Goal: Task Accomplishment & Management: Complete application form

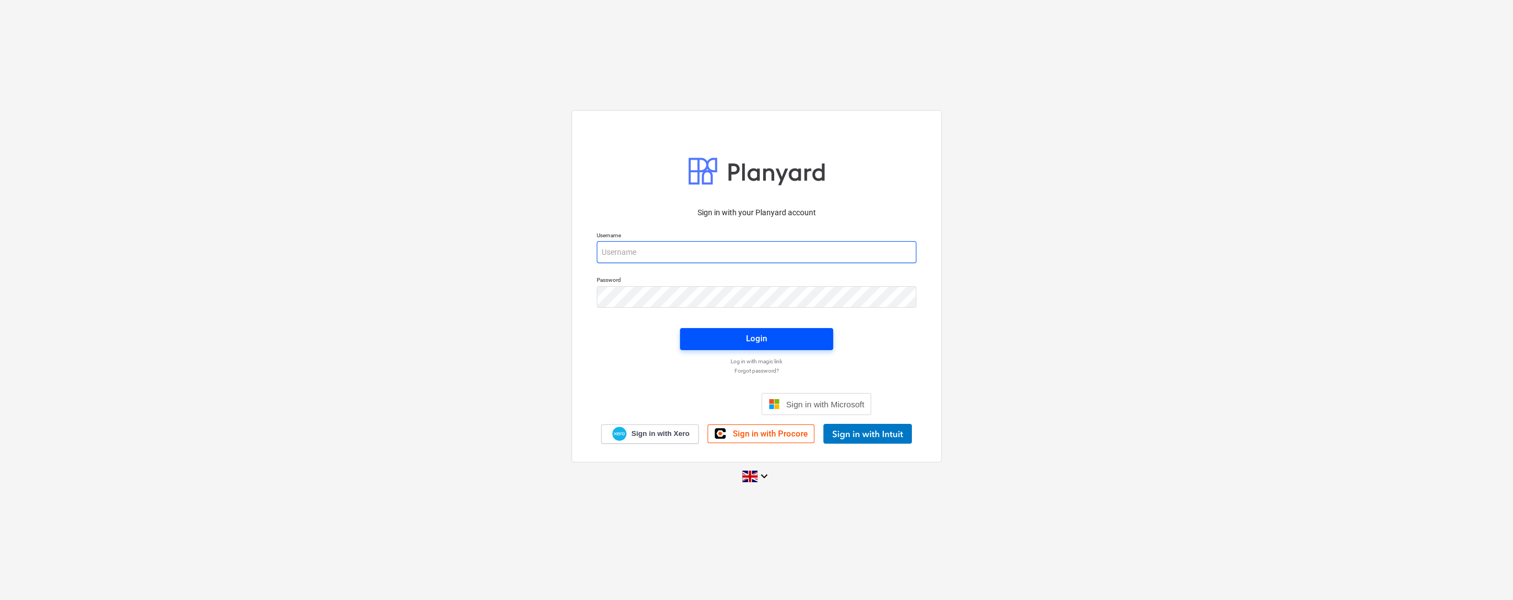
type input "[PERSON_NAME][EMAIL_ADDRESS][DOMAIN_NAME]"
click at [725, 333] on span "Login" at bounding box center [756, 339] width 127 height 14
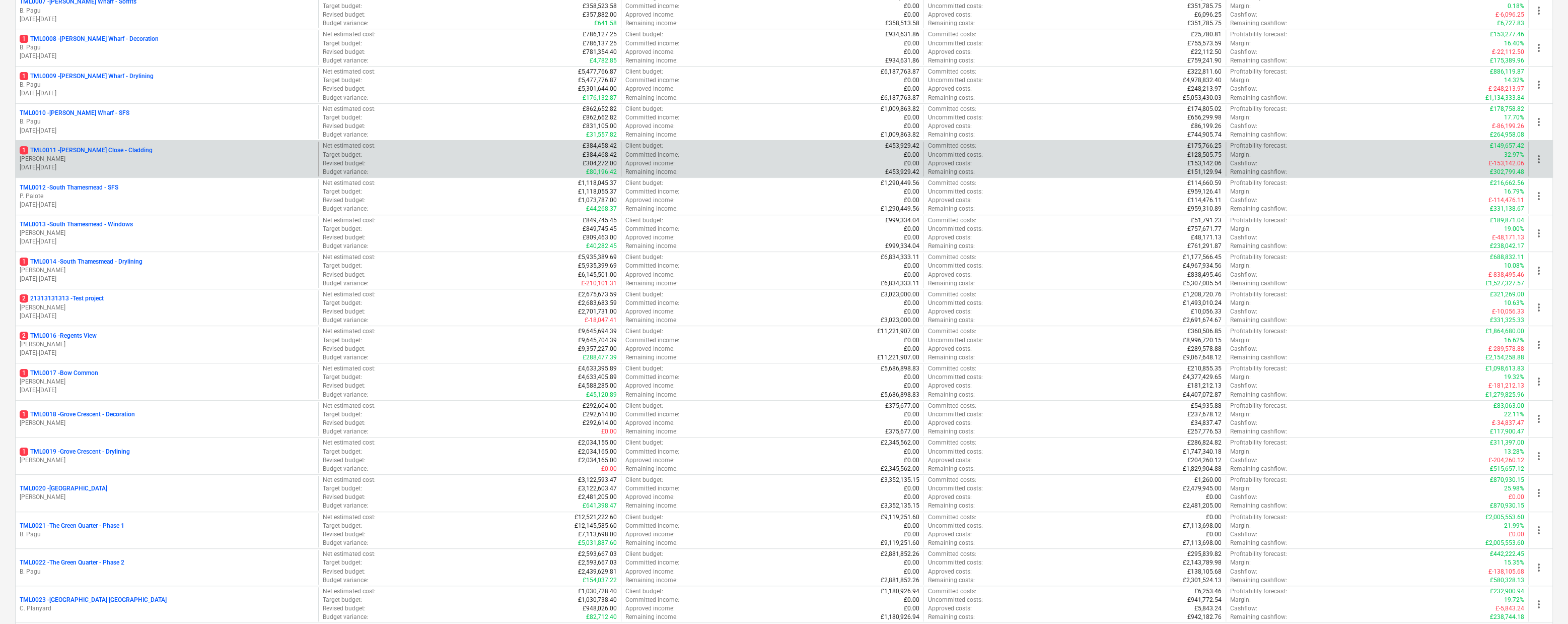
scroll to position [416, 0]
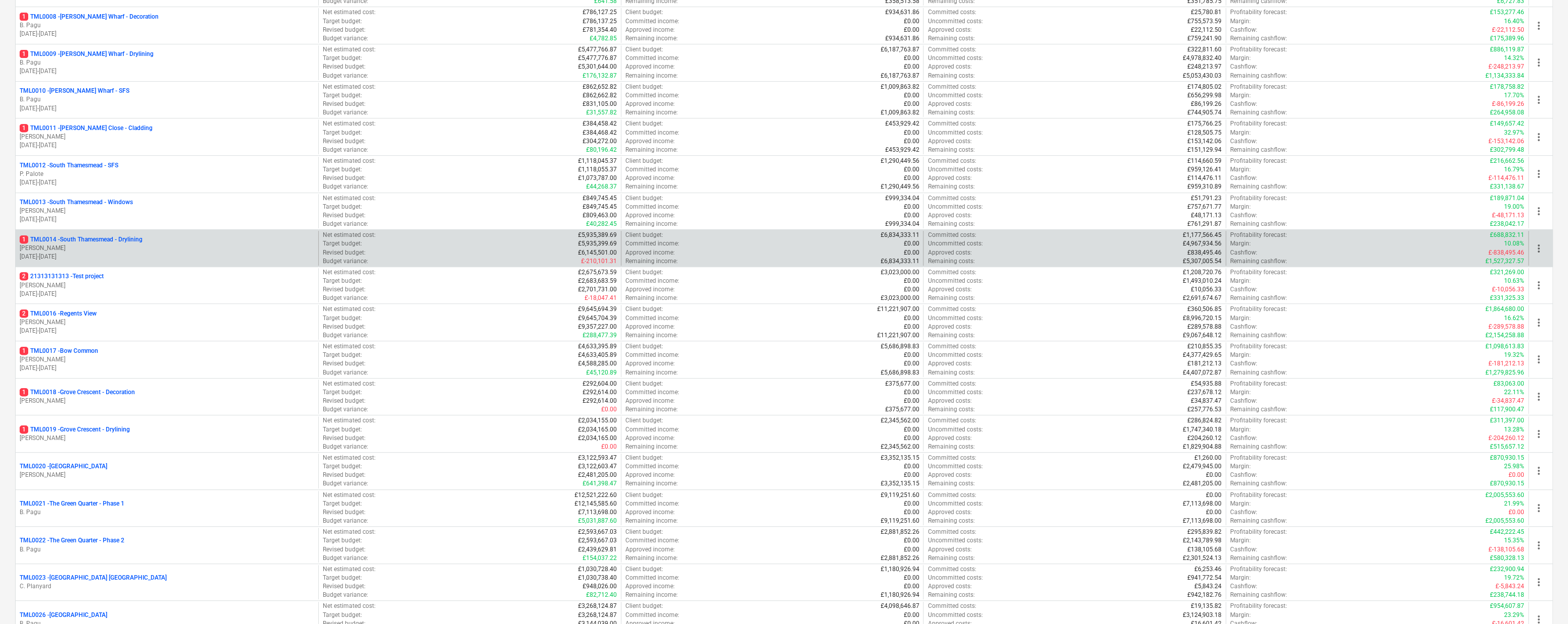
click at [135, 244] on p "1 TML0014 - [GEOGRAPHIC_DATA] - Drylining" at bounding box center [80, 239] width 123 height 8
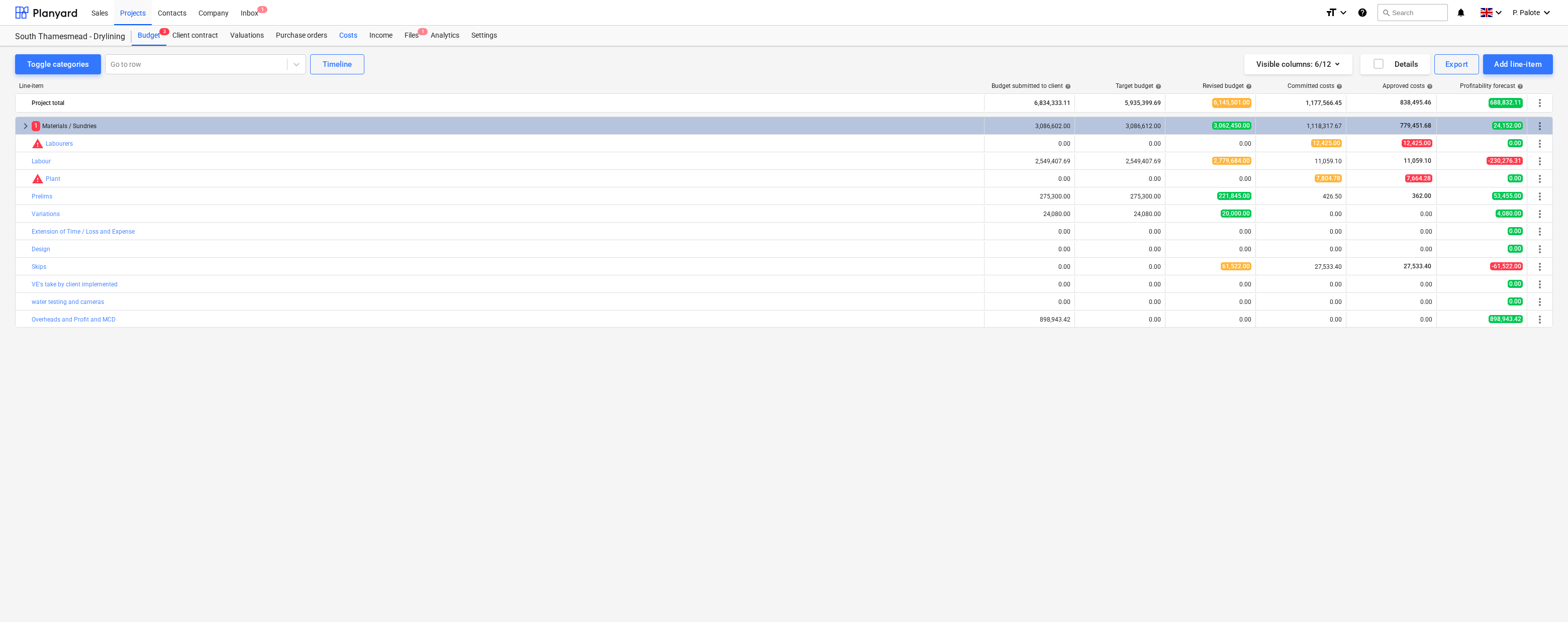
click at [363, 40] on div "Costs" at bounding box center [348, 36] width 30 height 20
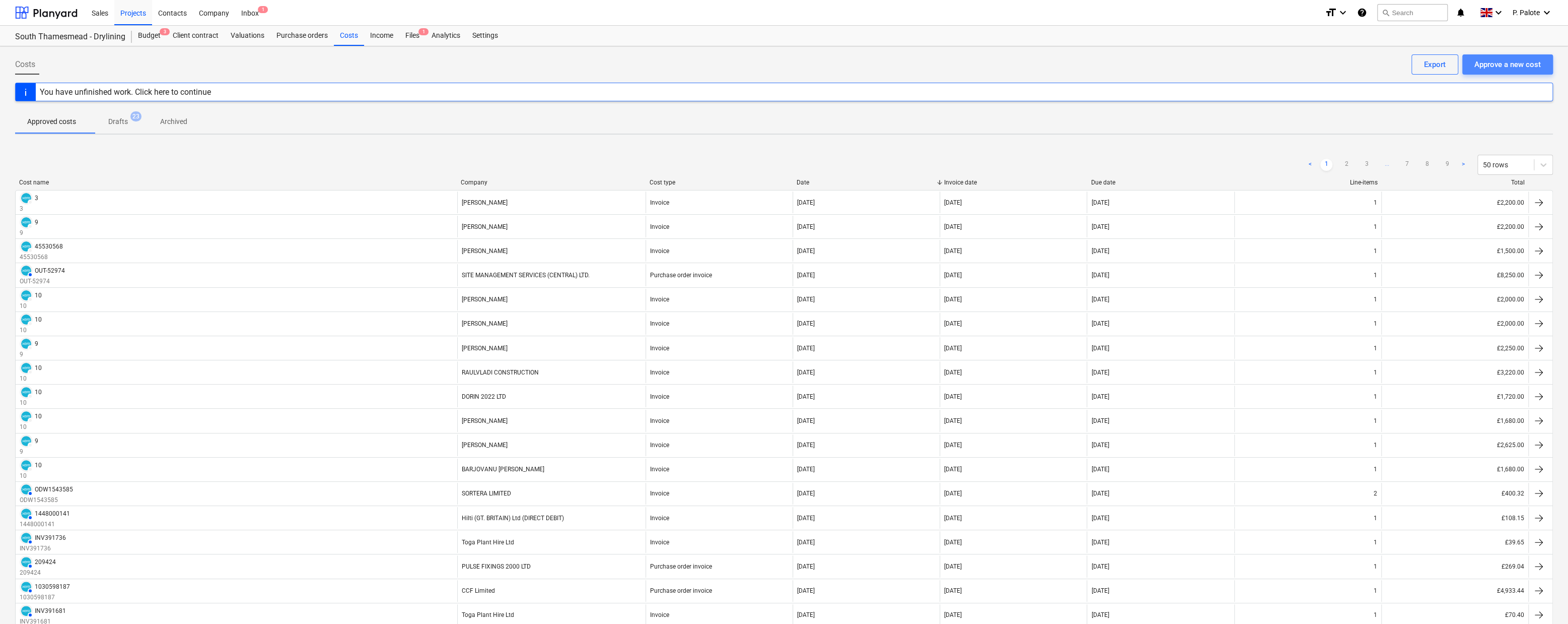
click at [1382, 61] on div "Approve a new cost" at bounding box center [1508, 64] width 67 height 13
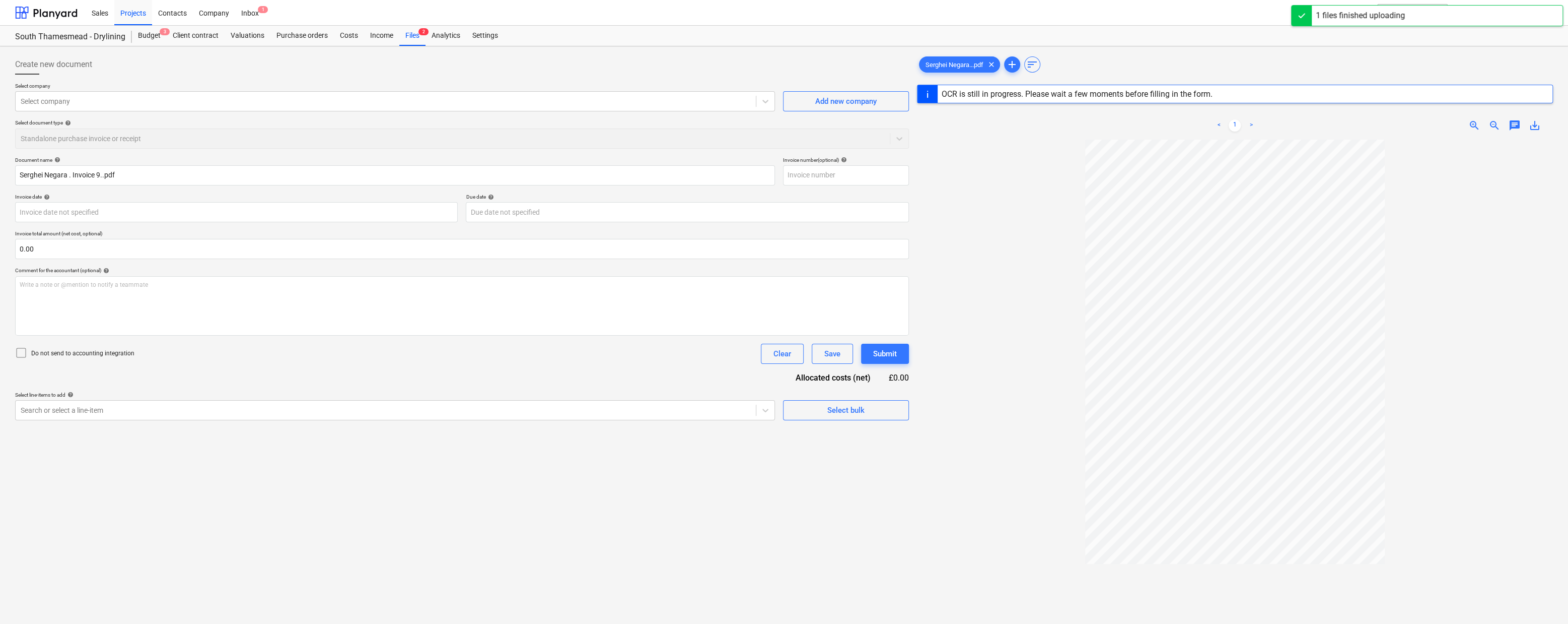
type input "9"
type input "[DATE]"
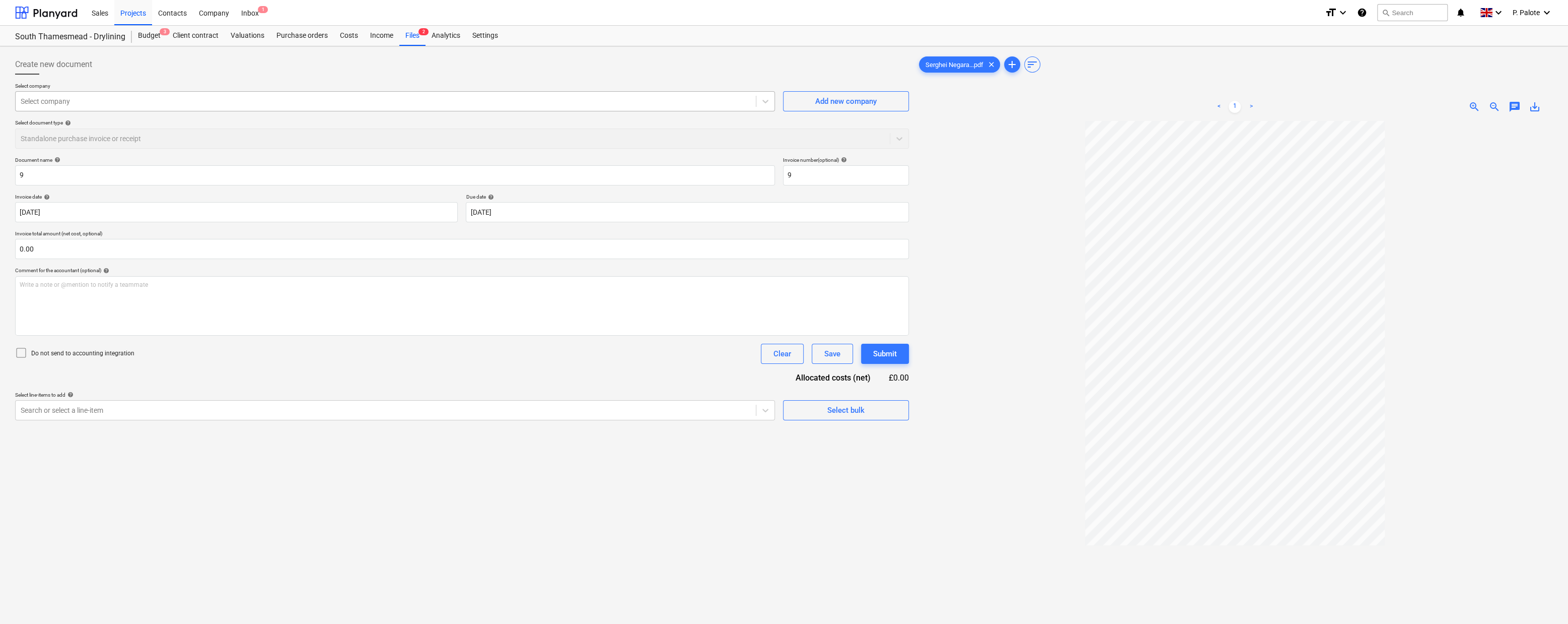
click at [421, 104] on div at bounding box center [386, 101] width 731 height 10
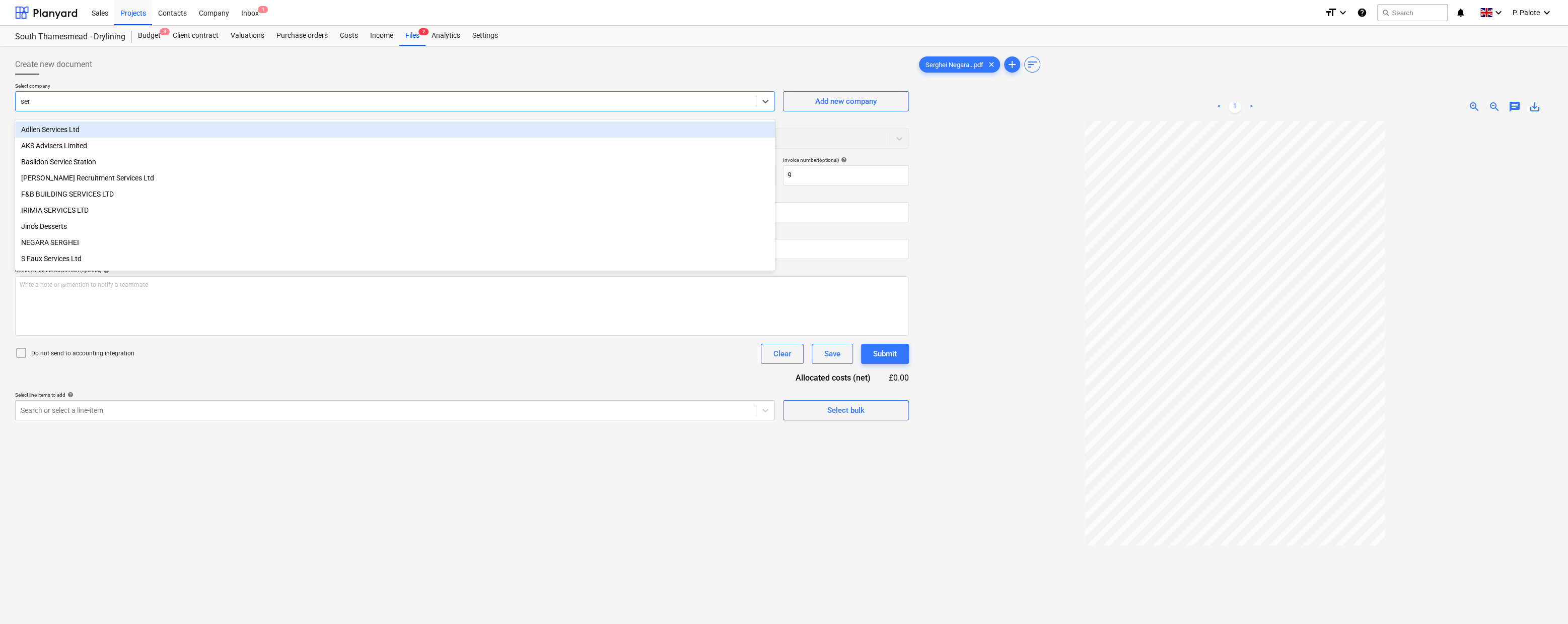
type input "serg"
click at [58, 133] on div "NEGARA SERGHEI" at bounding box center [395, 130] width 760 height 16
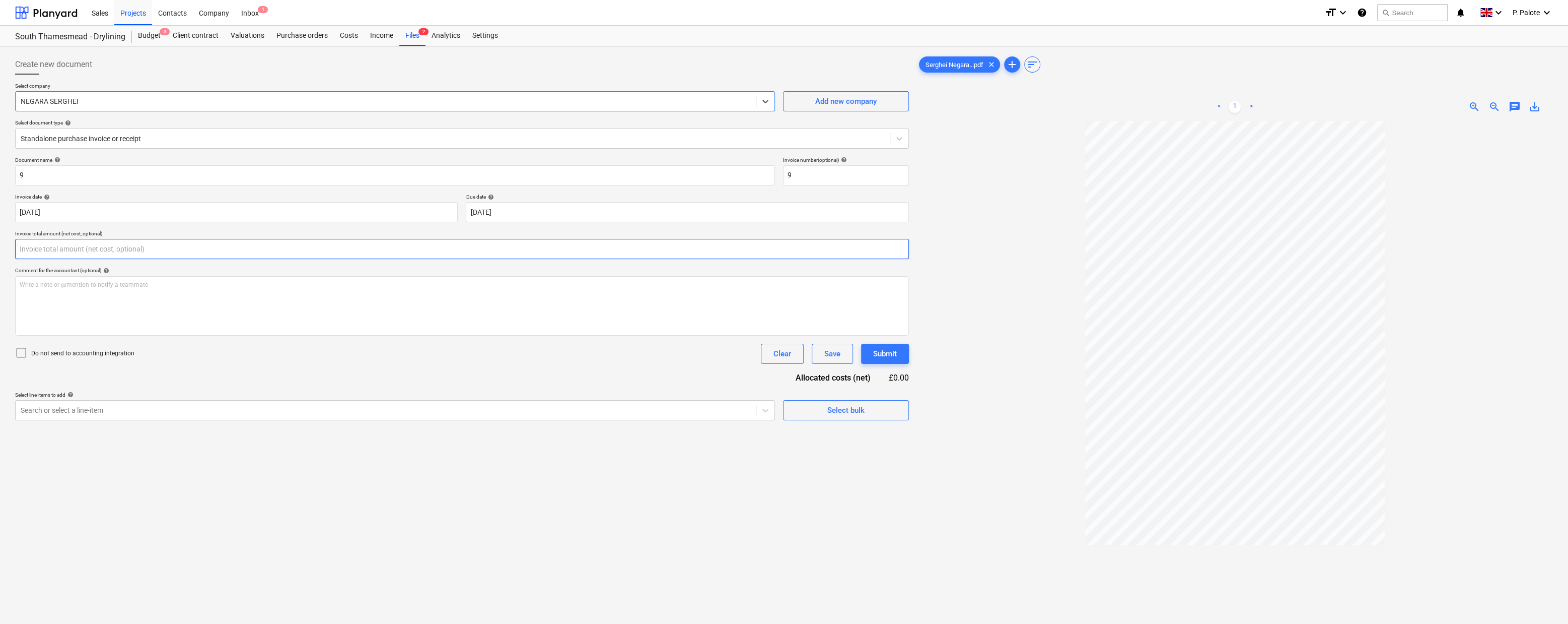
click at [256, 259] on input "text" at bounding box center [463, 249] width 894 height 20
type input "4,600.00"
click at [285, 320] on div "Write a note or @mention to notify a teammate [PERSON_NAME]" at bounding box center [463, 306] width 894 height 59
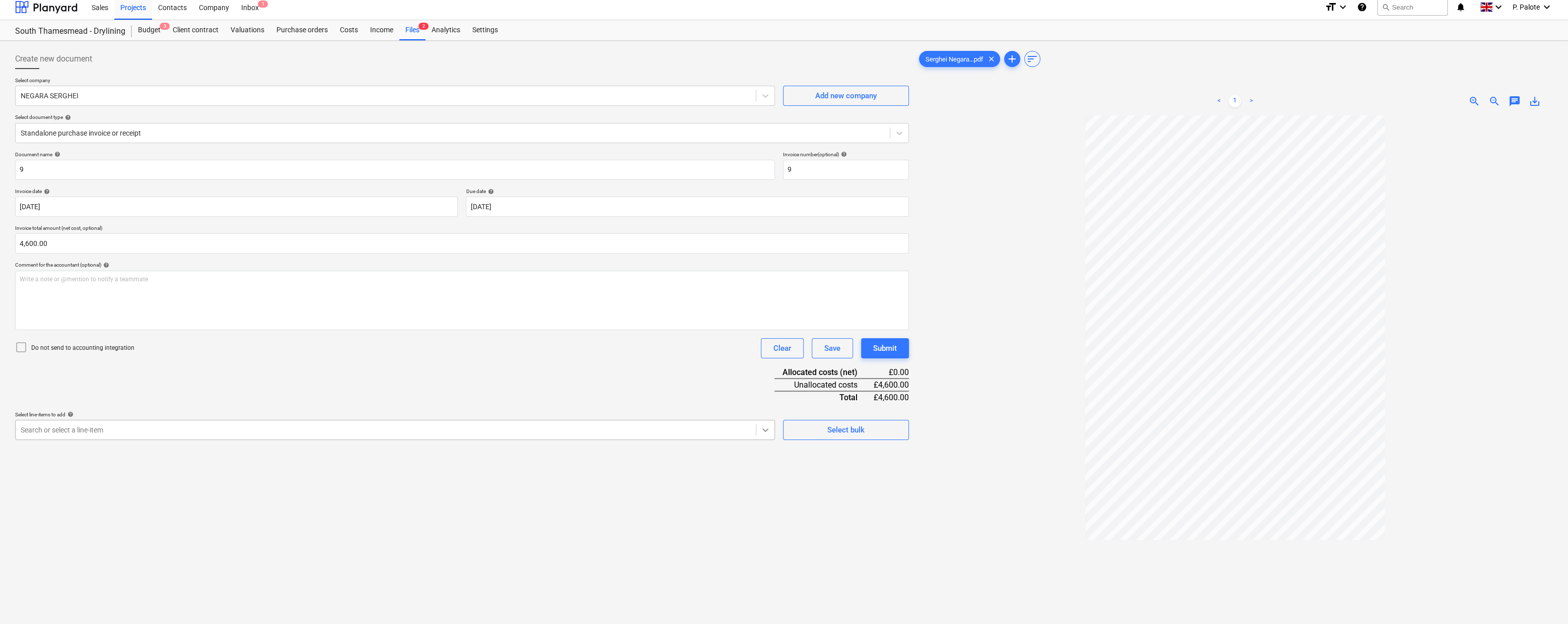
click at [766, 435] on icon at bounding box center [765, 429] width 10 height 10
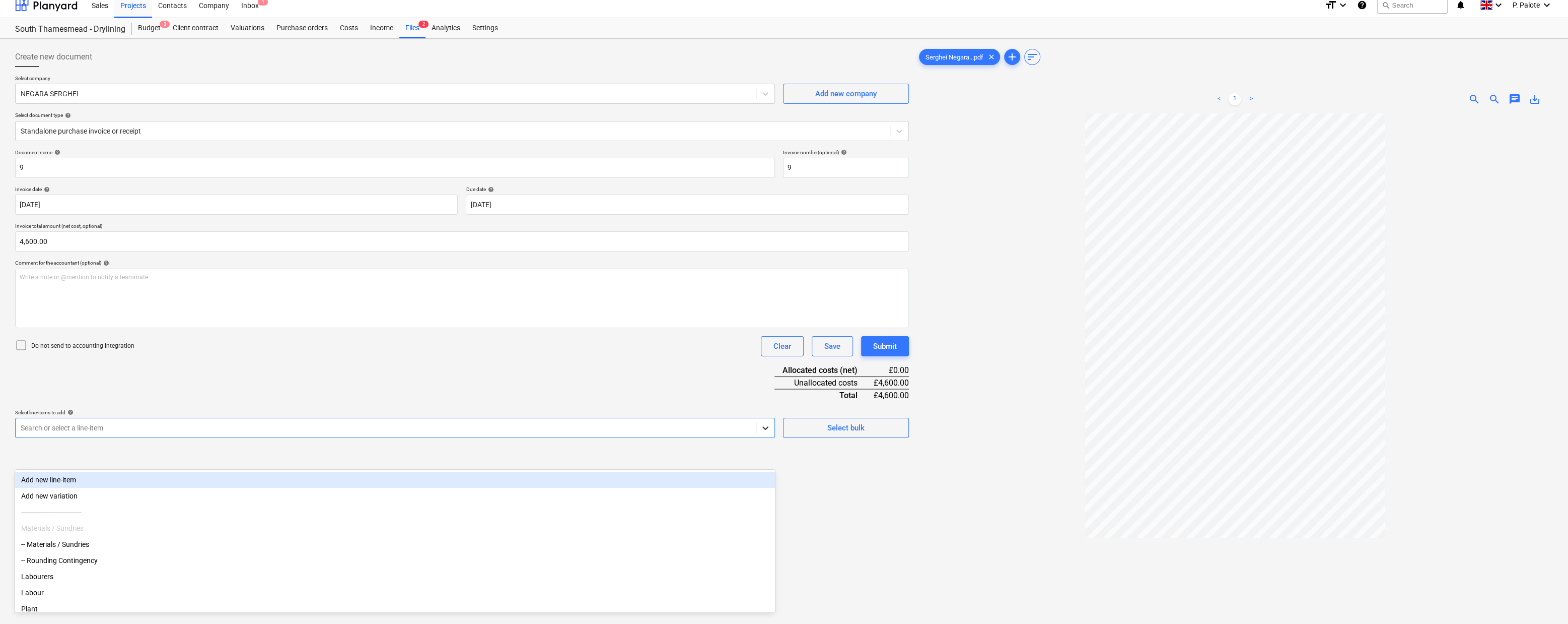
scroll to position [8, 0]
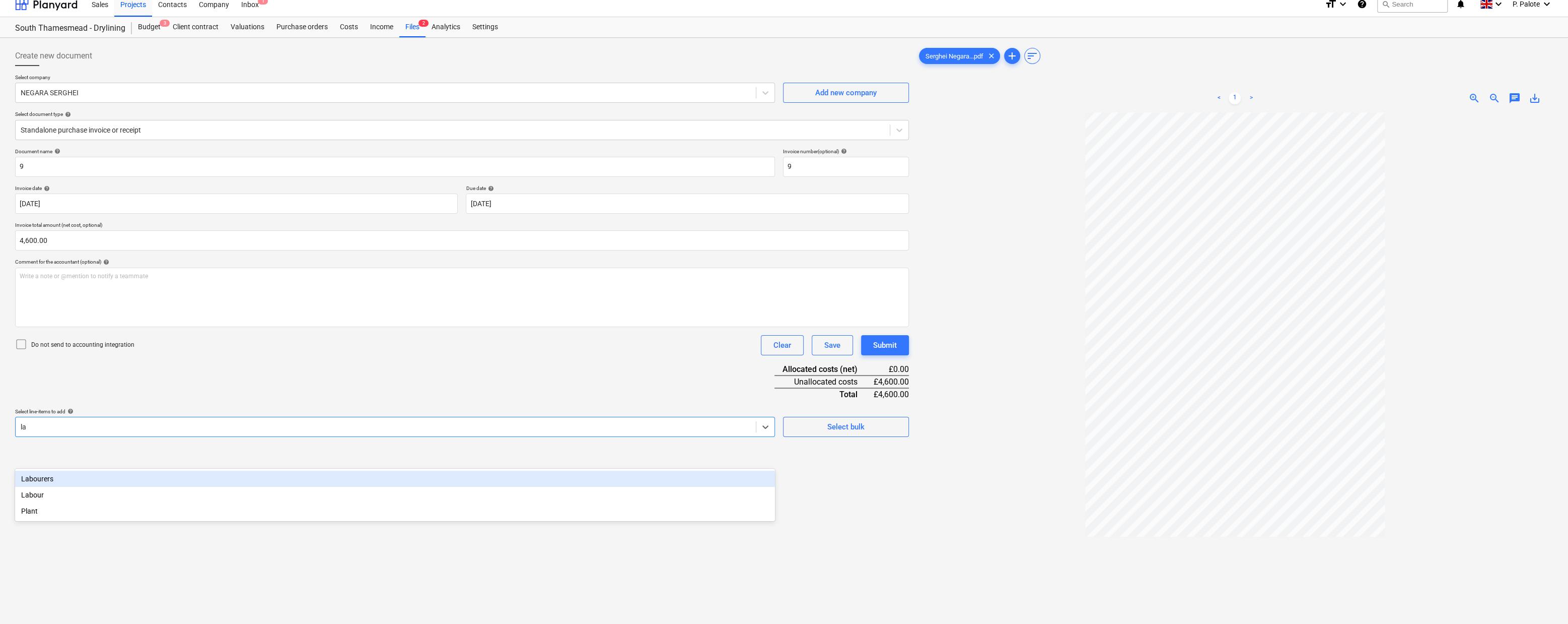
type input "lab"
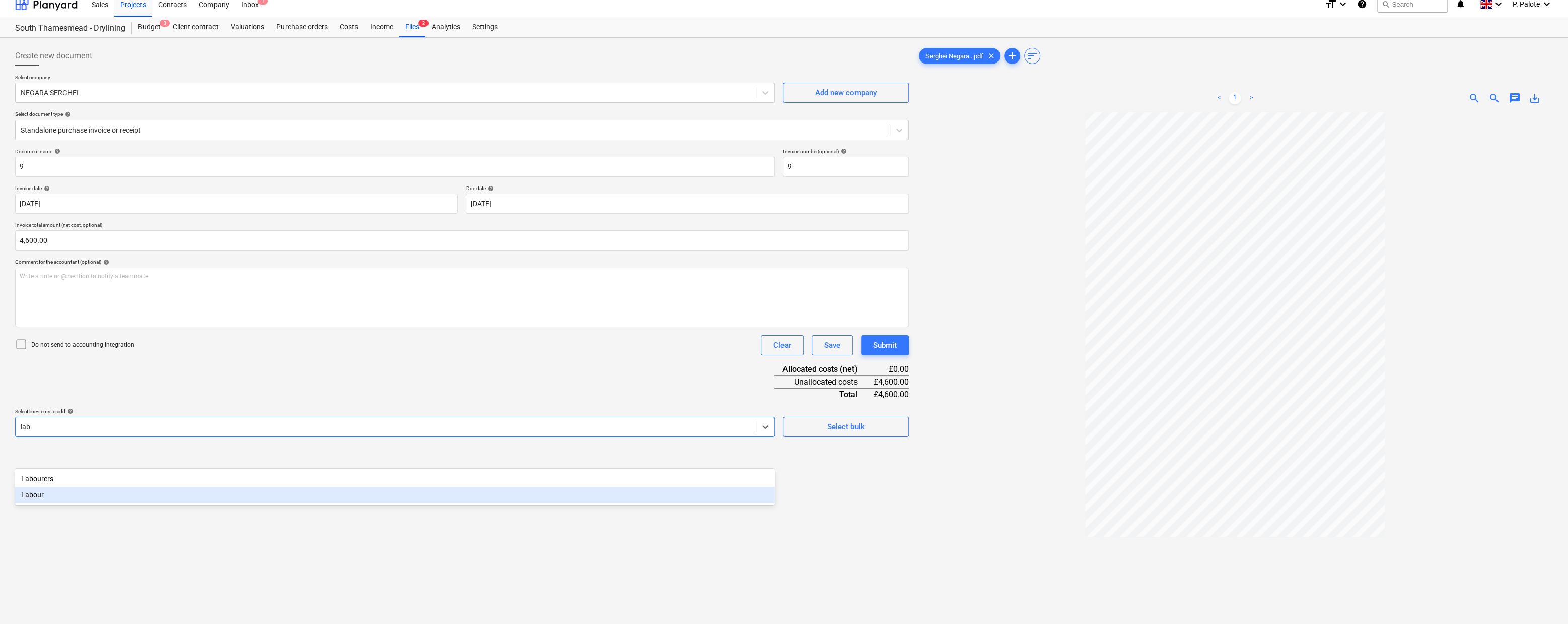
click at [128, 503] on div "Labour" at bounding box center [395, 495] width 760 height 16
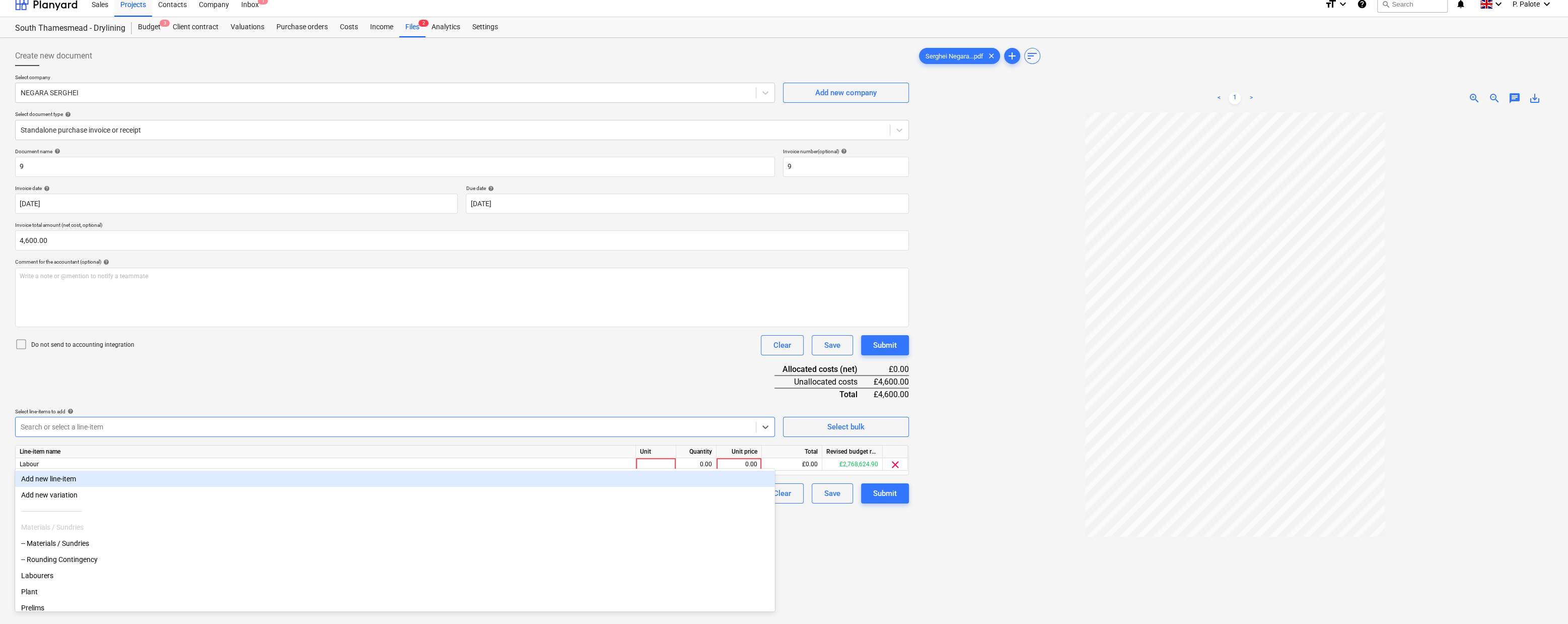
click at [714, 423] on div "Document name help 9 Invoice number (optional) help 9 Invoice date help [DATE] …" at bounding box center [463, 326] width 894 height 355
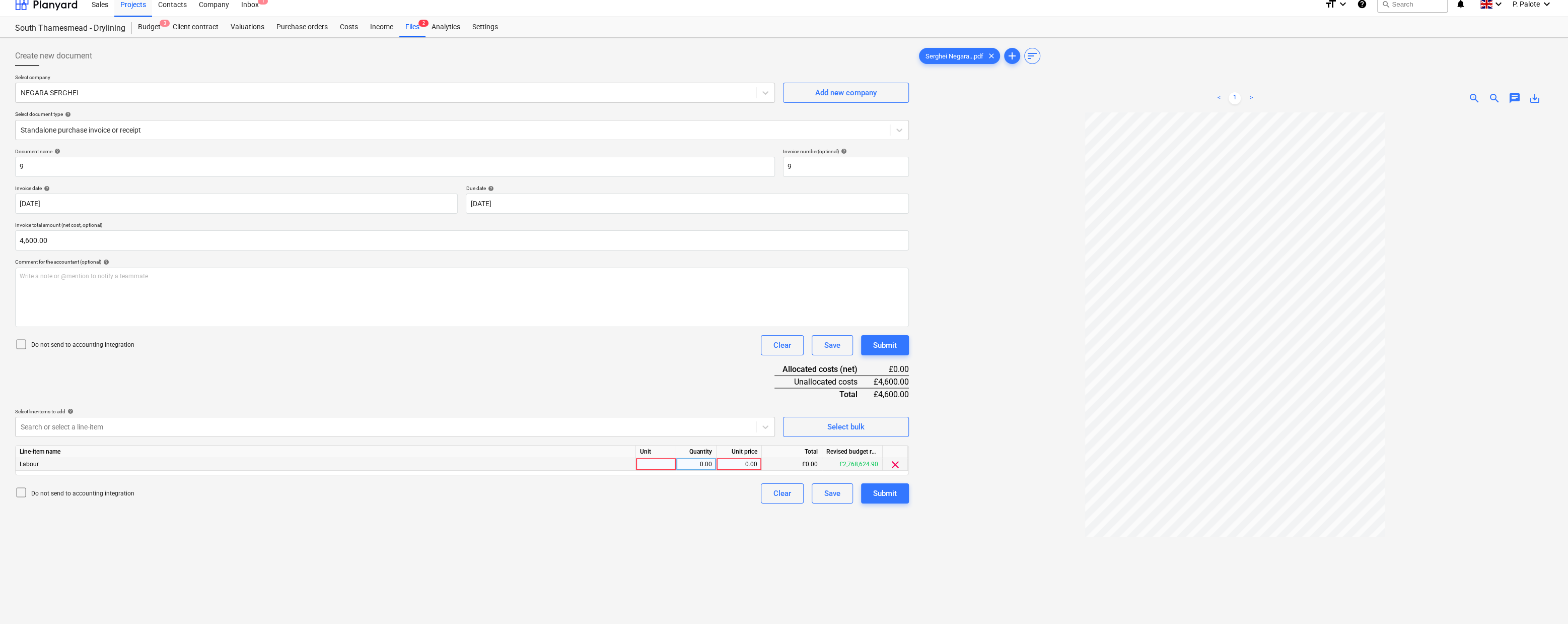
click at [672, 470] on div at bounding box center [656, 465] width 40 height 13
type input "1"
click at [710, 470] on div "0.00" at bounding box center [696, 465] width 32 height 13
type input "1"
click at [736, 470] on div "0.00" at bounding box center [739, 465] width 37 height 13
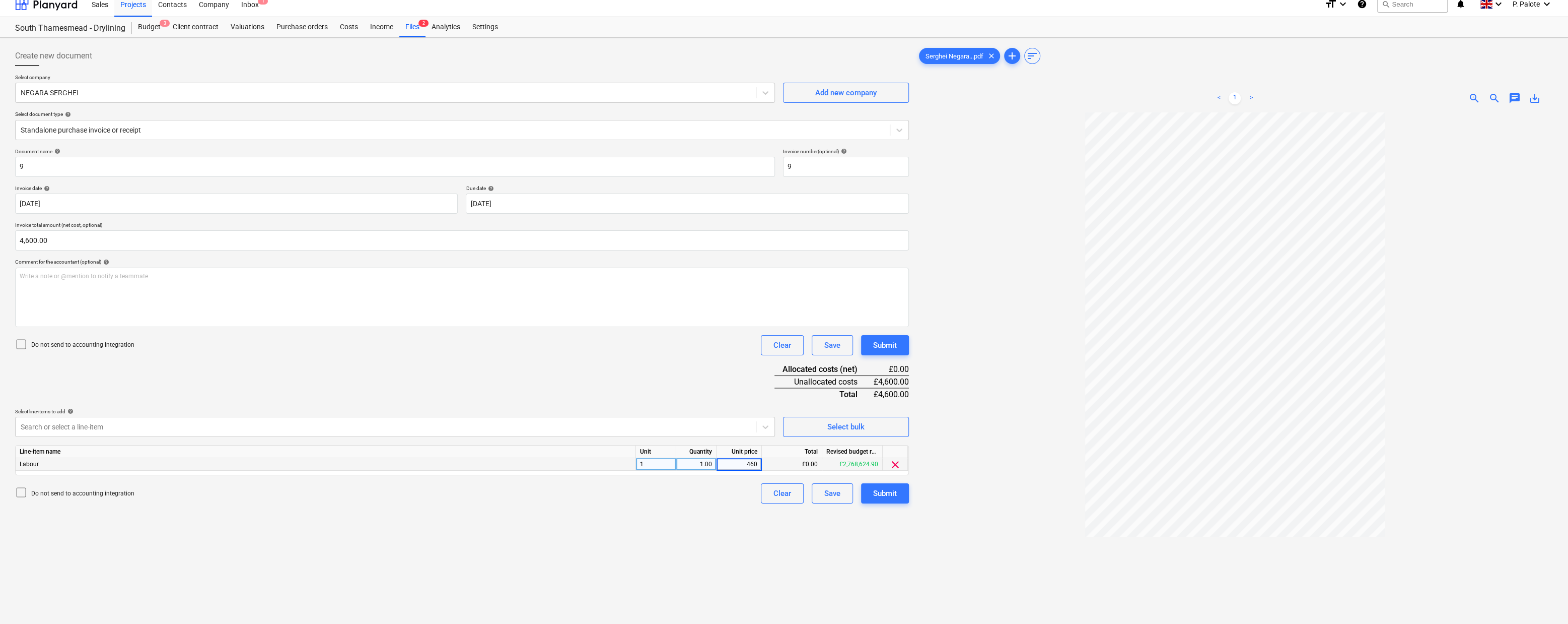
type input "4600"
click at [631, 411] on div "Document name help 9 Invoice number (optional) help 9 Invoice date help [DATE] …" at bounding box center [463, 326] width 894 height 355
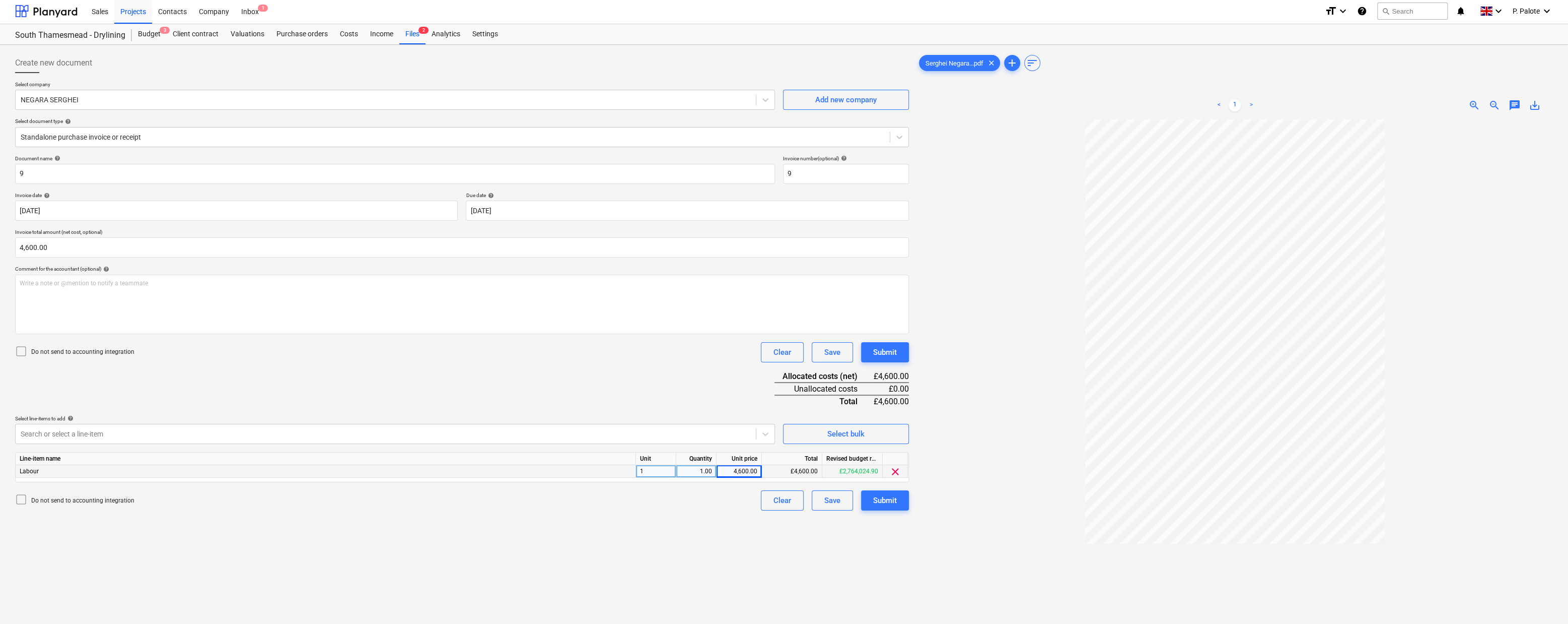
scroll to position [0, 0]
click at [891, 509] on div "Submit" at bounding box center [885, 501] width 24 height 13
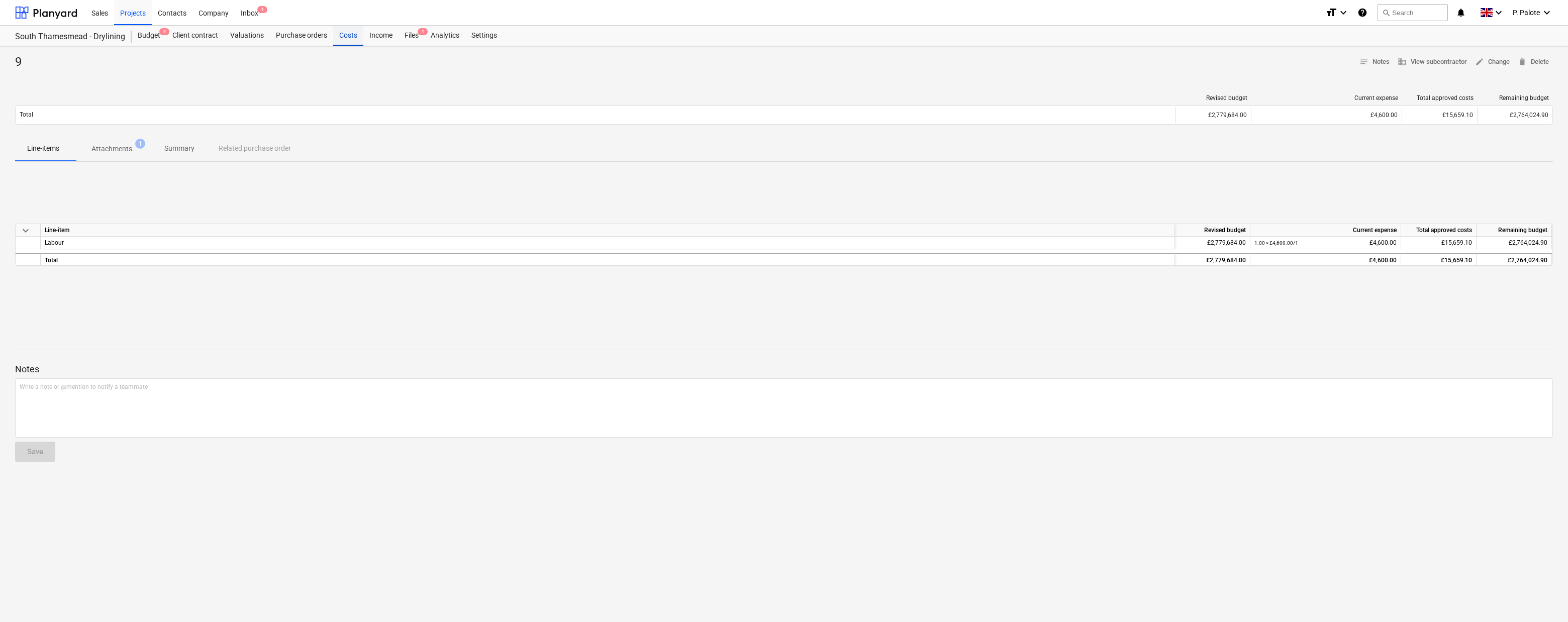
click at [363, 38] on div "Costs" at bounding box center [348, 36] width 30 height 20
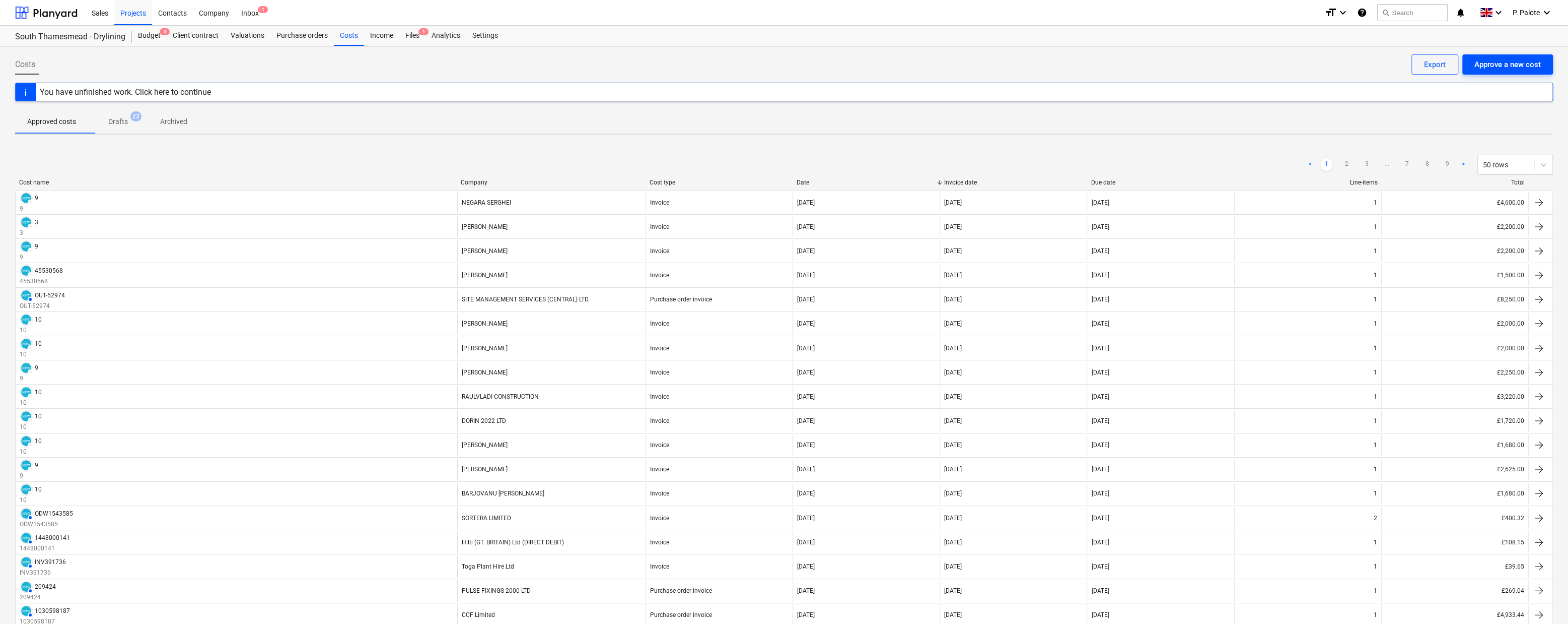
click at [1382, 67] on div "Approve a new cost" at bounding box center [1508, 64] width 67 height 13
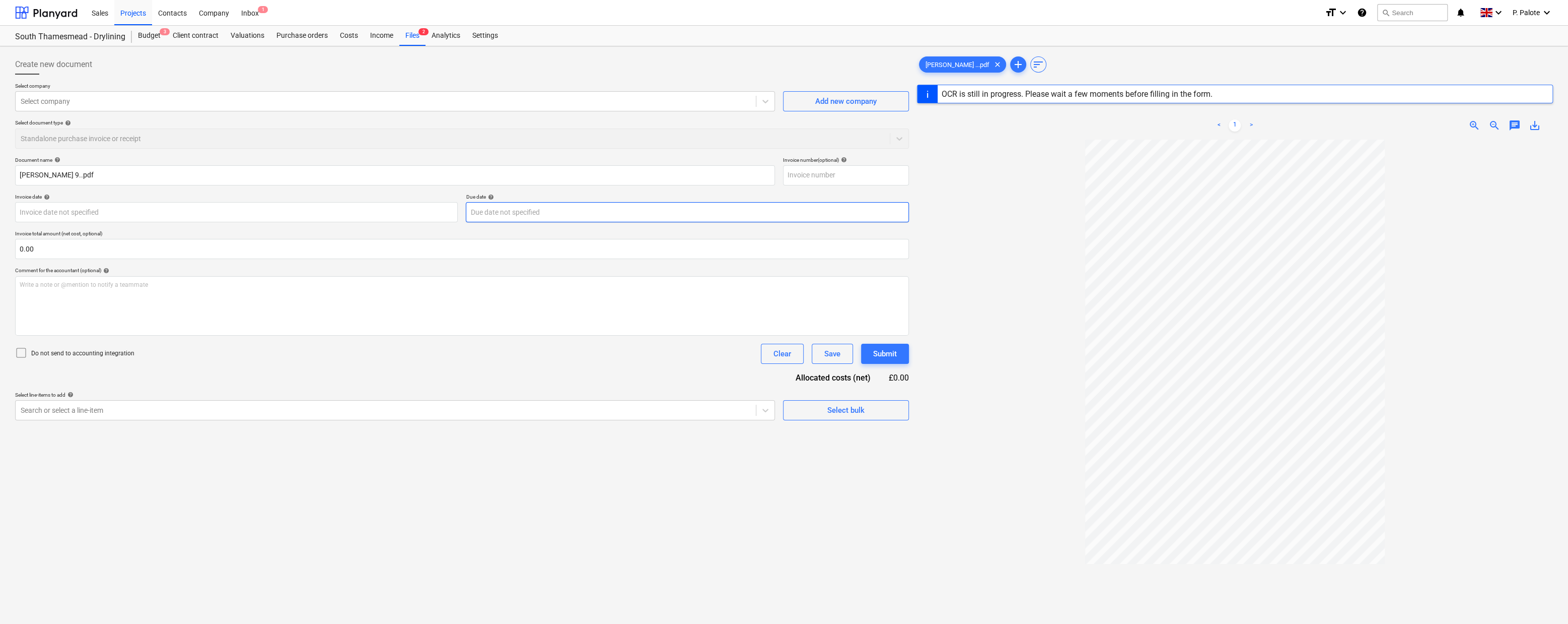
click at [587, 228] on body "Sales Projects Contacts Company Inbox 1 format_size keyboard_arrow_down help se…" at bounding box center [784, 312] width 1568 height 624
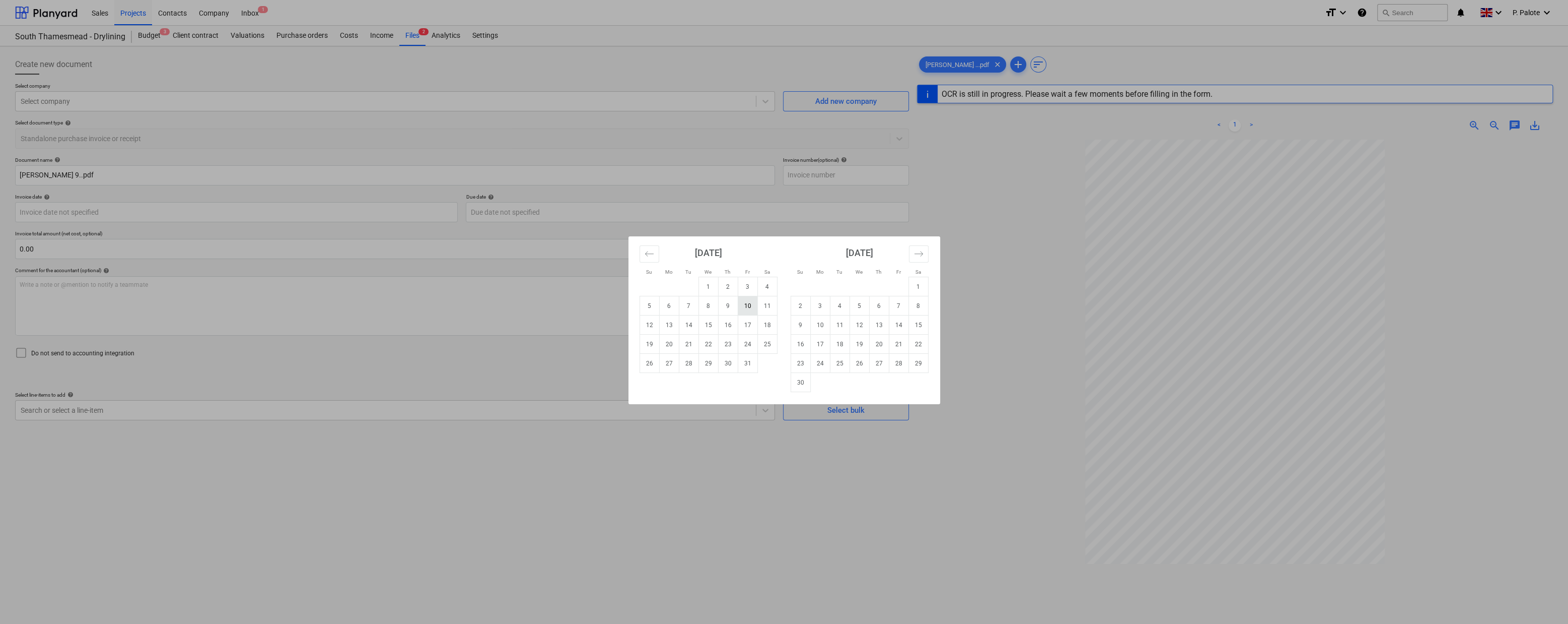
type input "9"
type input "[DATE]"
click at [751, 307] on td "10" at bounding box center [747, 306] width 19 height 19
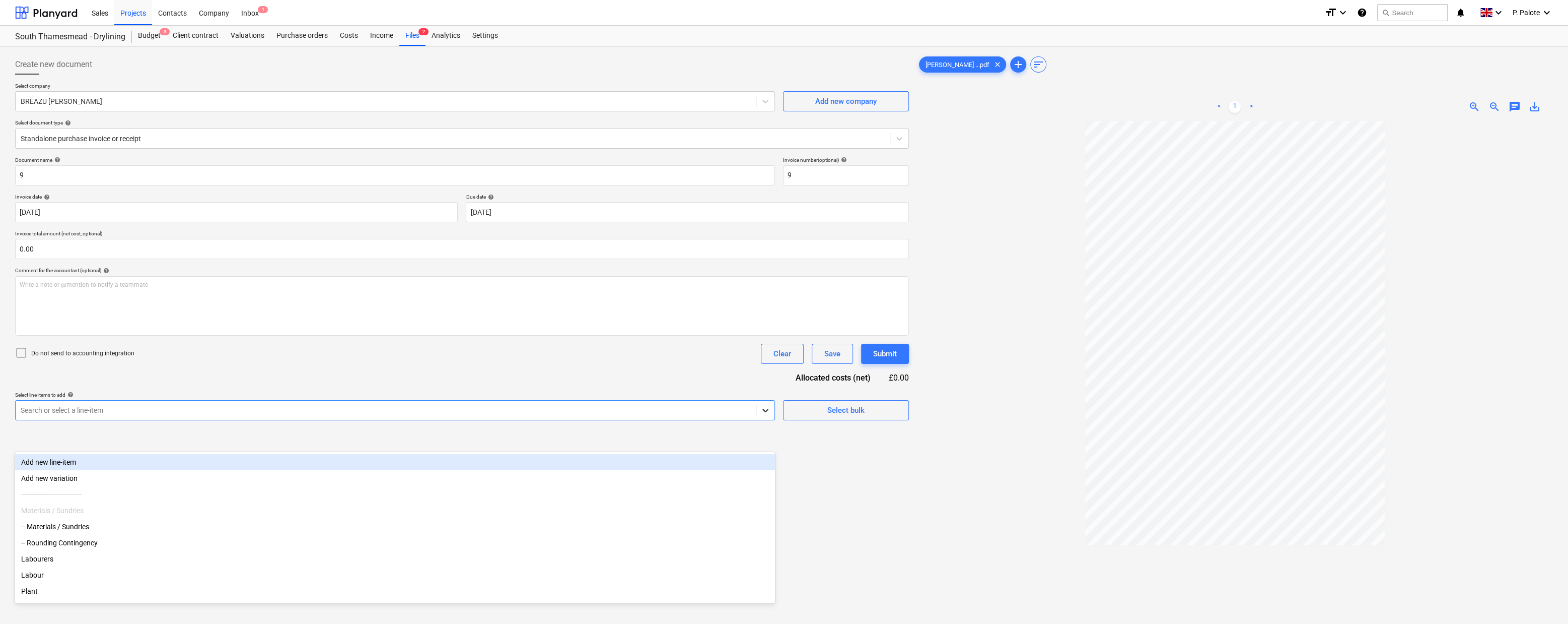
click at [763, 415] on icon at bounding box center [765, 410] width 10 height 10
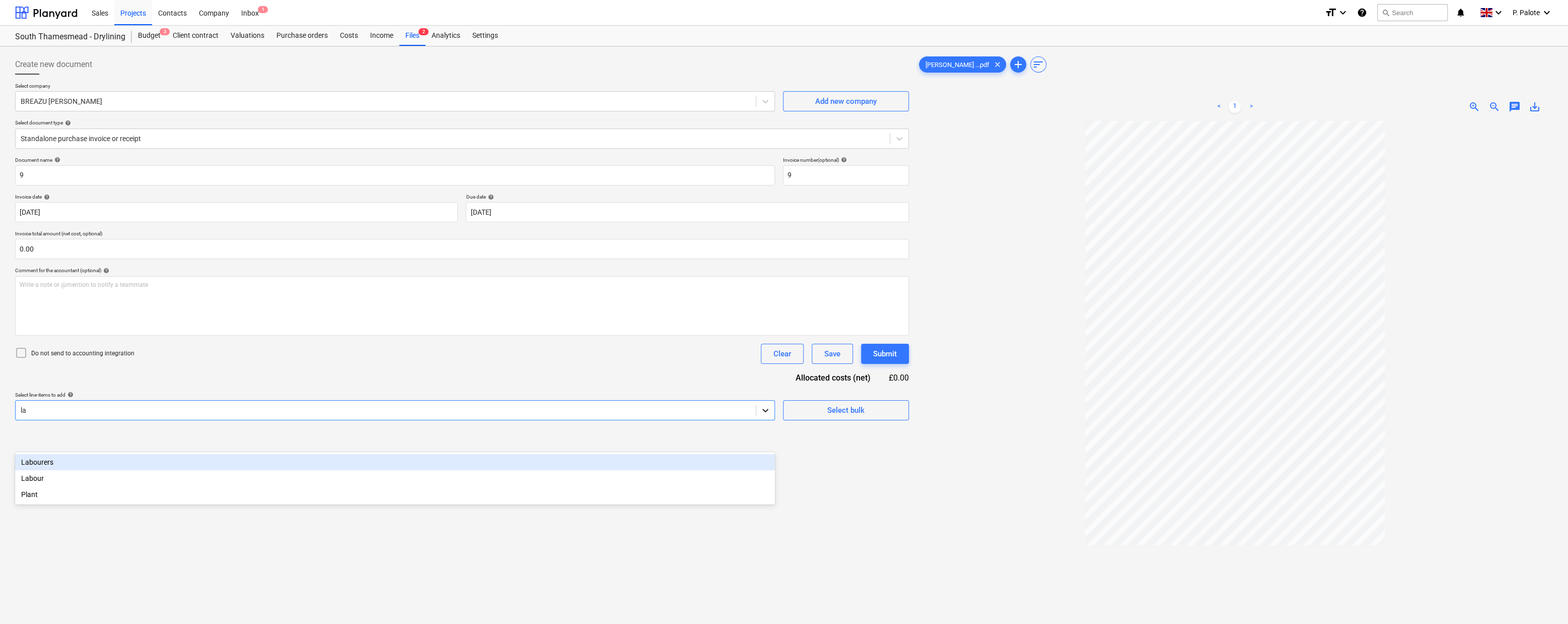
type input "lab"
click at [174, 462] on div "Labourers" at bounding box center [395, 462] width 760 height 16
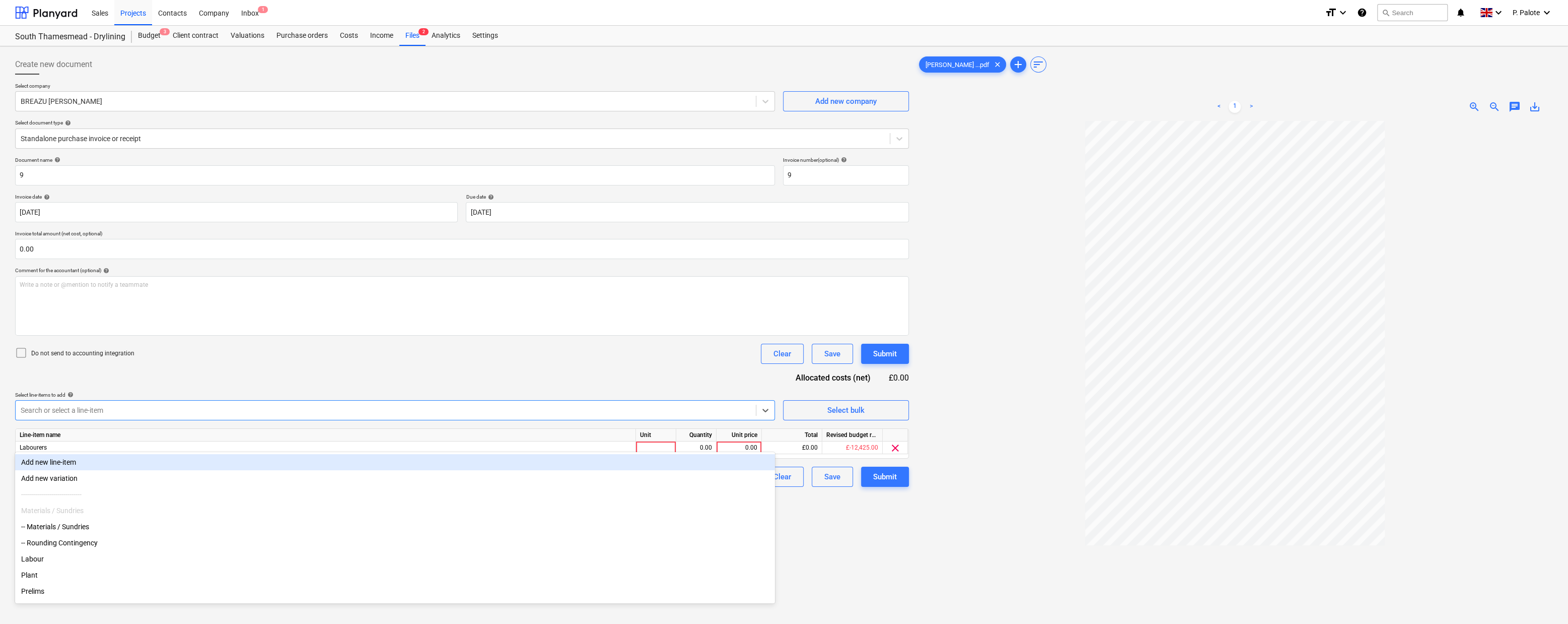
click at [753, 364] on div "Clear Save Submit" at bounding box center [831, 354] width 156 height 20
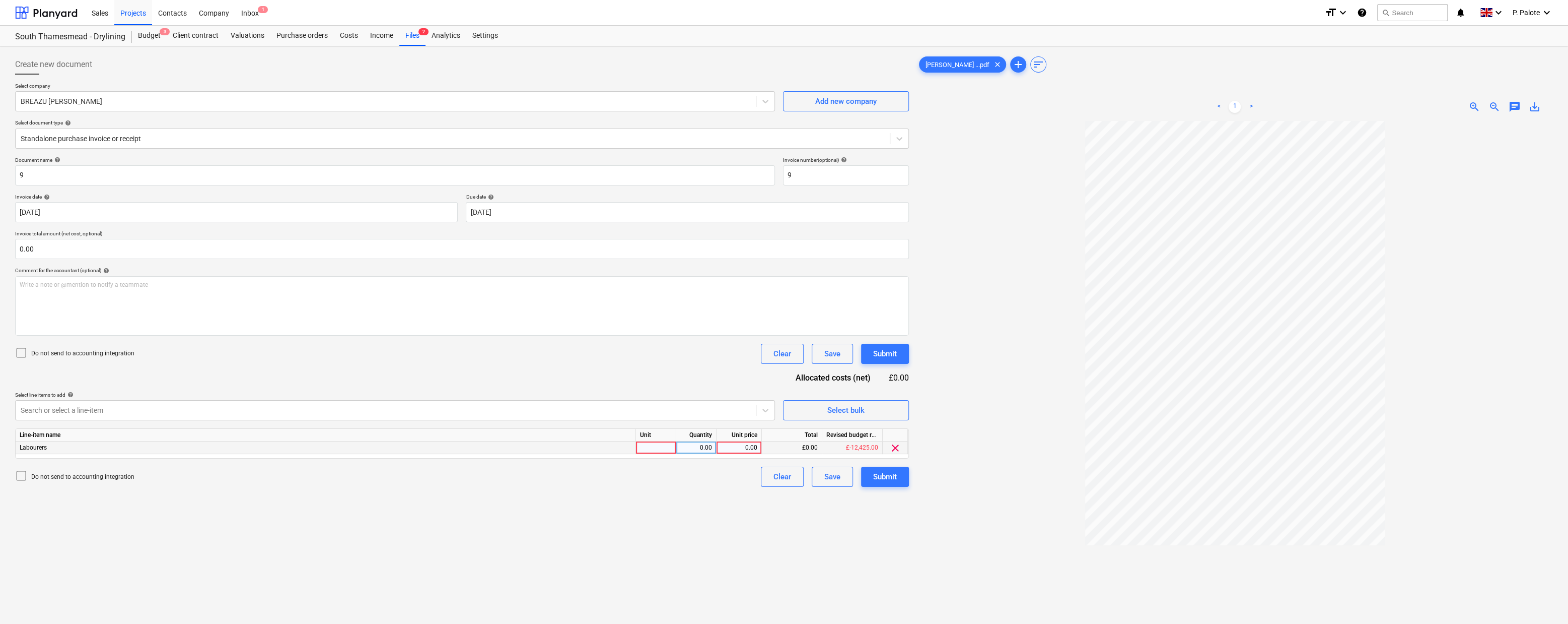
click at [655, 454] on div at bounding box center [656, 448] width 40 height 13
type input "1"
click at [700, 454] on div "0.00" at bounding box center [696, 448] width 32 height 13
type input "1"
click at [735, 454] on div "0.00" at bounding box center [739, 448] width 37 height 13
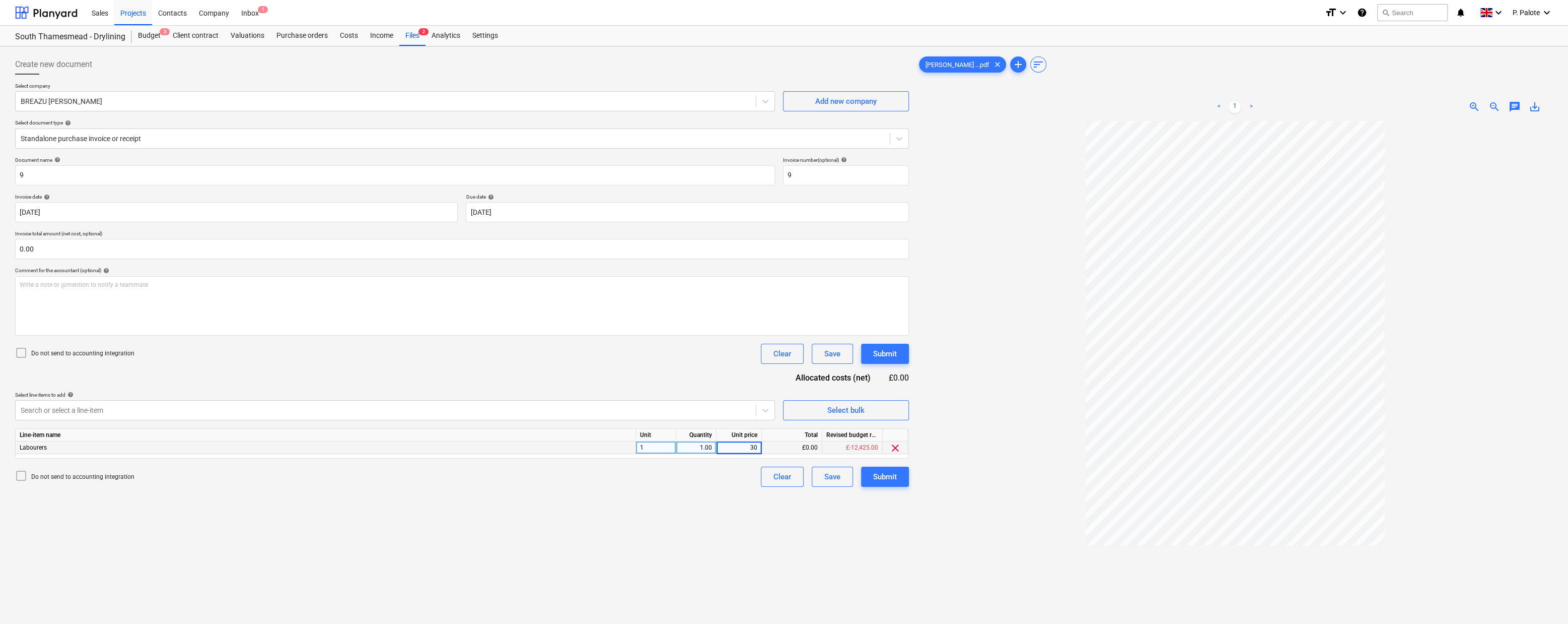
type input "300"
click at [569, 400] on div "Document name help 9 Invoice number (optional) help 9 Invoice date help [DATE] …" at bounding box center [463, 321] width 894 height 330
click at [880, 483] on div "Submit" at bounding box center [885, 477] width 24 height 13
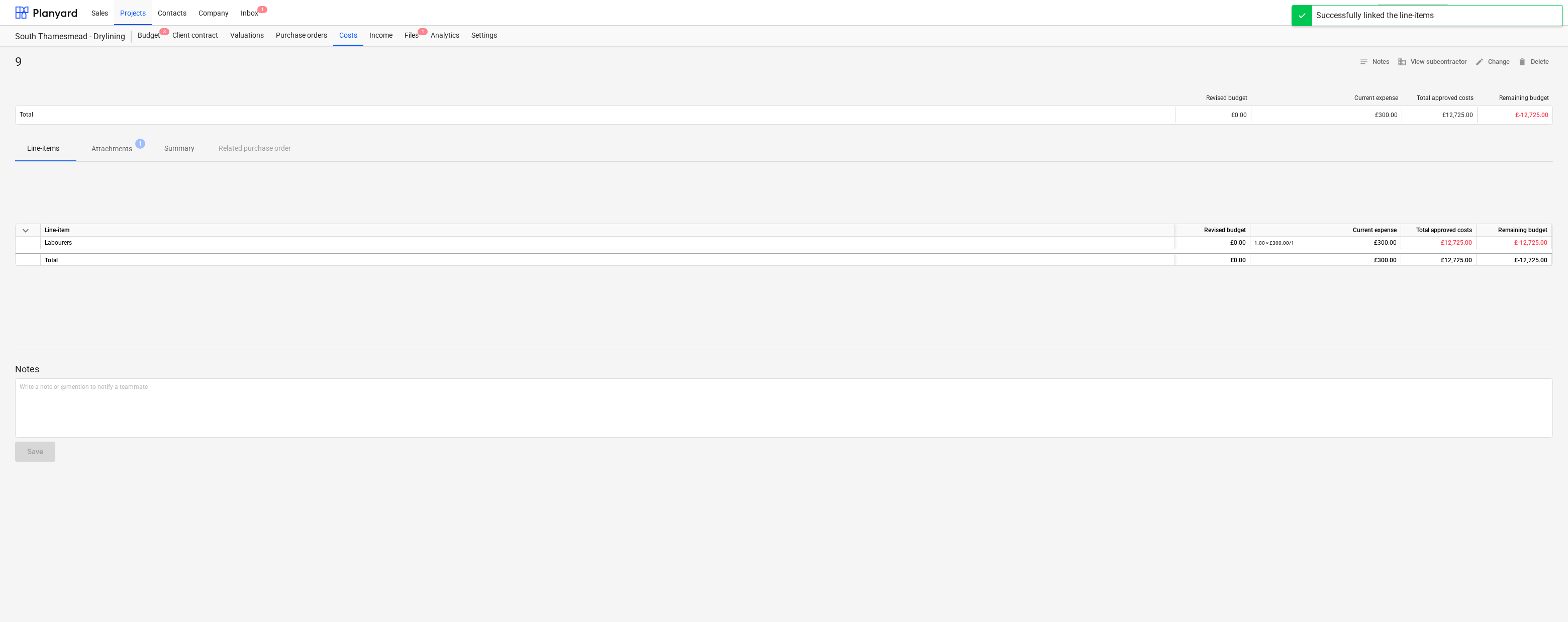
click at [472, 70] on div "9 notes Notes business View subcontractor edit Change delete Delete" at bounding box center [784, 62] width 1538 height 16
click at [363, 38] on div "Costs" at bounding box center [348, 36] width 30 height 20
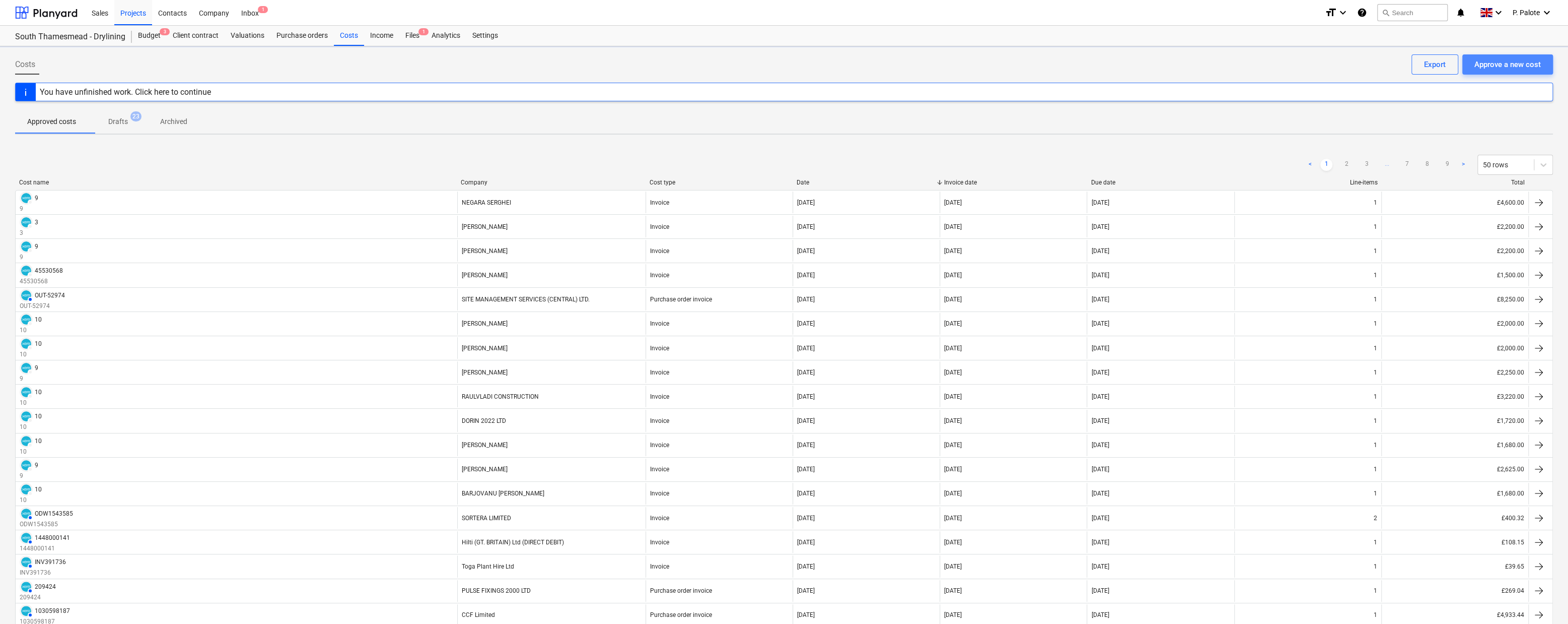
click at [1382, 62] on div "Approve a new cost" at bounding box center [1508, 64] width 67 height 13
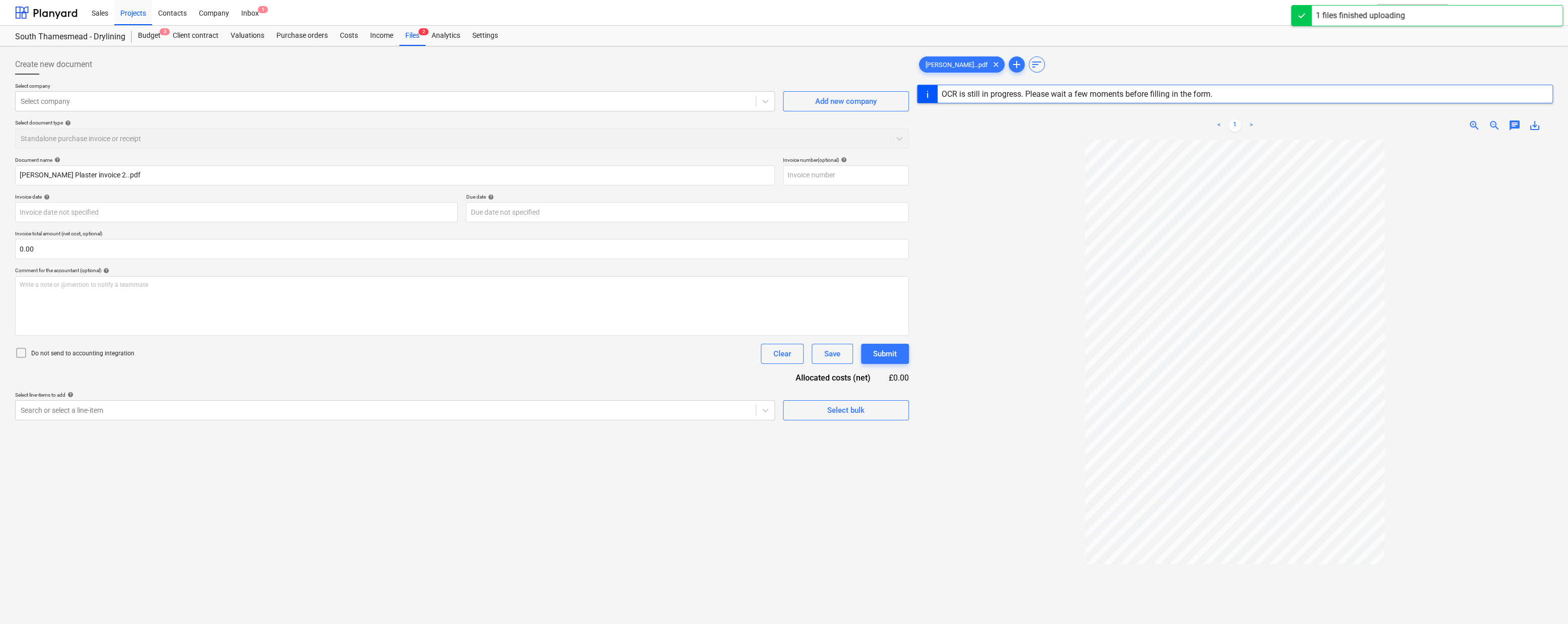
type input "2"
type input "[DATE]"
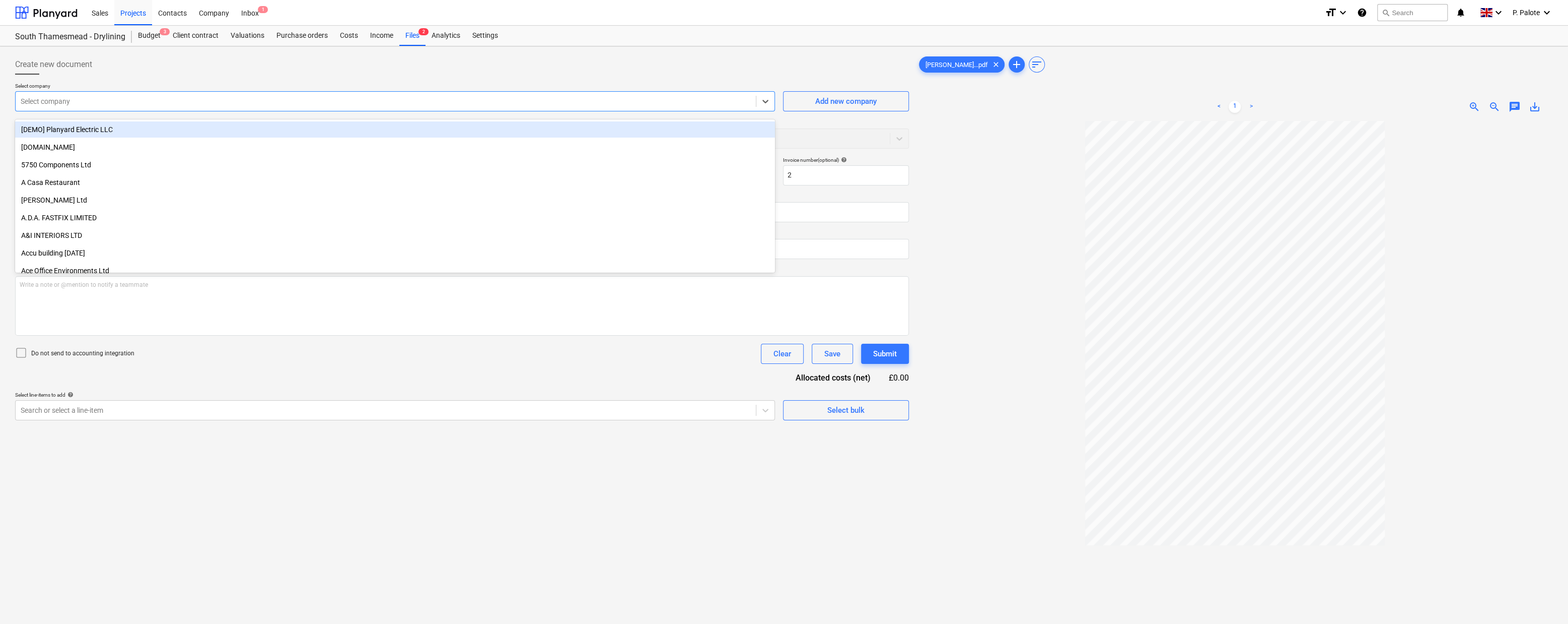
click at [130, 106] on div at bounding box center [386, 101] width 731 height 10
type input "ap"
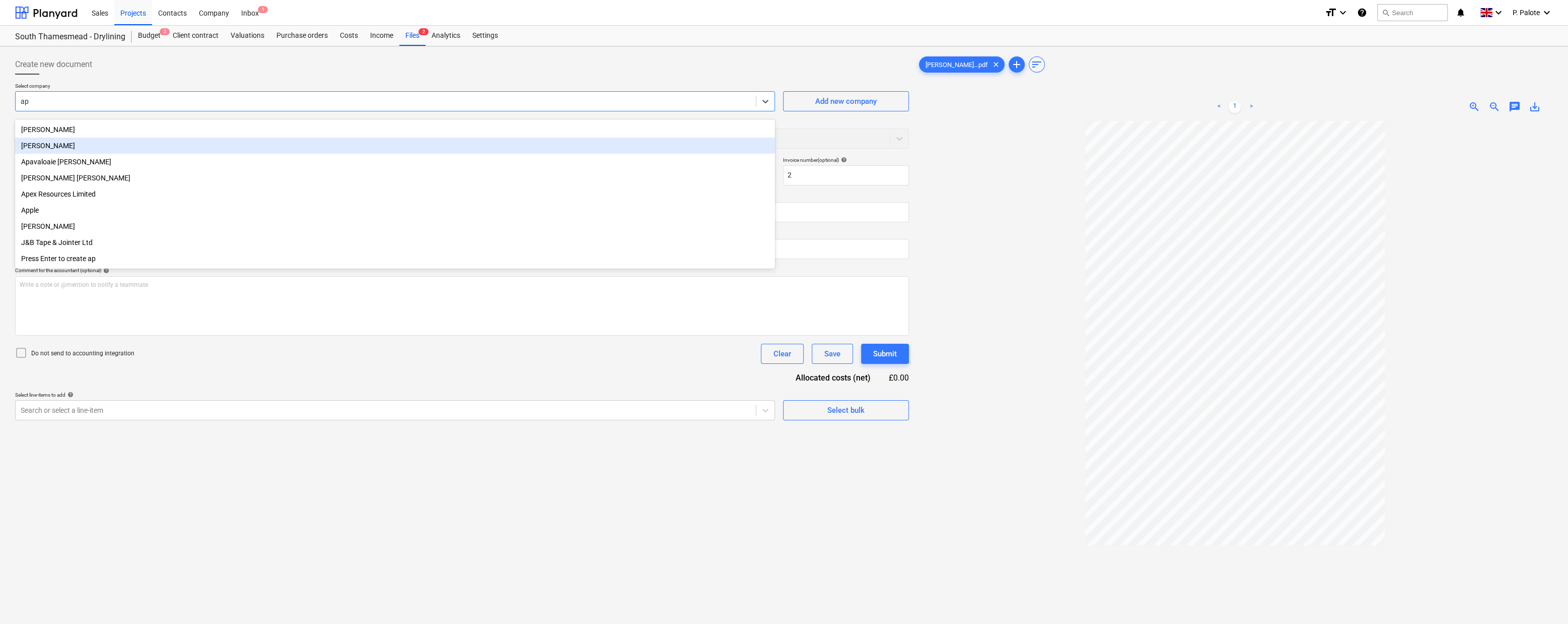
click at [111, 145] on div "[PERSON_NAME]" at bounding box center [395, 145] width 760 height 16
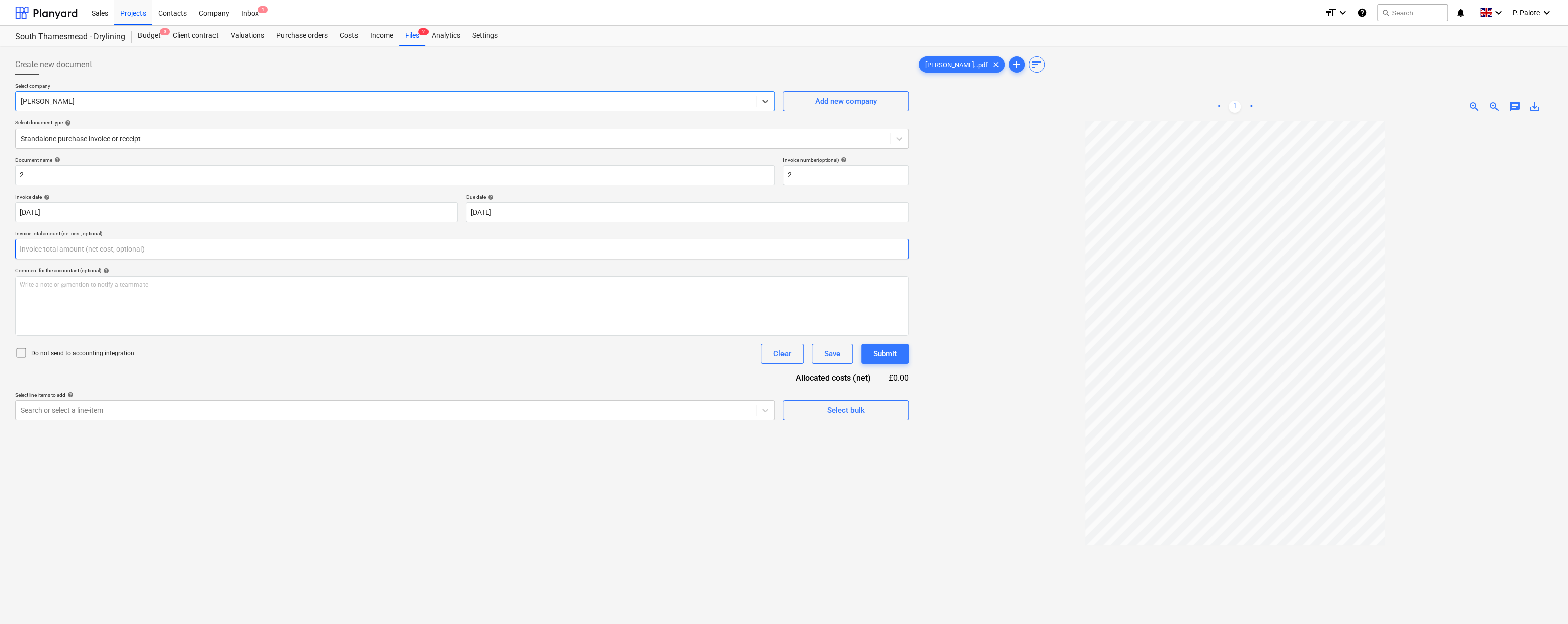
click at [94, 259] on input "text" at bounding box center [463, 249] width 894 height 20
type input "500.00"
click at [285, 274] on div "Comment for the accountant (optional) help" at bounding box center [463, 270] width 894 height 6
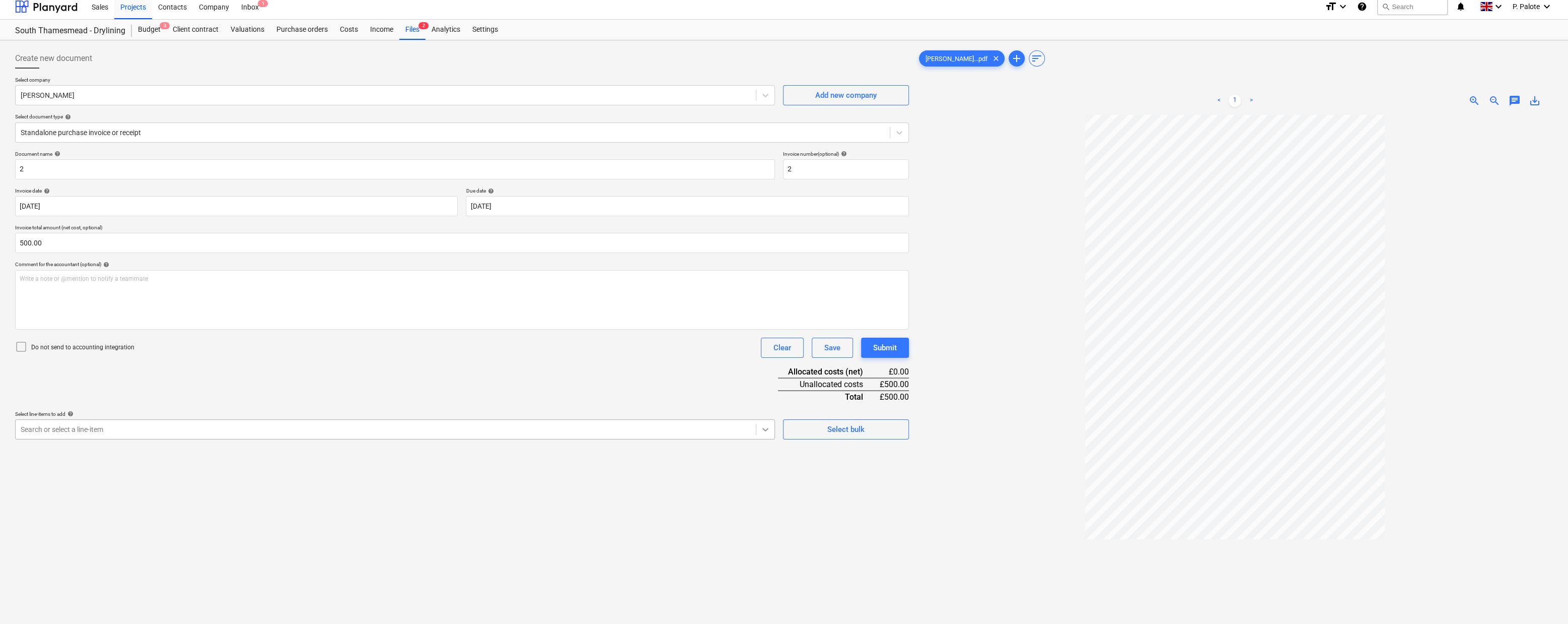
click at [764, 438] on div at bounding box center [765, 429] width 18 height 18
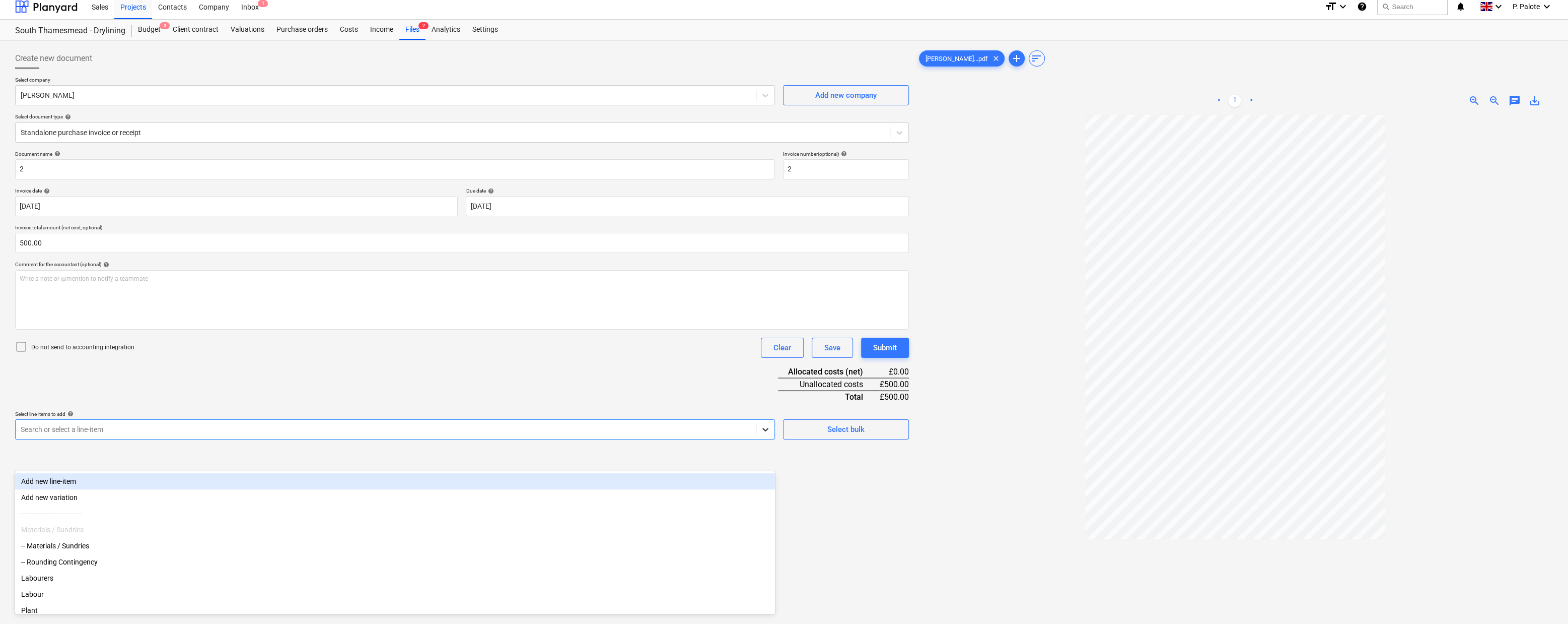
scroll to position [8, 0]
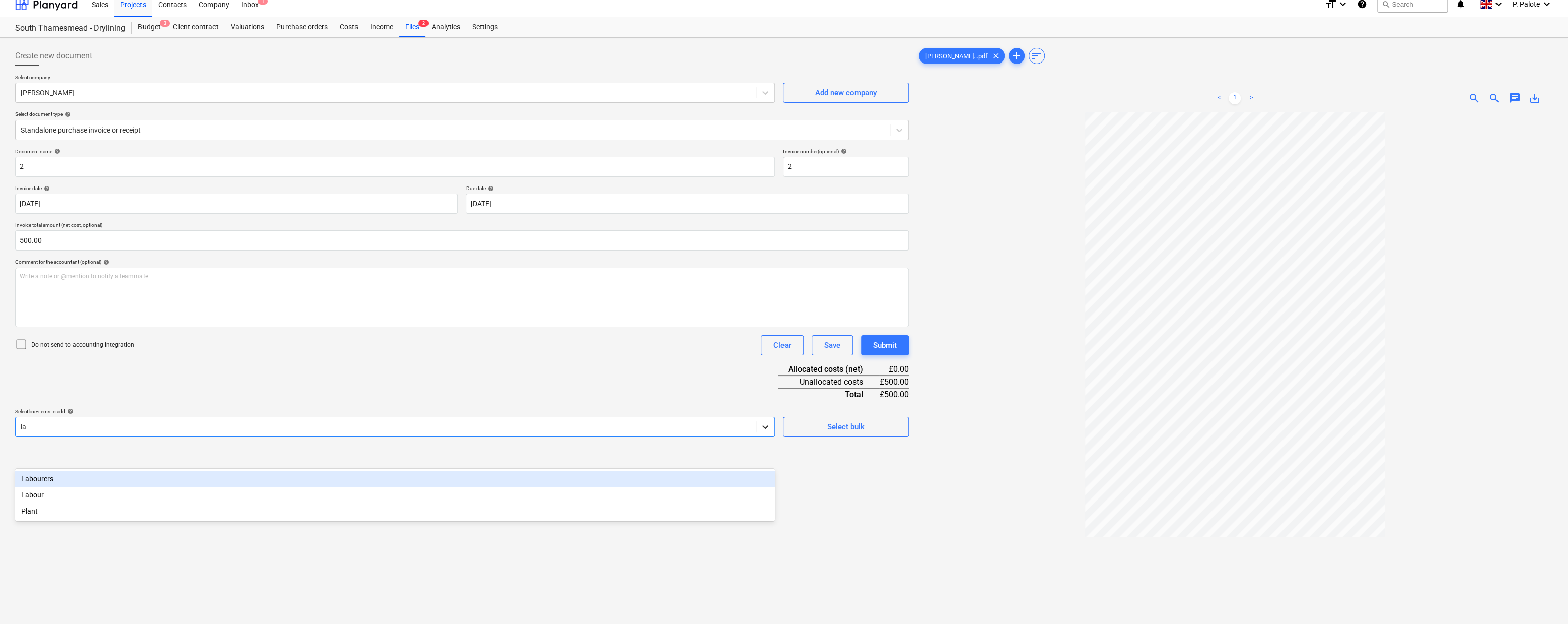
type input "lab"
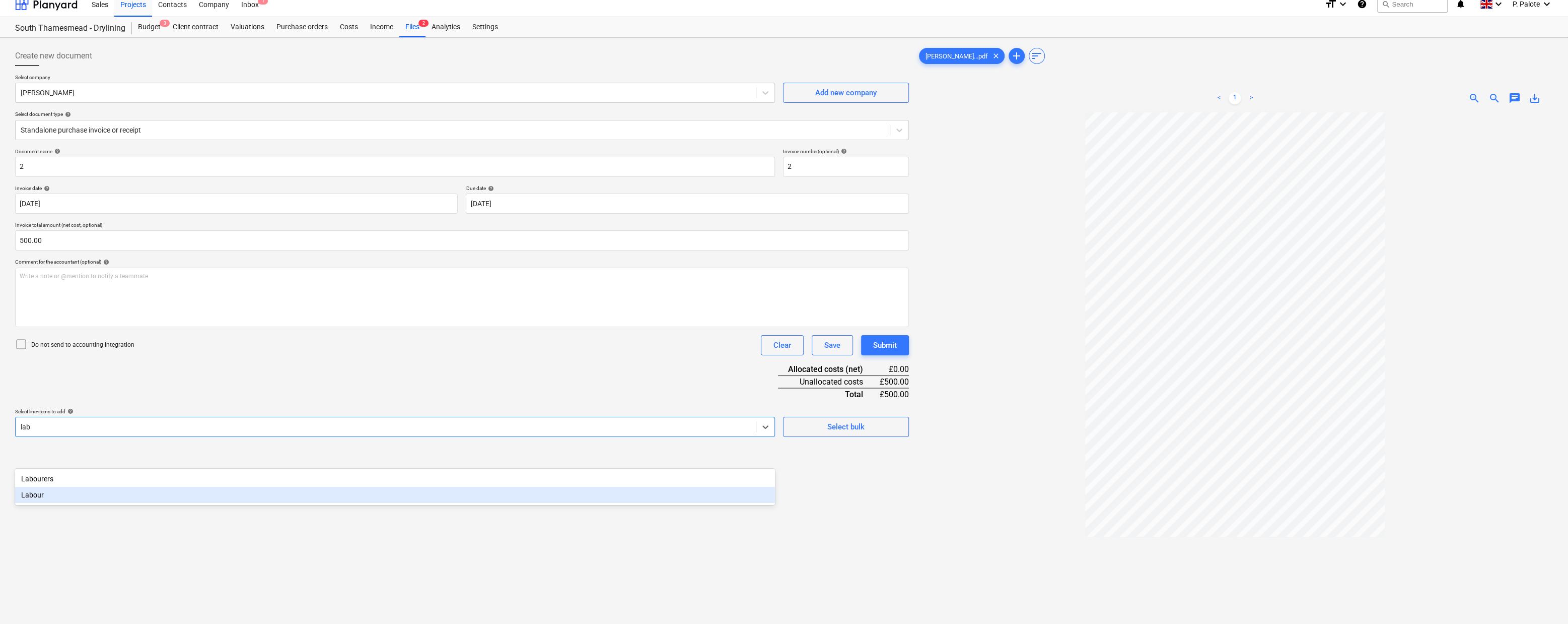
click at [101, 495] on div "Labour" at bounding box center [395, 495] width 760 height 16
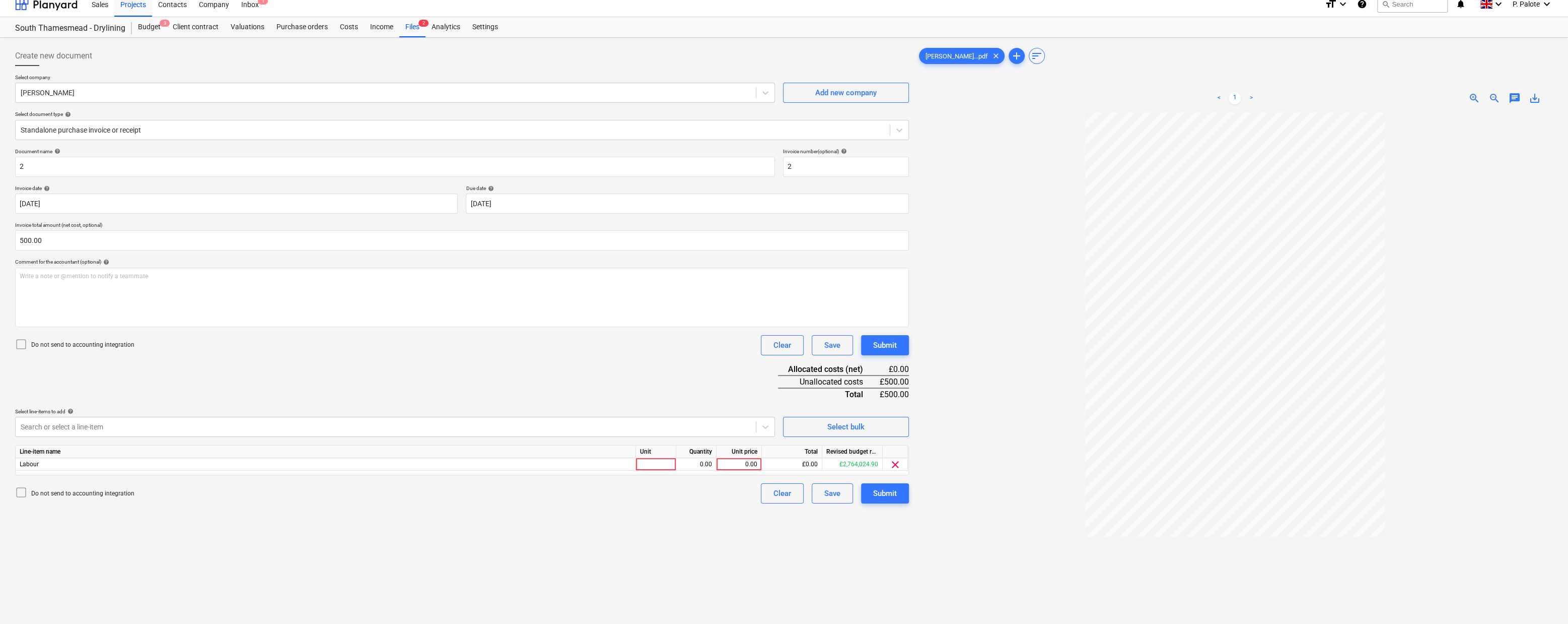
click at [705, 420] on div "Document name help 2 Invoice number (optional) help 2 Invoice date help [DATE] …" at bounding box center [463, 326] width 894 height 355
click at [660, 470] on div at bounding box center [656, 465] width 40 height 13
type input "1"
click at [734, 470] on div "0.00" at bounding box center [739, 465] width 37 height 13
type input "500"
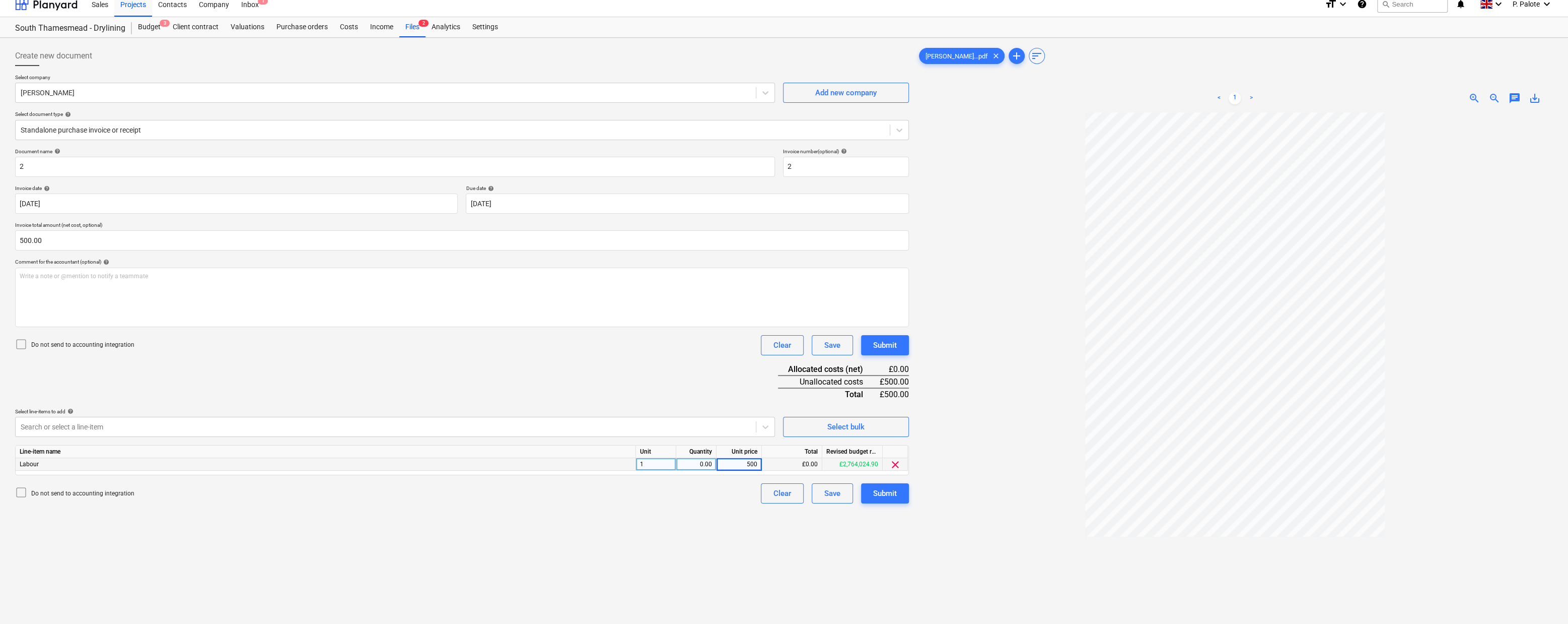
click at [700, 409] on div "Document name help 2 Invoice number (optional) help 2 Invoice date help [DATE] …" at bounding box center [463, 326] width 894 height 355
click at [704, 470] on div "0.00" at bounding box center [696, 465] width 32 height 13
type input "1"
click at [687, 403] on div "Document name help 2 Invoice number (optional) help 2 Invoice date help [DATE] …" at bounding box center [463, 326] width 894 height 355
click at [680, 549] on div "Create new document Select company [PERSON_NAME] Add new company Select documen…" at bounding box center [462, 377] width 902 height 671
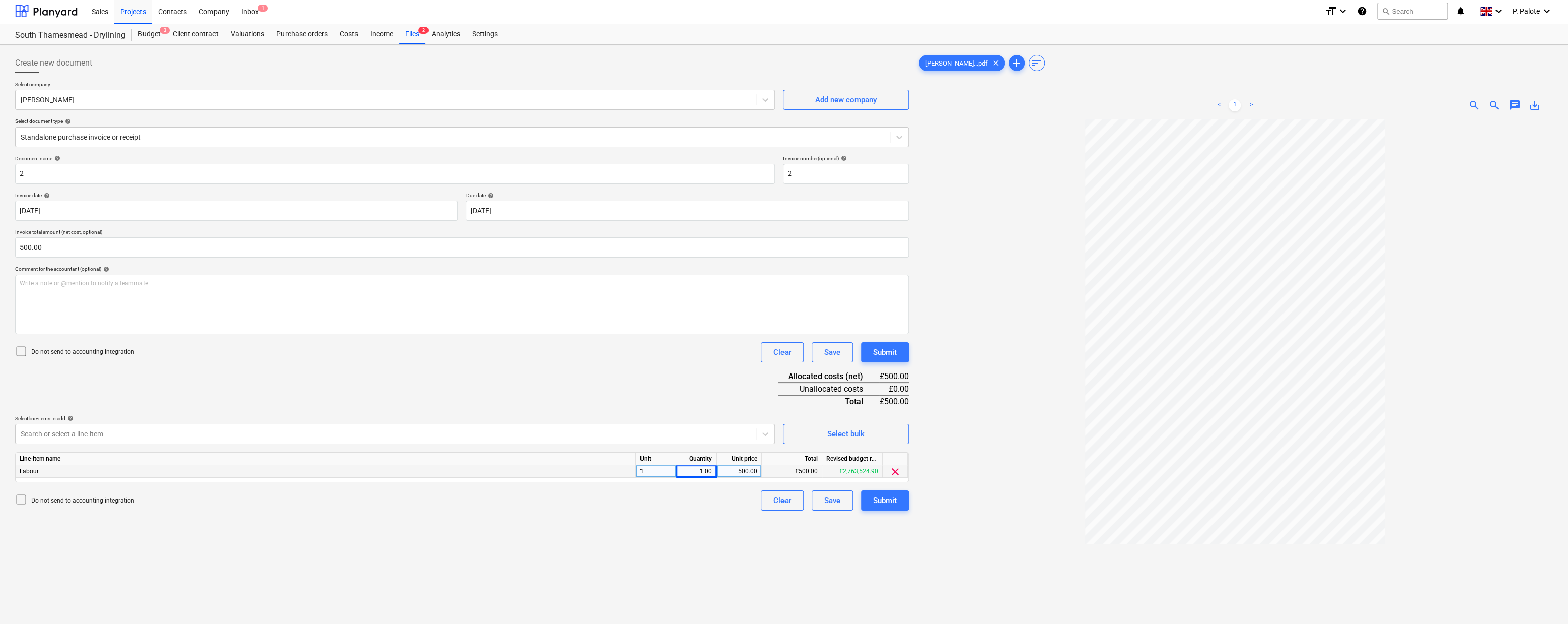
scroll to position [0, 0]
click at [886, 509] on div "Submit" at bounding box center [885, 501] width 24 height 13
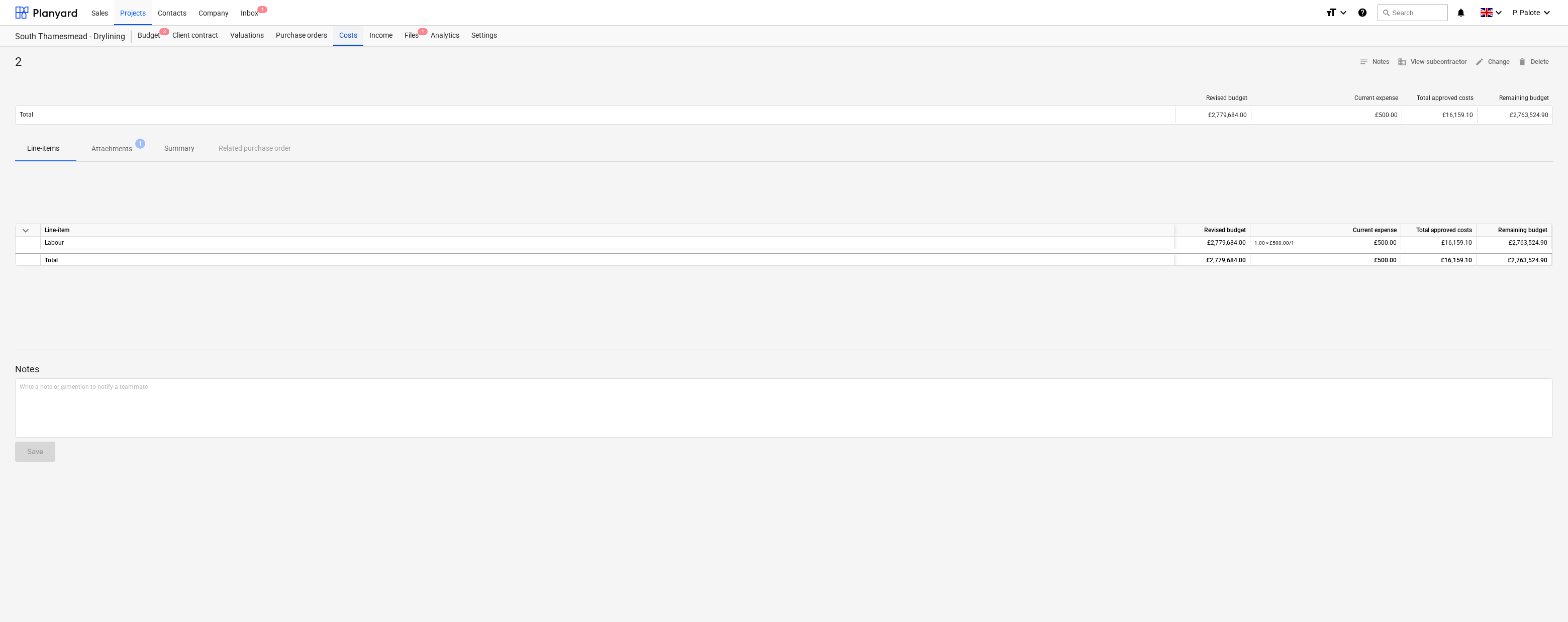
click at [362, 33] on div "Costs" at bounding box center [348, 36] width 30 height 20
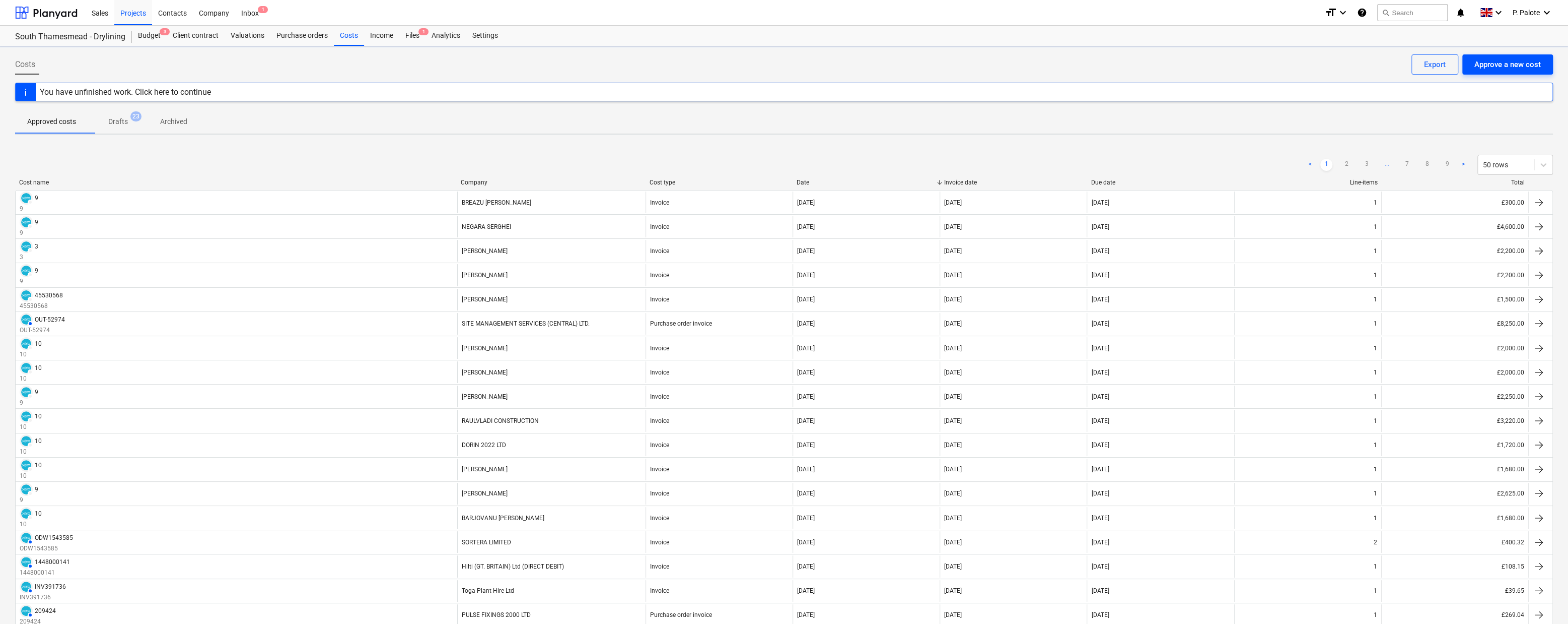
click at [1382, 68] on div "Approve a new cost" at bounding box center [1508, 64] width 67 height 13
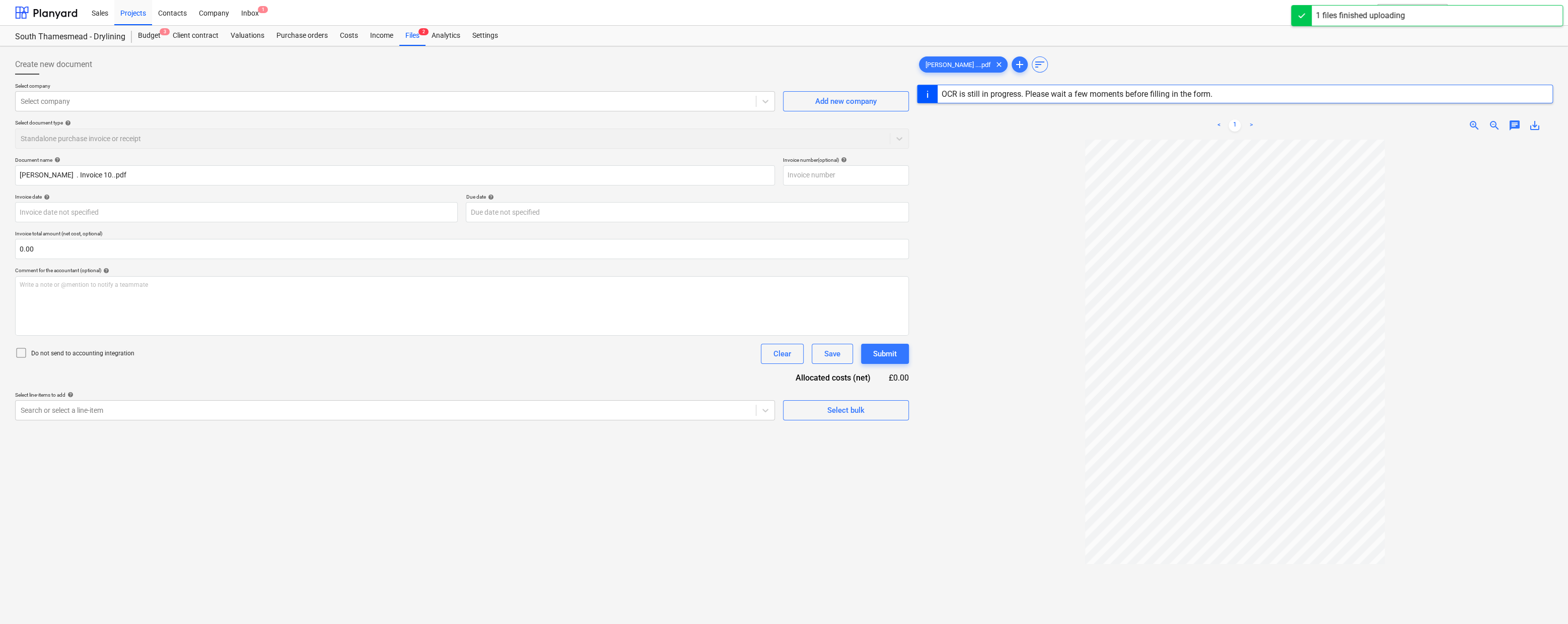
type input "10"
type input "[DATE]"
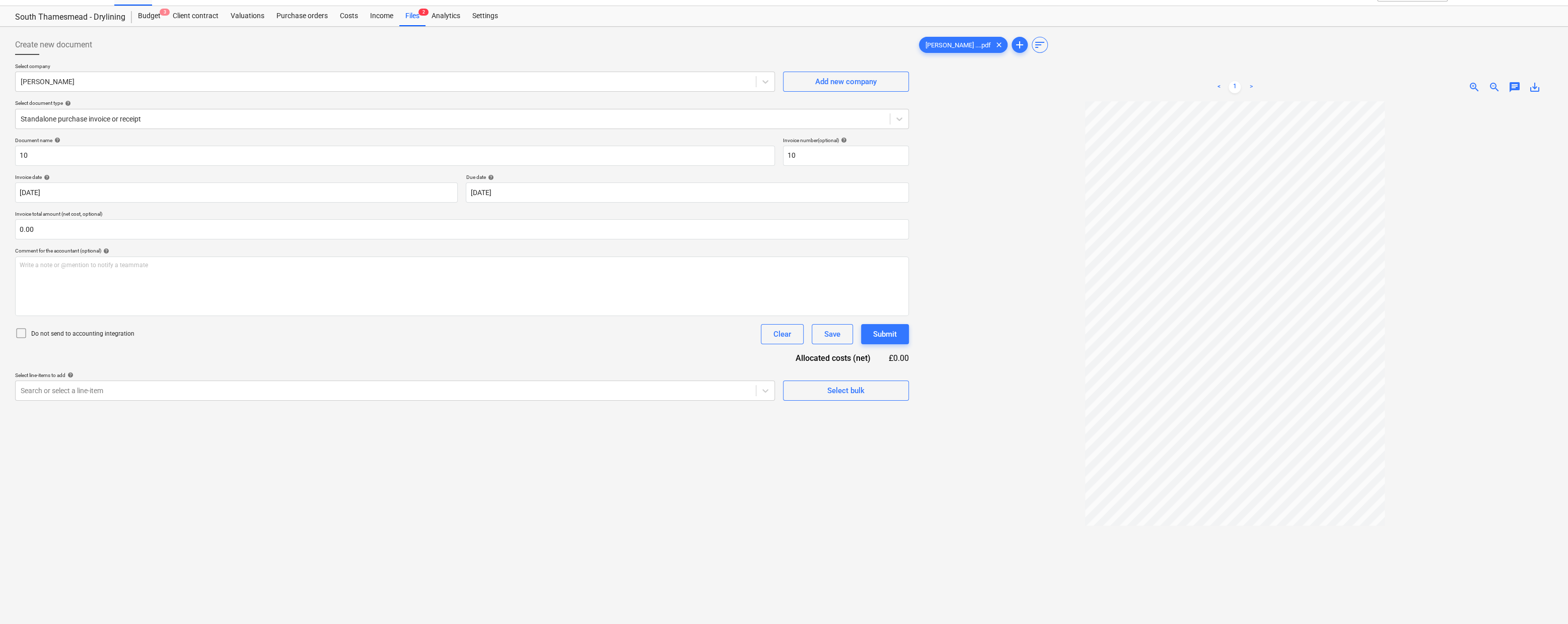
scroll to position [30, 0]
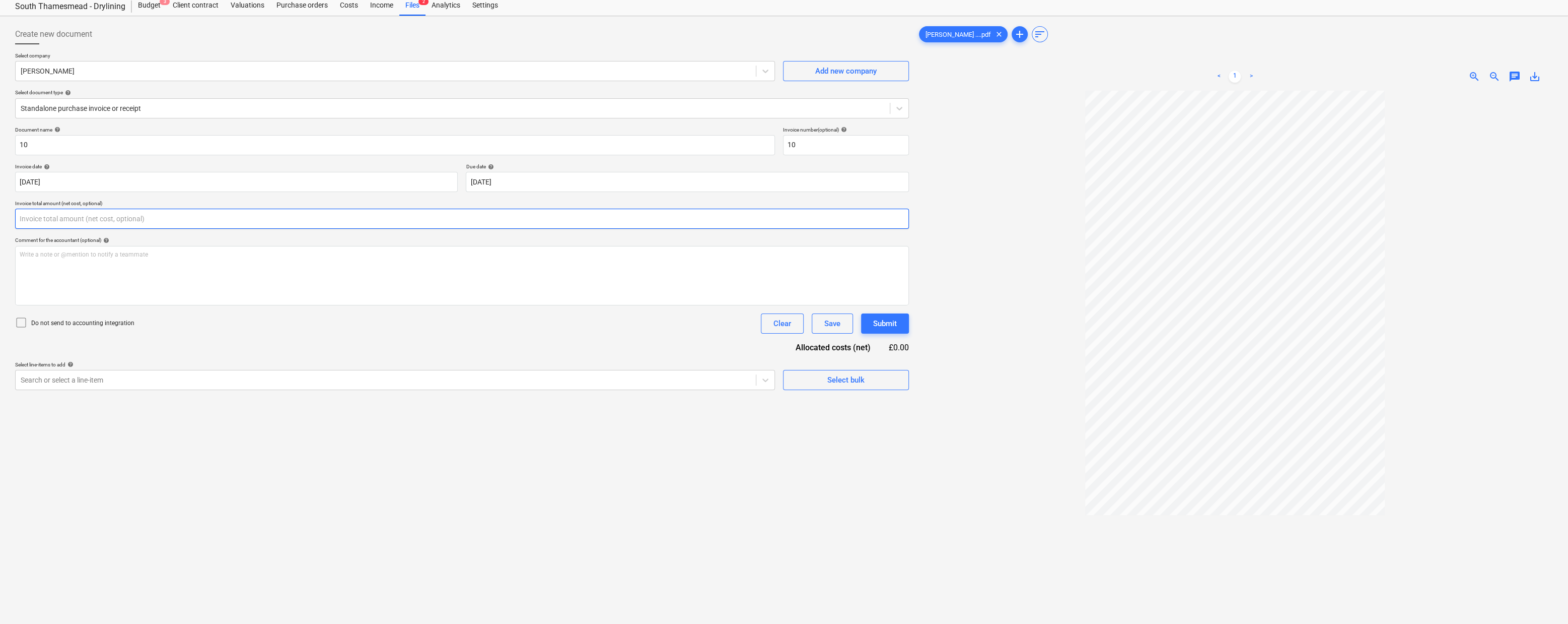
click at [294, 229] on input "text" at bounding box center [463, 219] width 894 height 20
type input "1,680.00"
click at [344, 374] on div "Document name help 10 Invoice number (optional) help 10 Invoice date help [DATE…" at bounding box center [463, 271] width 894 height 289
click at [769, 410] on icon at bounding box center [765, 404] width 10 height 10
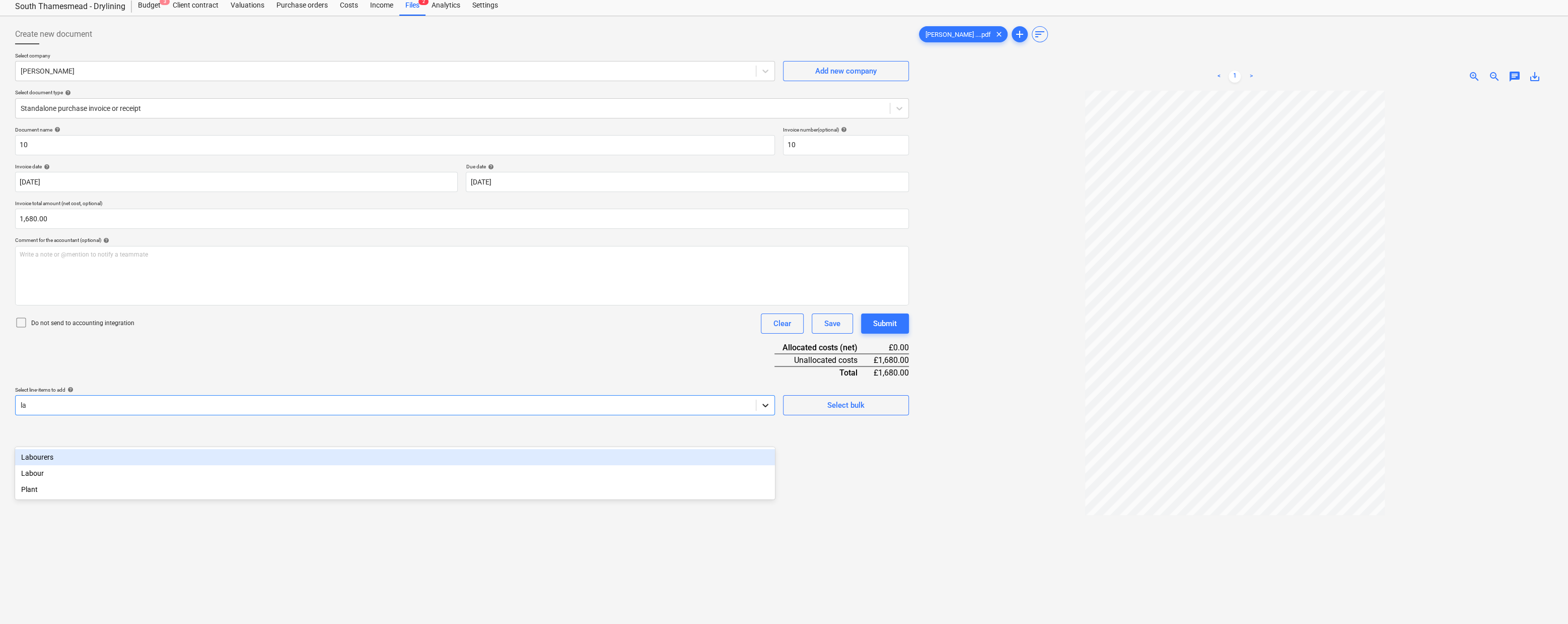
type input "lab"
click at [66, 456] on div "Labourers" at bounding box center [395, 457] width 760 height 16
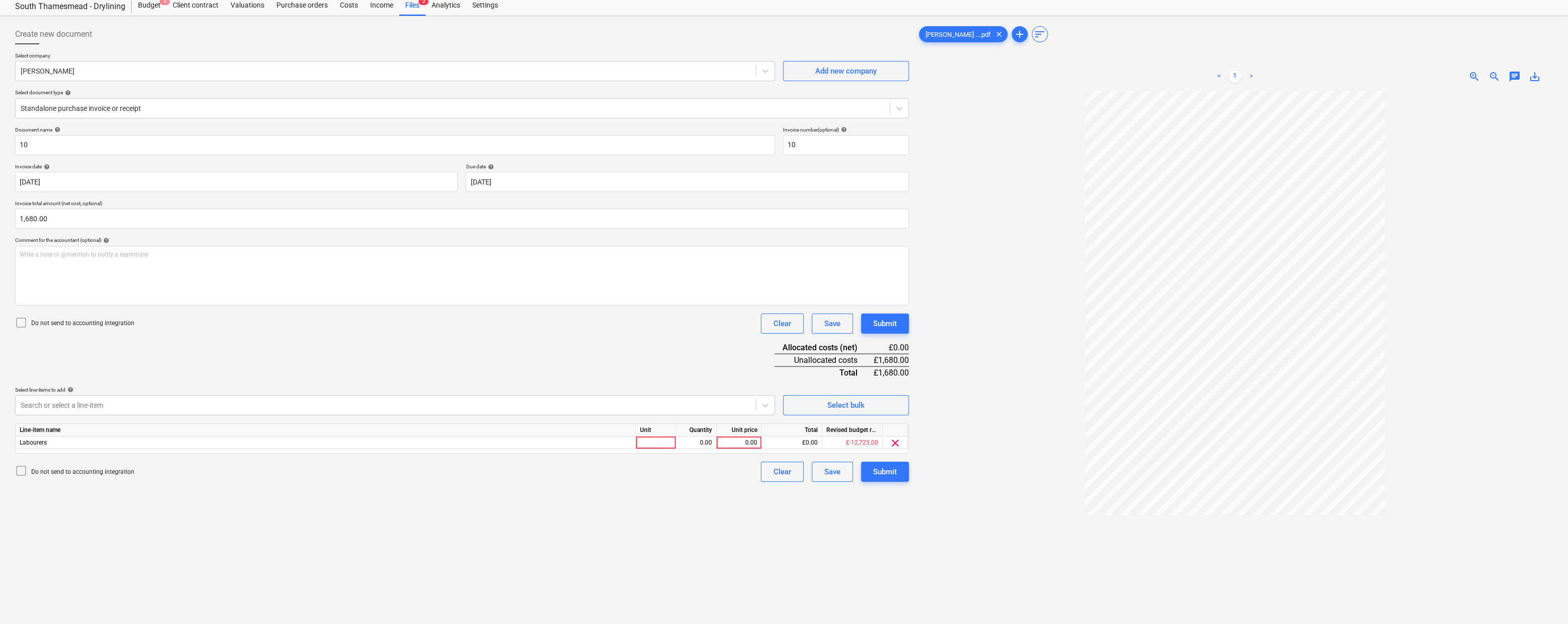
click at [734, 393] on div "Document name help 10 Invoice number (optional) help 10 Invoice date help [DATE…" at bounding box center [463, 304] width 894 height 355
click at [667, 449] on div at bounding box center [656, 443] width 40 height 13
type input "1"
click at [706, 449] on div "0.00" at bounding box center [696, 443] width 32 height 13
type input "1"
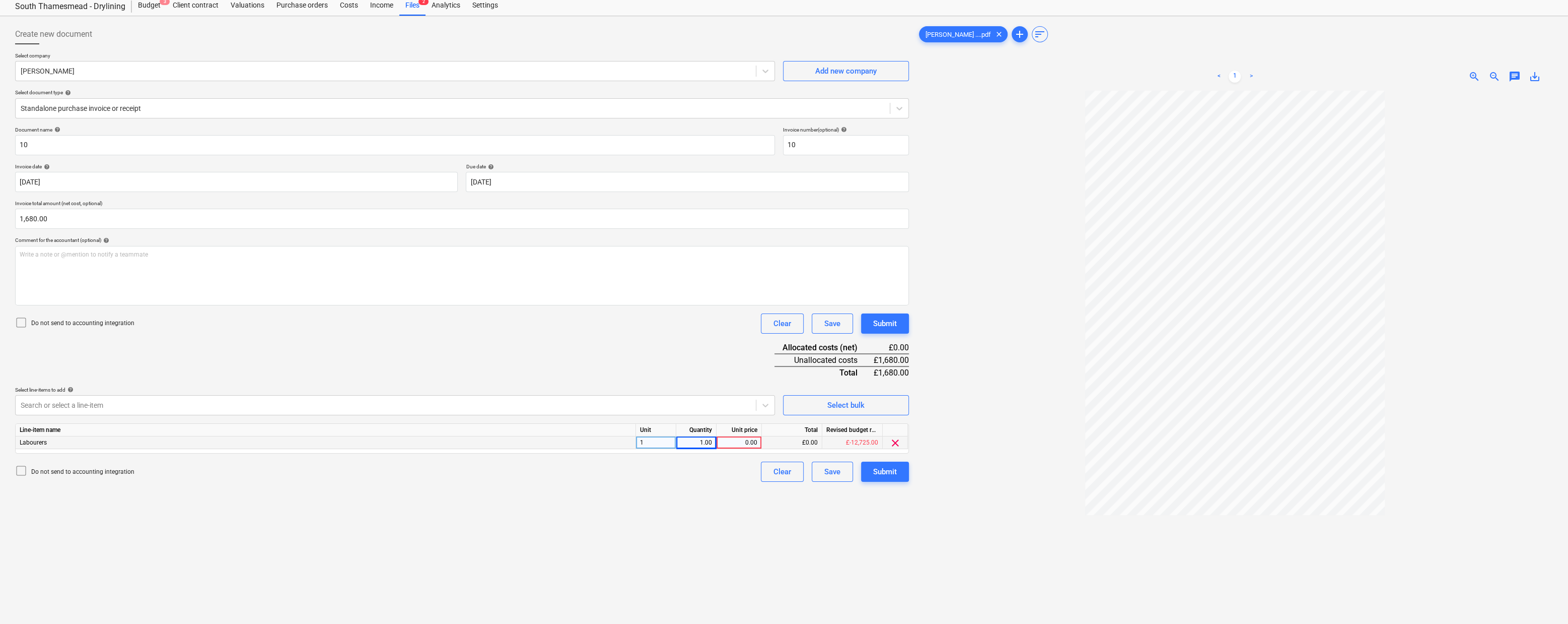
click at [736, 449] on div "0.00" at bounding box center [739, 443] width 37 height 13
type input "1680"
click at [671, 393] on div "Document name help 10 Invoice number (optional) help 10 Invoice date help [DATE…" at bounding box center [463, 304] width 894 height 355
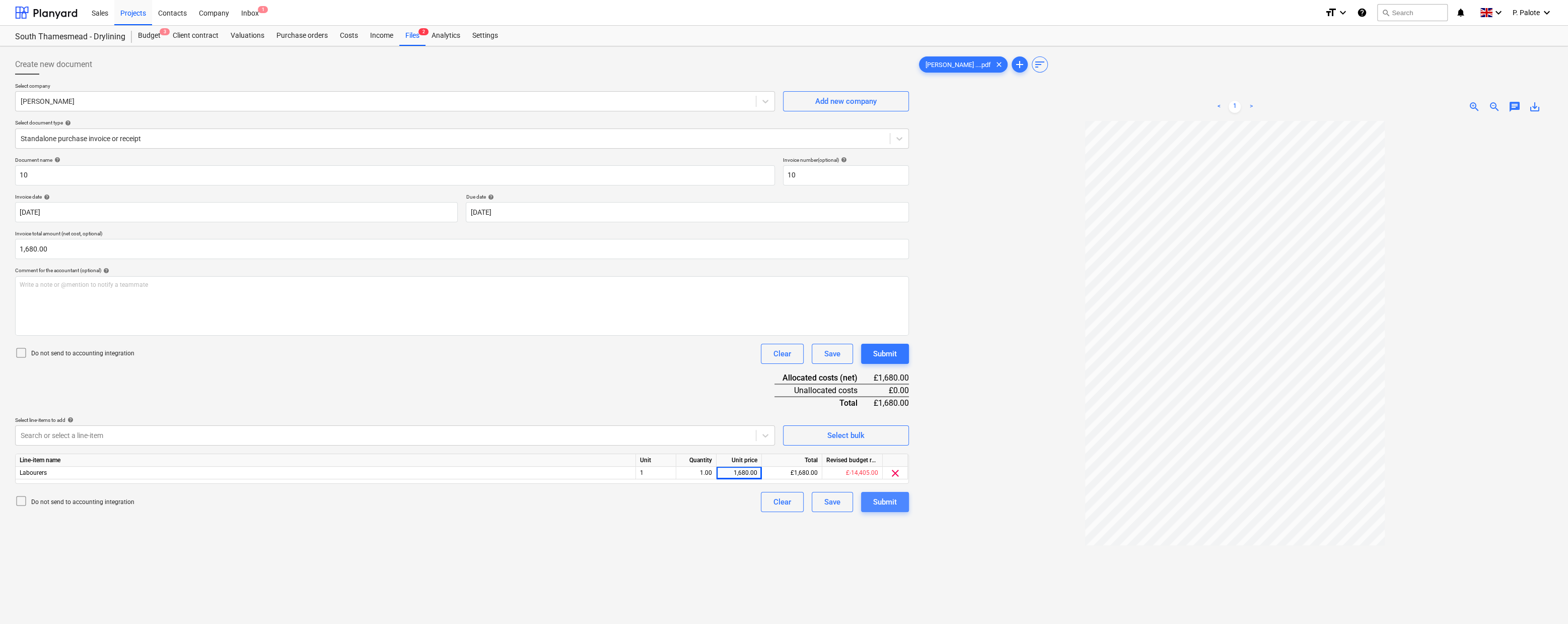
click at [880, 509] on div "Submit" at bounding box center [885, 501] width 24 height 13
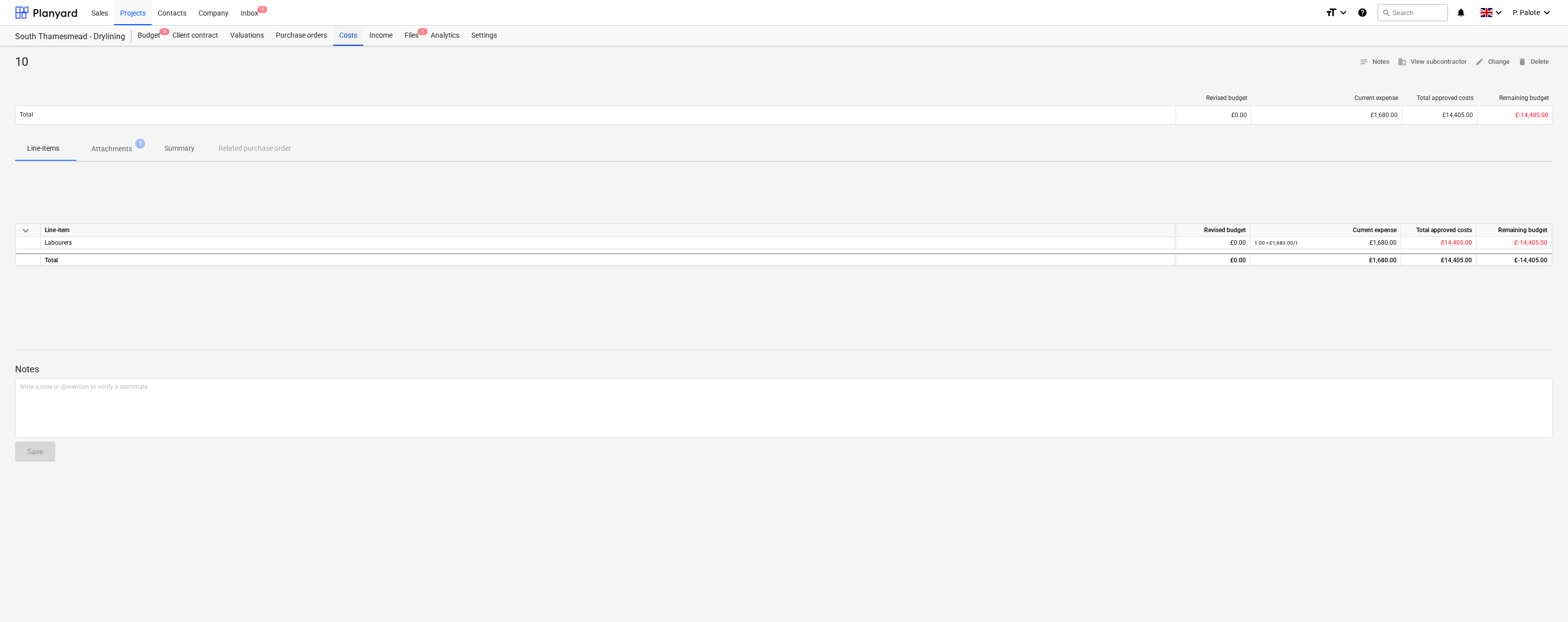
click at [363, 41] on div "Costs" at bounding box center [348, 36] width 30 height 20
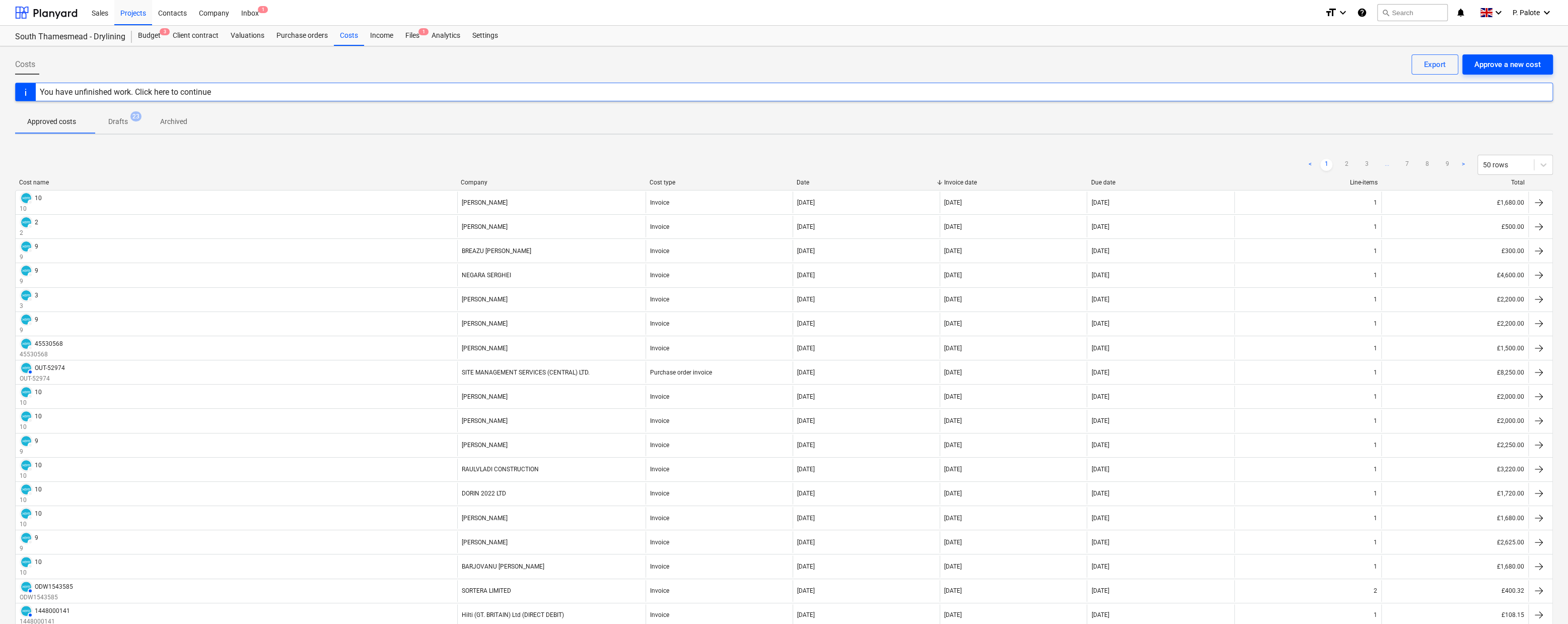
click at [1382, 60] on div "Approve a new cost" at bounding box center [1508, 64] width 67 height 13
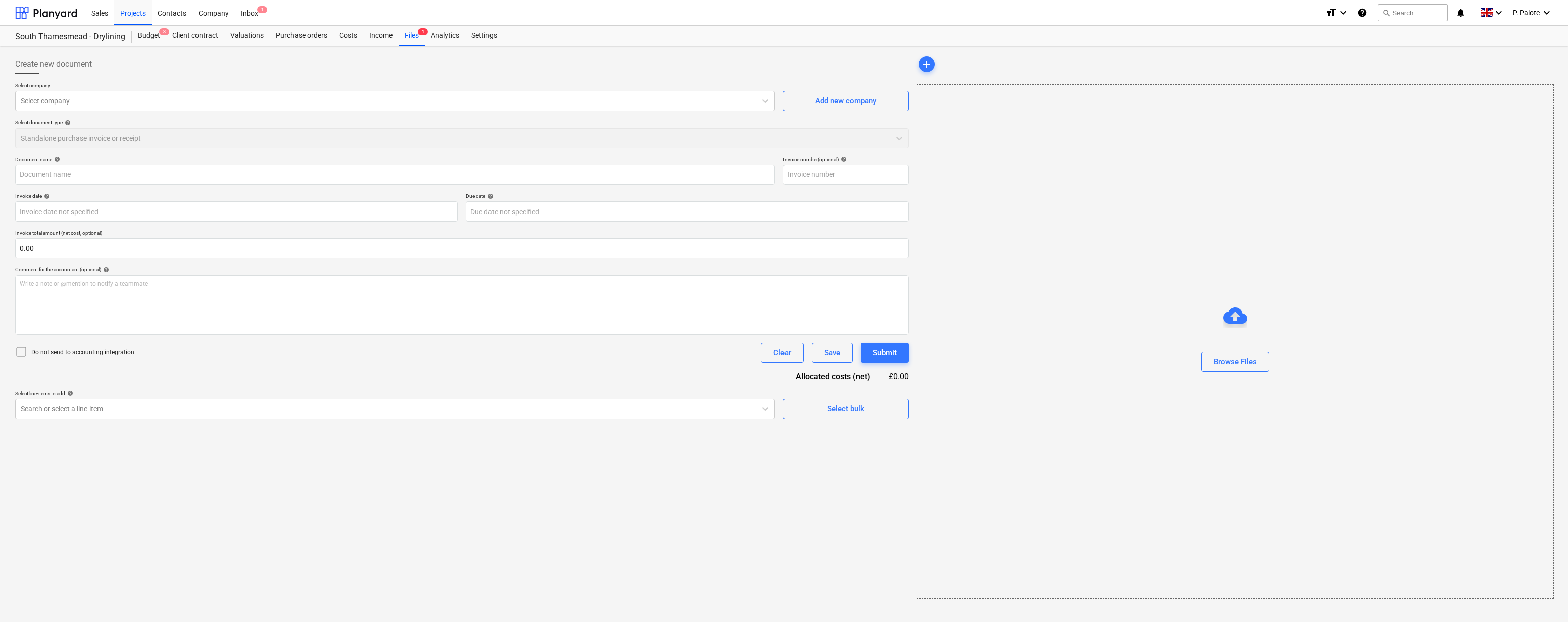
type input "C&A Drywall ltd.pdf"
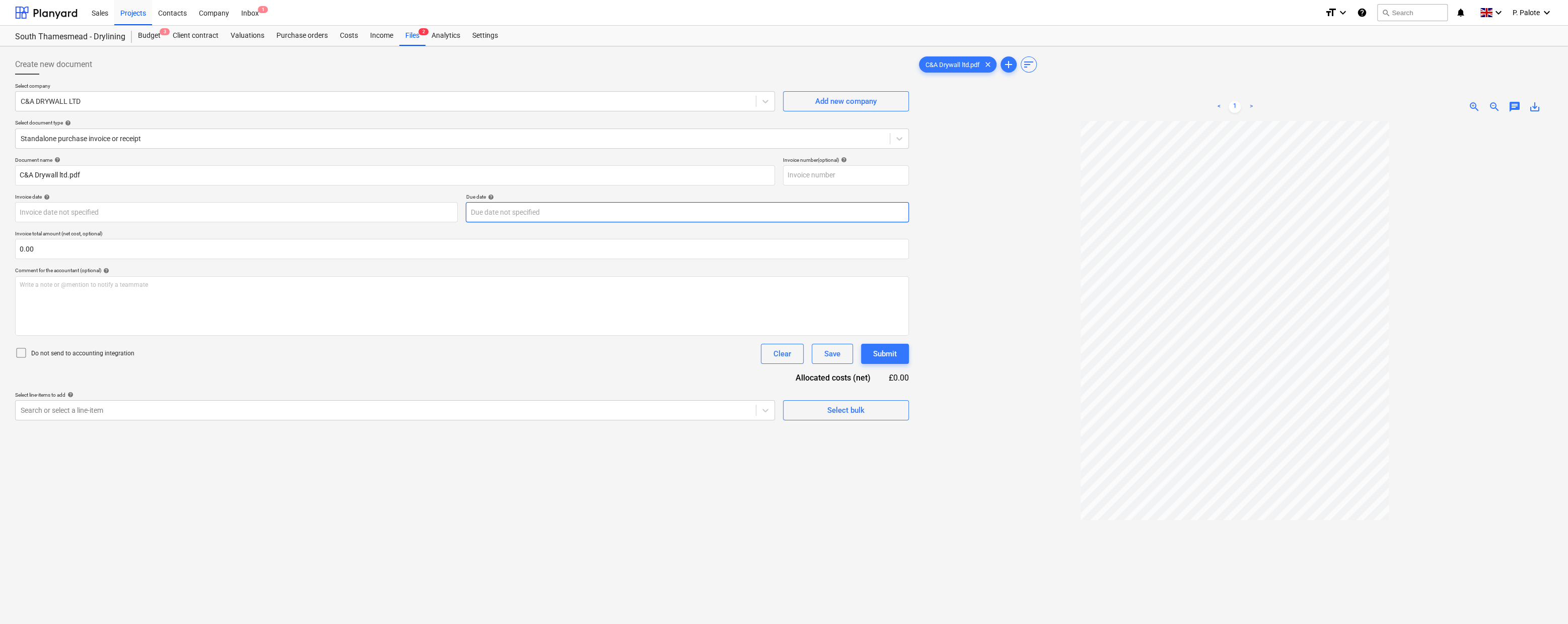
click at [617, 230] on body "Sales Projects Contacts Company Inbox 1 format_size keyboard_arrow_down help se…" at bounding box center [784, 312] width 1568 height 624
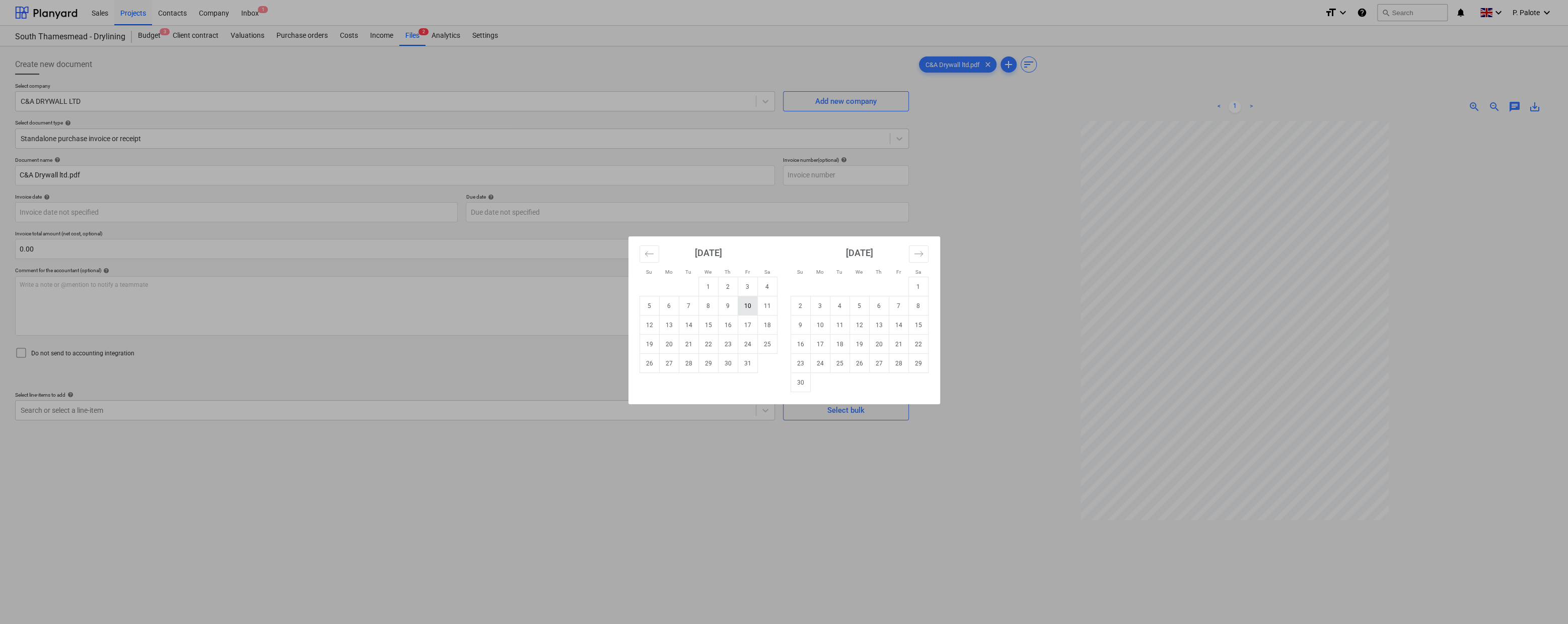
click at [747, 307] on td "10" at bounding box center [747, 306] width 19 height 19
type input "[DATE]"
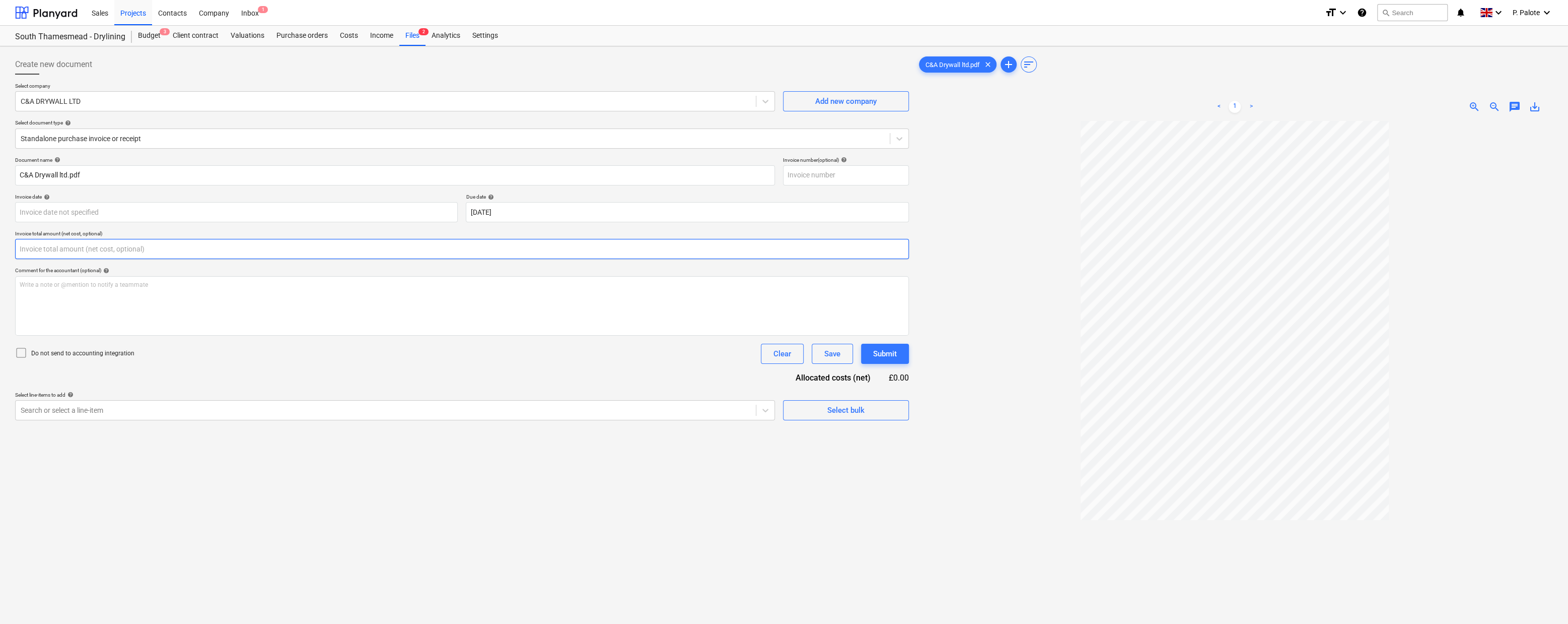
click at [165, 259] on input "text" at bounding box center [463, 249] width 894 height 20
type input "2,250.00"
click at [305, 274] on div "Comment for the accountant (optional) help" at bounding box center [463, 270] width 894 height 6
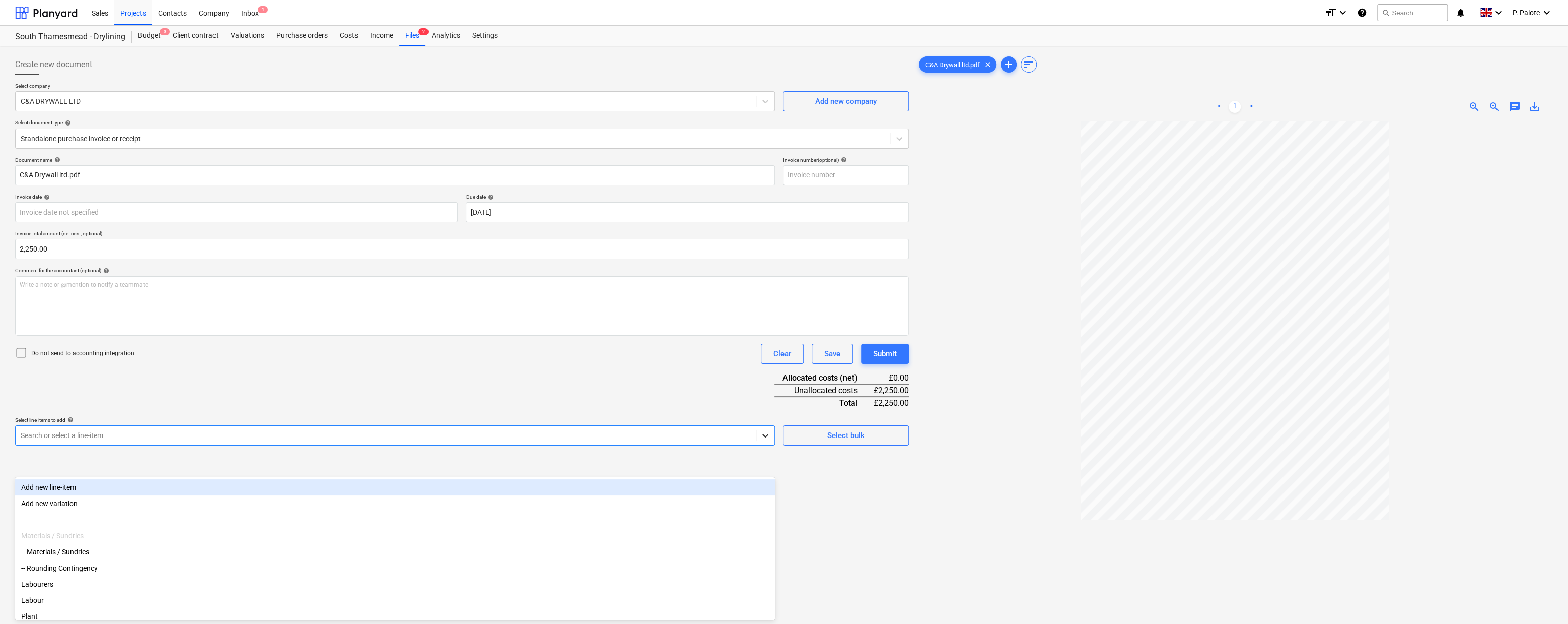
click at [771, 445] on div at bounding box center [765, 436] width 18 height 18
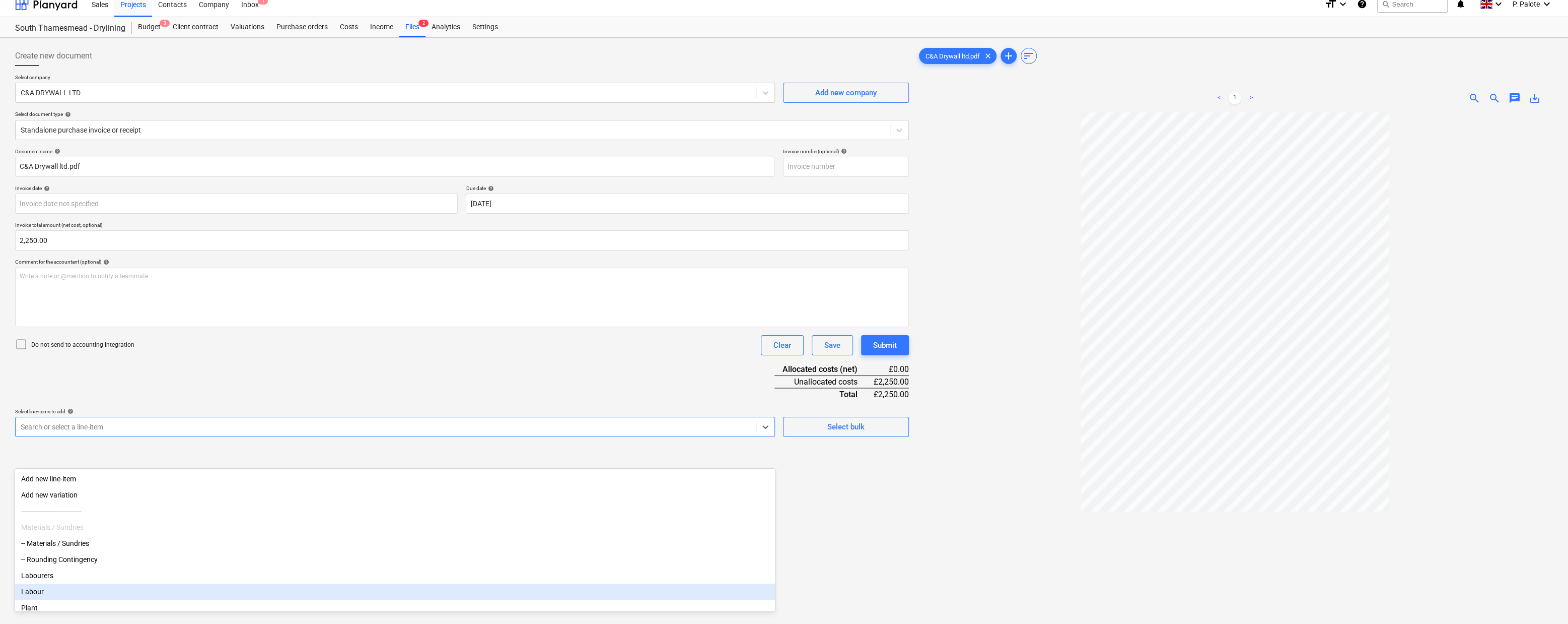
click at [55, 549] on div "Labour" at bounding box center [395, 592] width 760 height 16
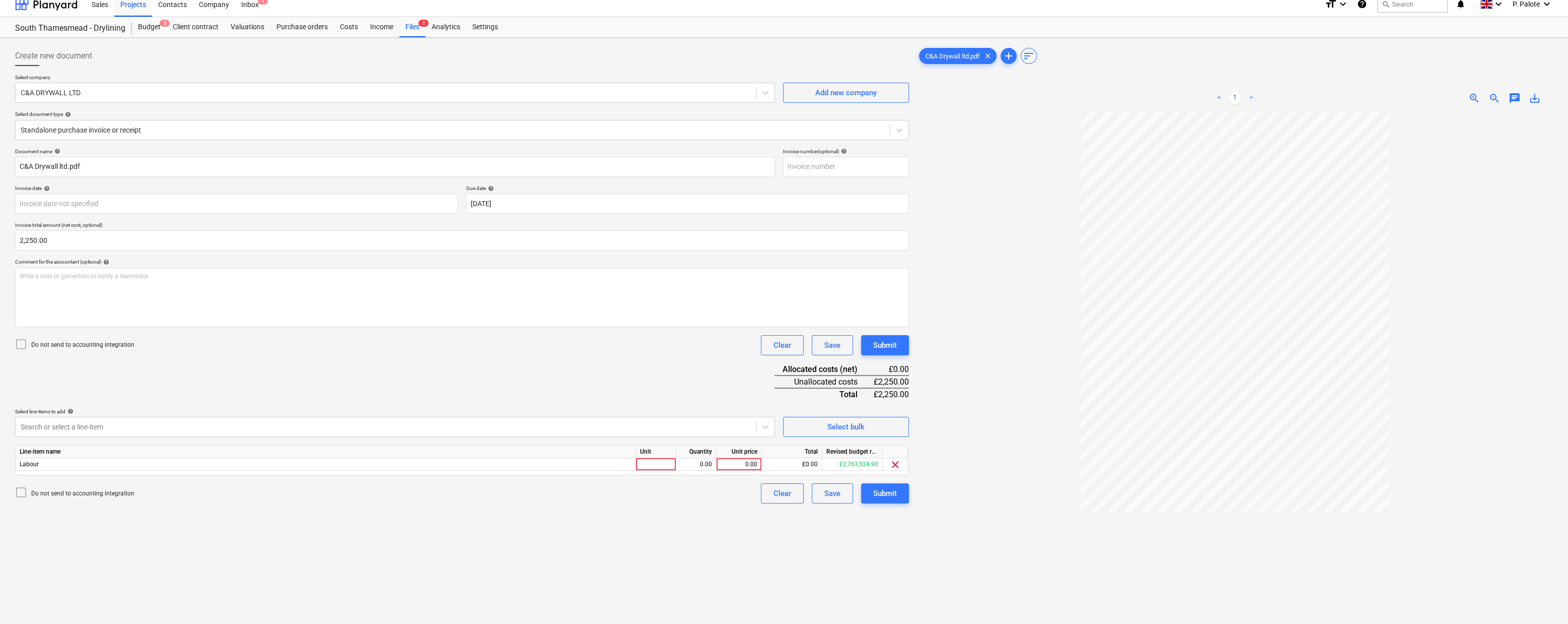
click at [266, 355] on div "Do not send to accounting integration Clear Save Submit" at bounding box center [463, 345] width 894 height 20
click at [665, 470] on div at bounding box center [656, 465] width 40 height 13
type input "1"
click at [715, 470] on div "0.00" at bounding box center [697, 465] width 40 height 13
type input "1"
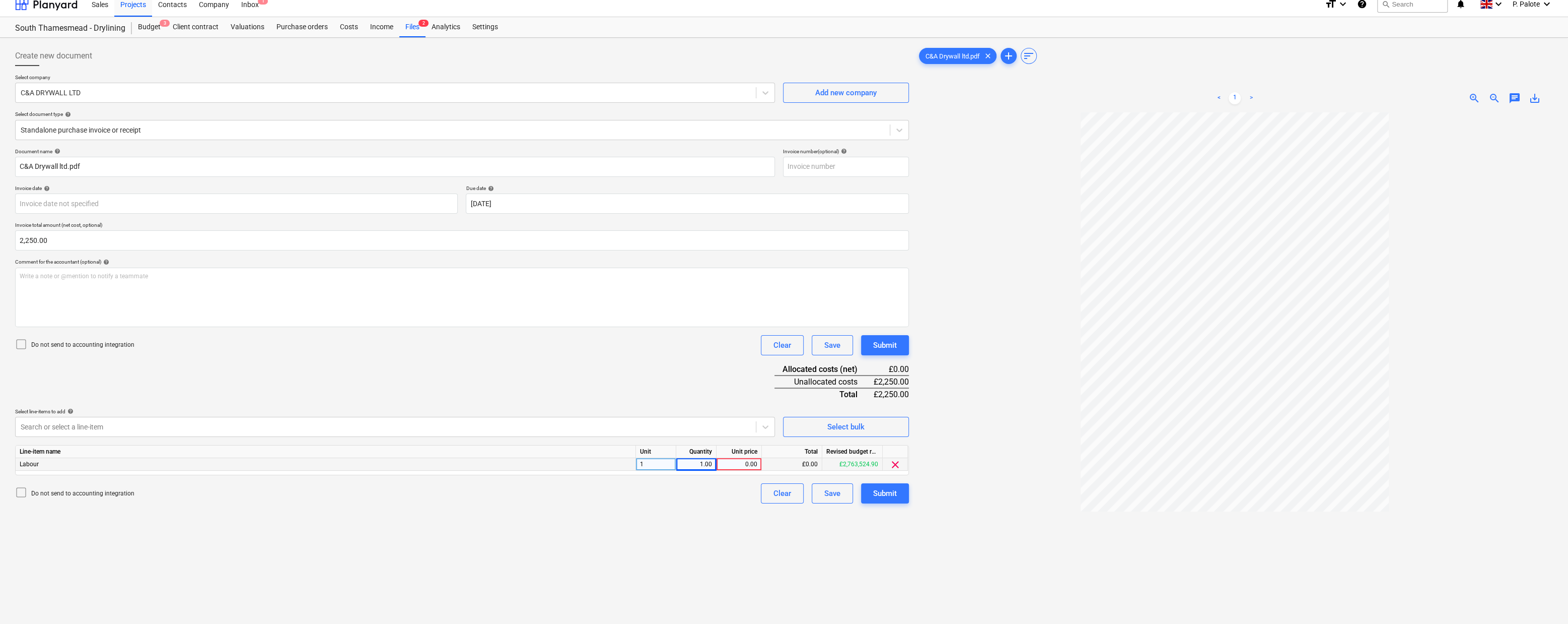
click at [726, 470] on div "0.00" at bounding box center [739, 465] width 37 height 13
type input "2250"
click at [663, 395] on div "Document name help C&A Drywall ltd.pdf Invoice number (optional) help Invoice d…" at bounding box center [463, 326] width 894 height 355
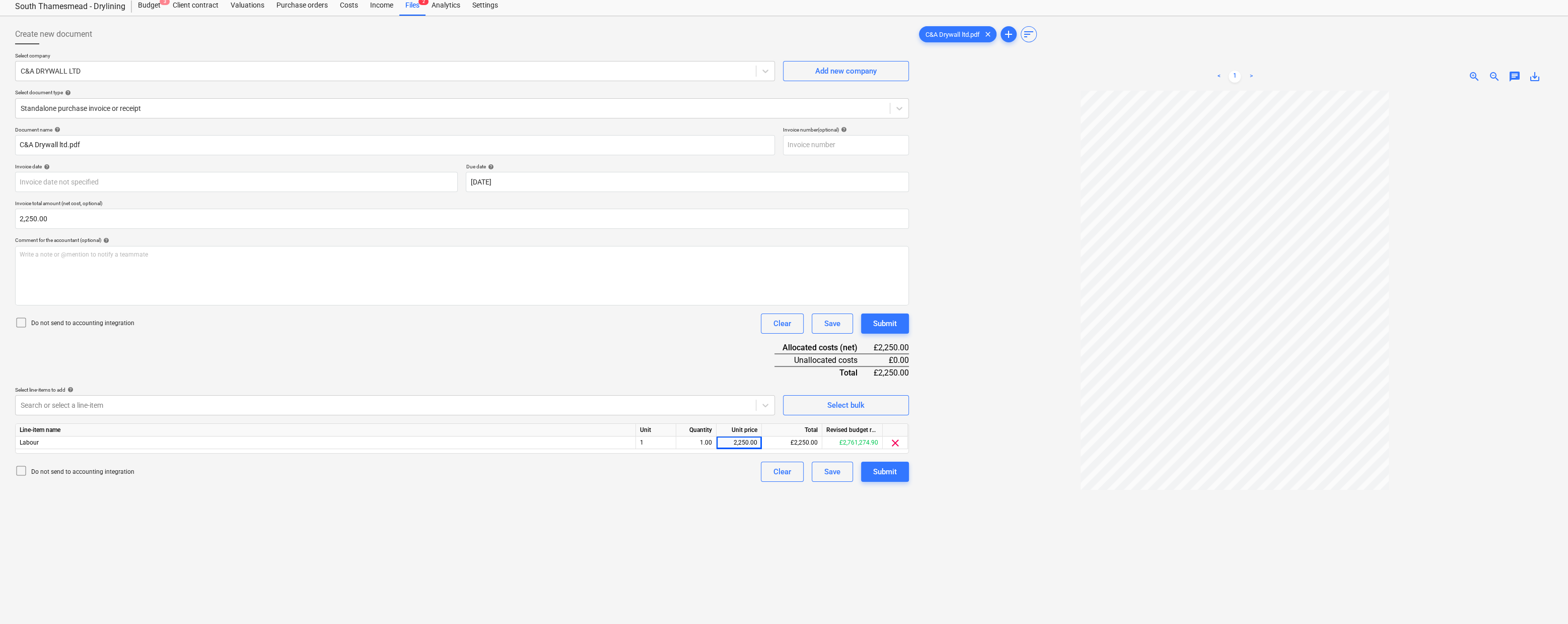
scroll to position [0, 0]
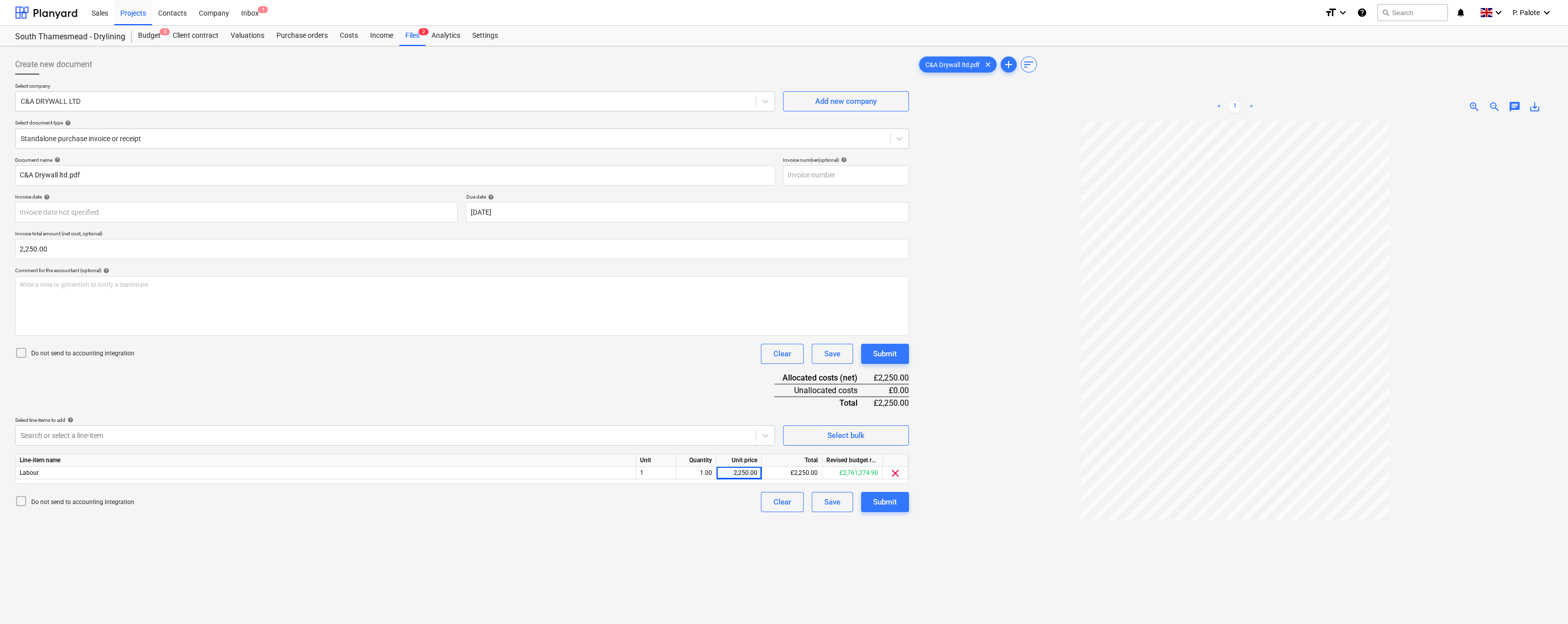
click at [635, 407] on div "Document name help C&A Drywall ltd.pdf Invoice number (optional) help Invoice d…" at bounding box center [463, 334] width 894 height 355
click at [886, 509] on div "Submit" at bounding box center [885, 501] width 24 height 13
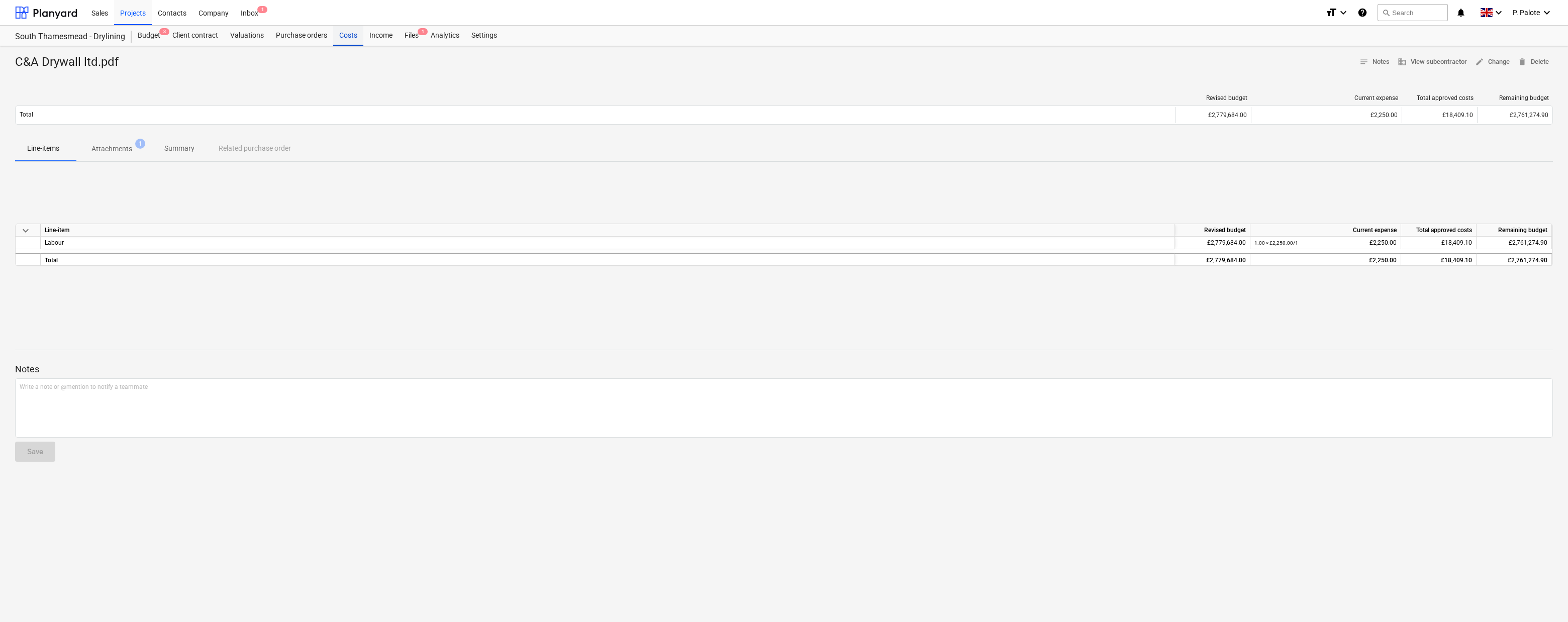
click at [363, 36] on div "Costs" at bounding box center [348, 36] width 30 height 20
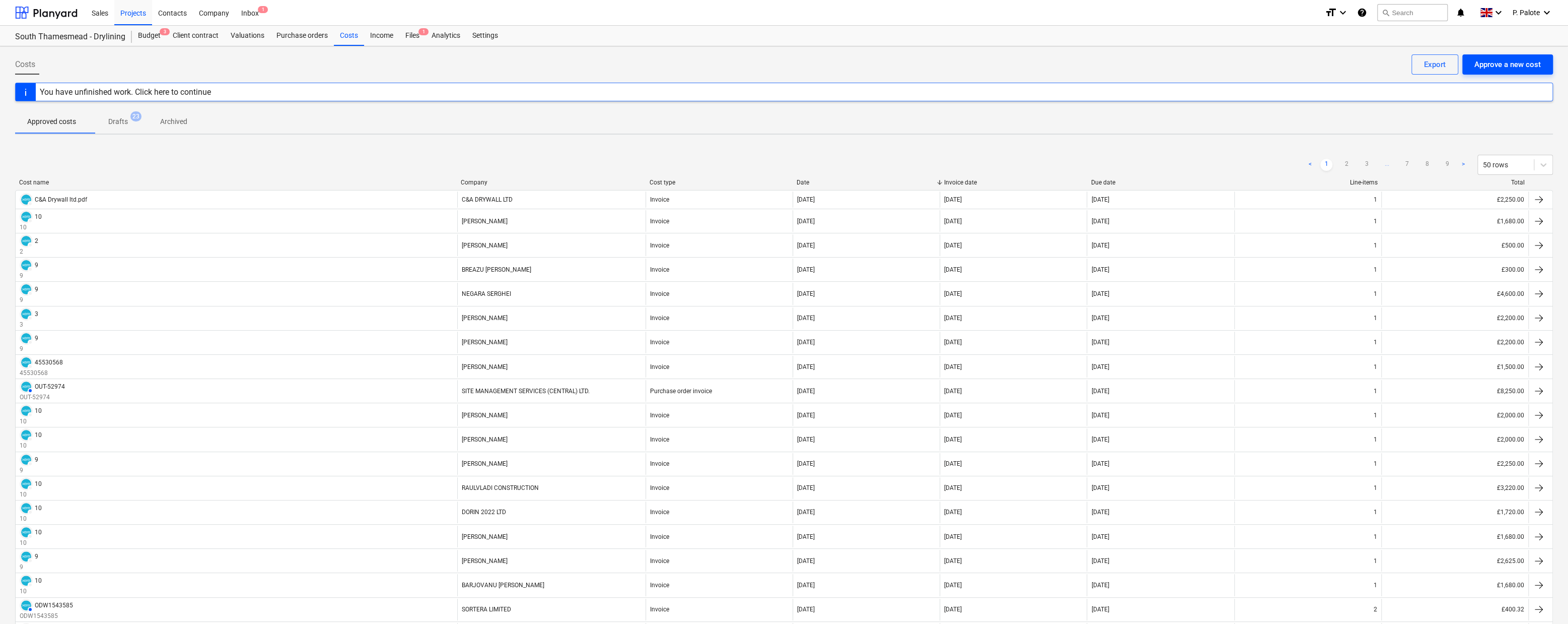
click at [1382, 66] on div "Approve a new cost" at bounding box center [1508, 64] width 67 height 13
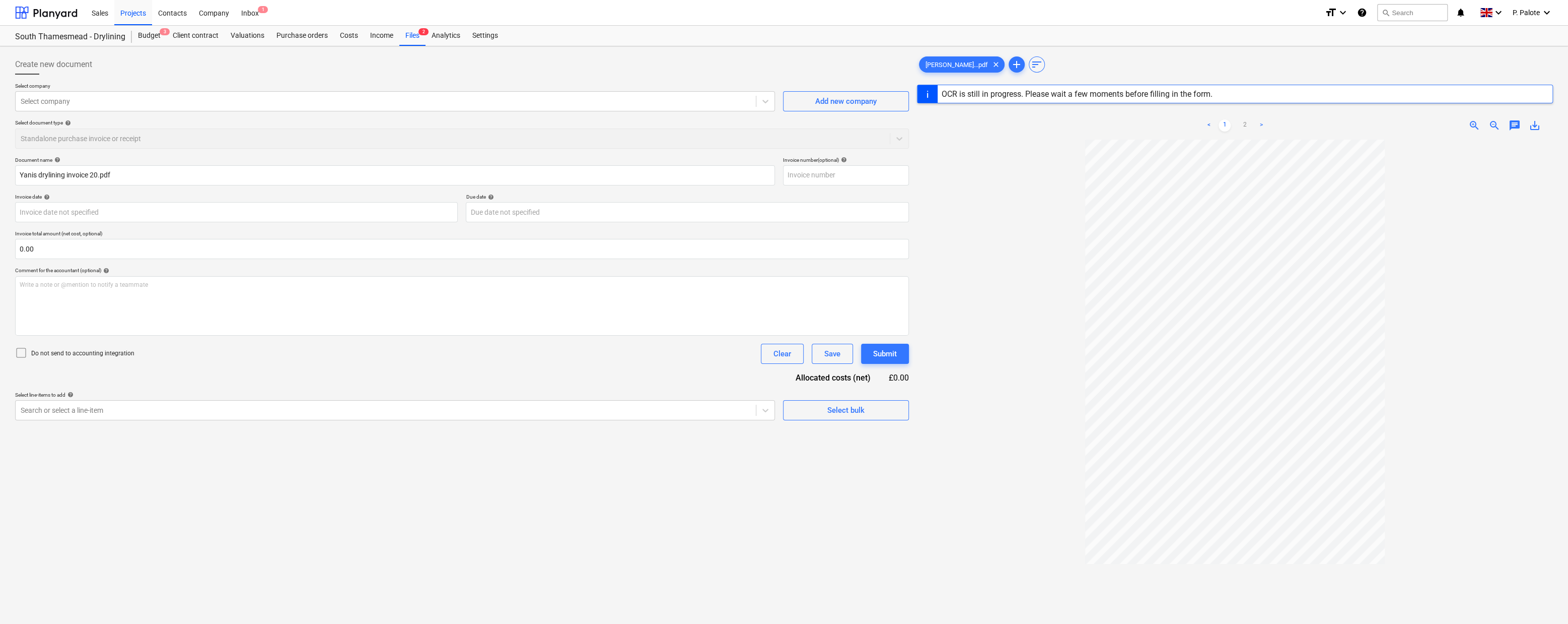
type input "20"
type input "[DATE]"
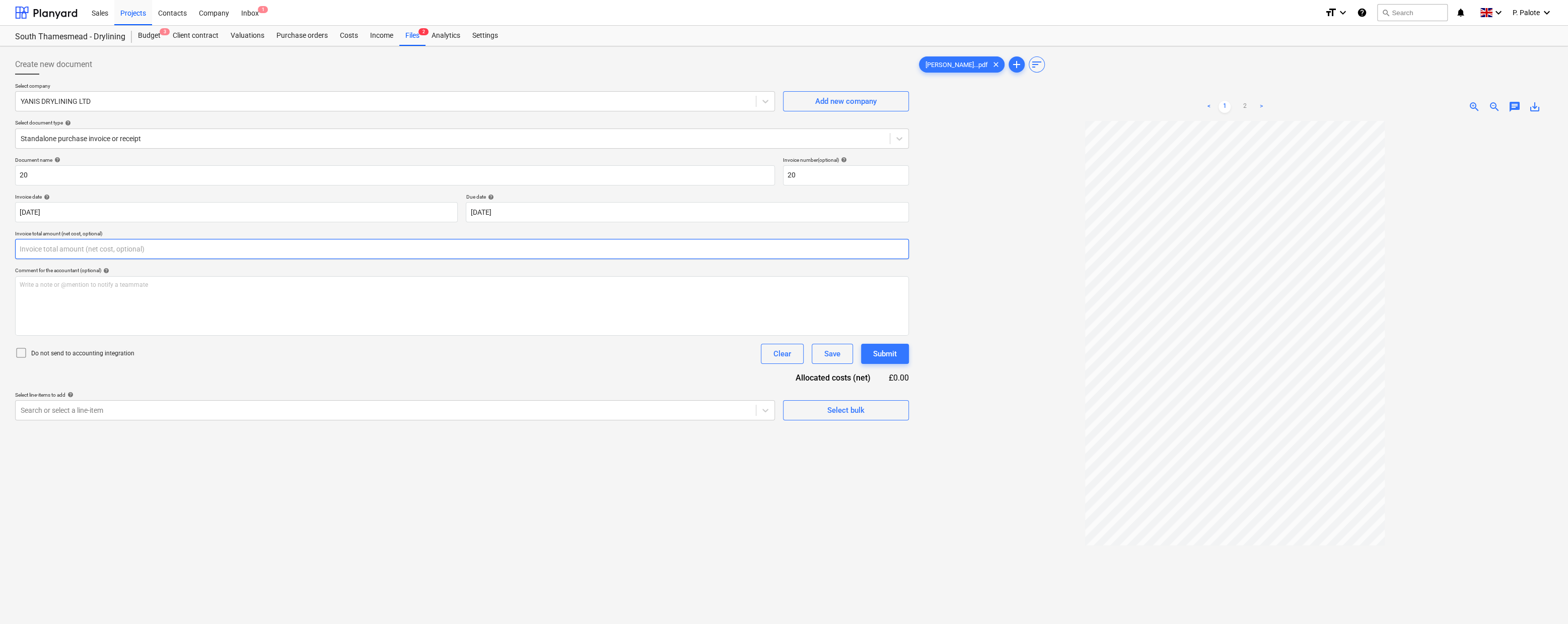
click at [192, 259] on input "text" at bounding box center [463, 249] width 894 height 20
type input "66,104.00"
click at [241, 389] on div "Document name help 20 Invoice number (optional) help 20 Invoice date help [DATE…" at bounding box center [463, 301] width 894 height 289
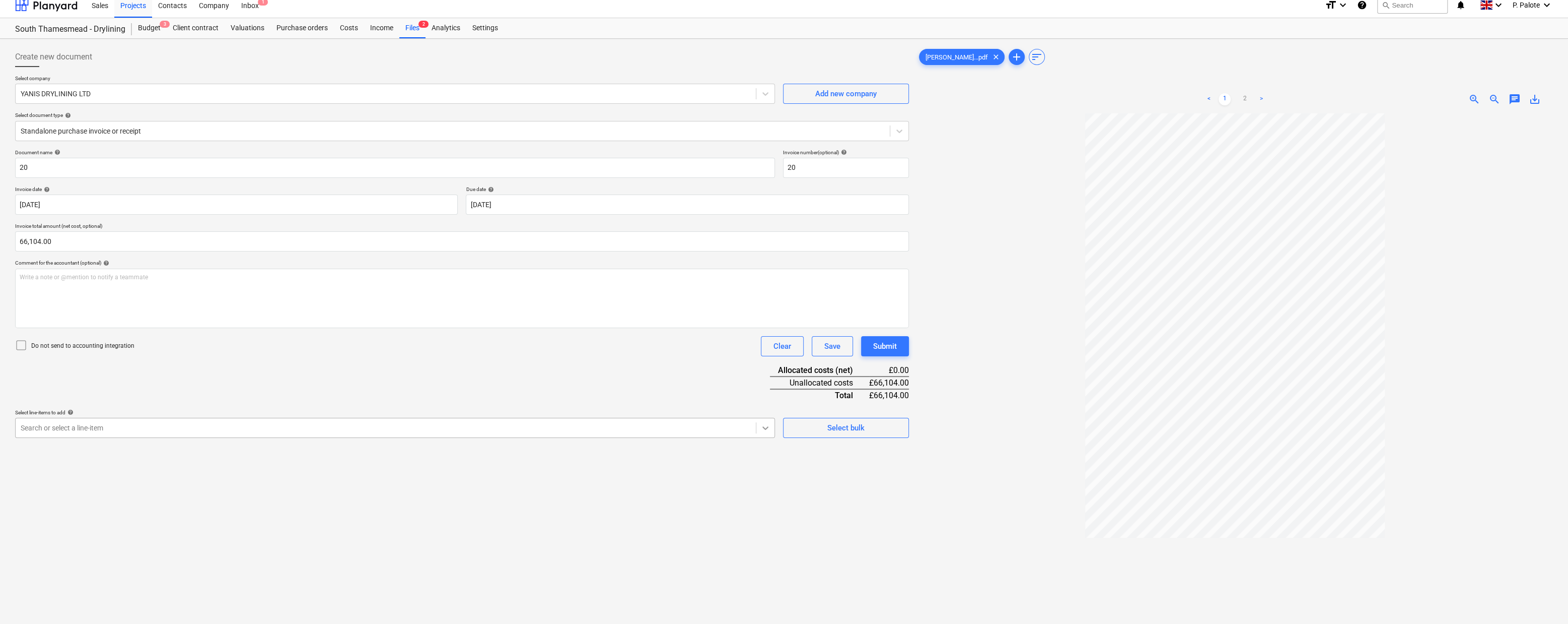
click at [768, 437] on div at bounding box center [765, 428] width 18 height 18
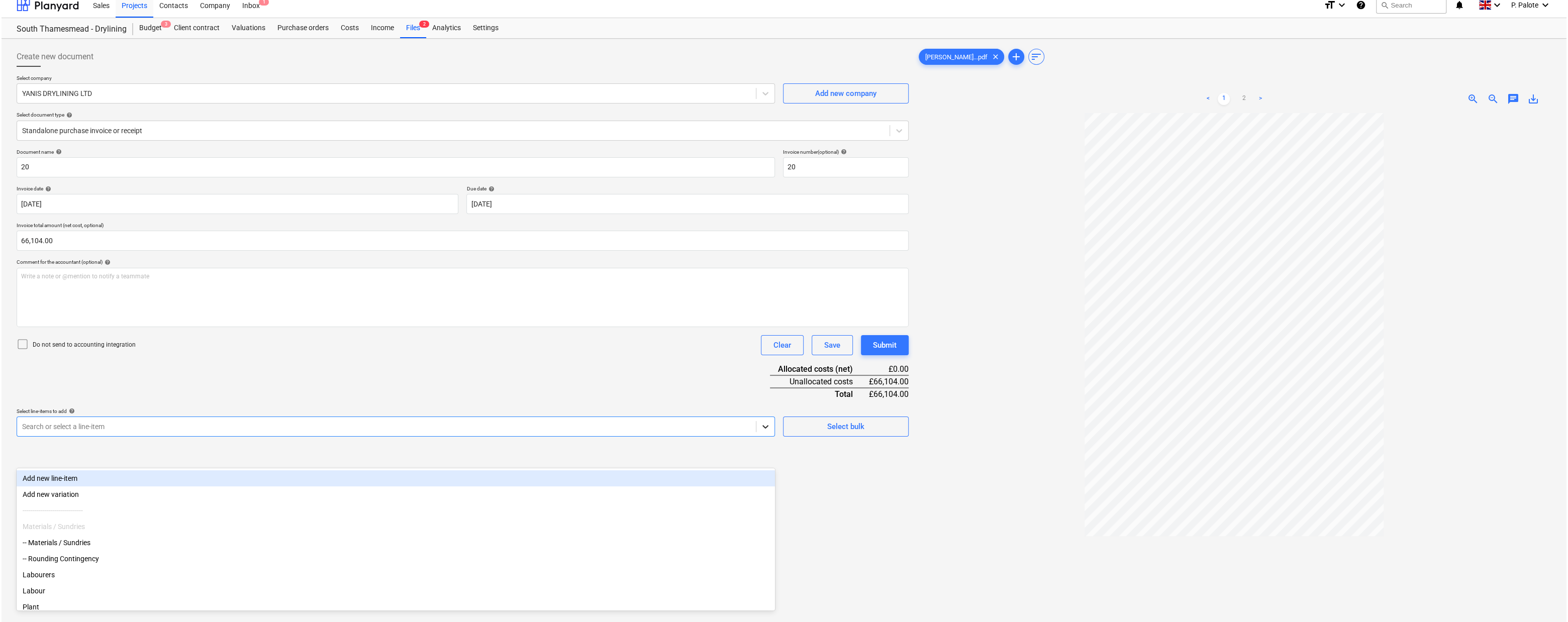
scroll to position [8, 0]
type input "la"
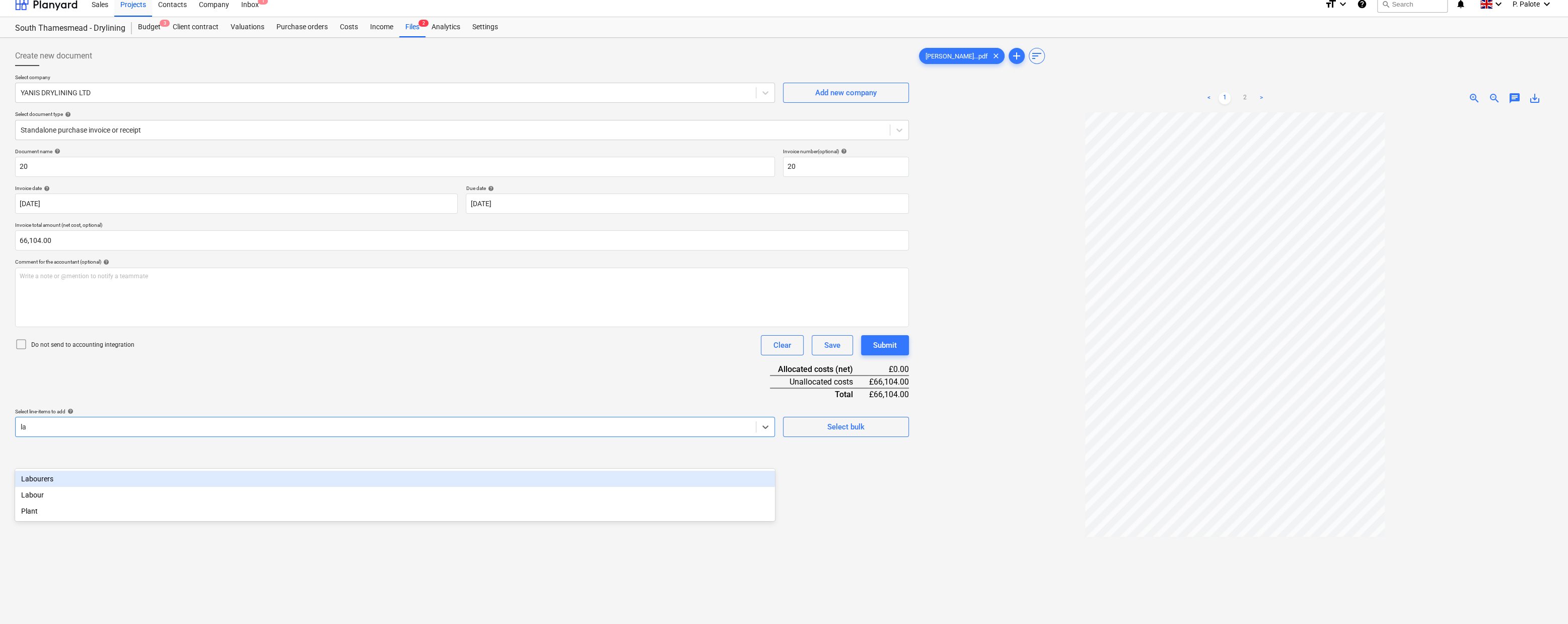
click at [161, 477] on div "Labourers" at bounding box center [395, 479] width 760 height 16
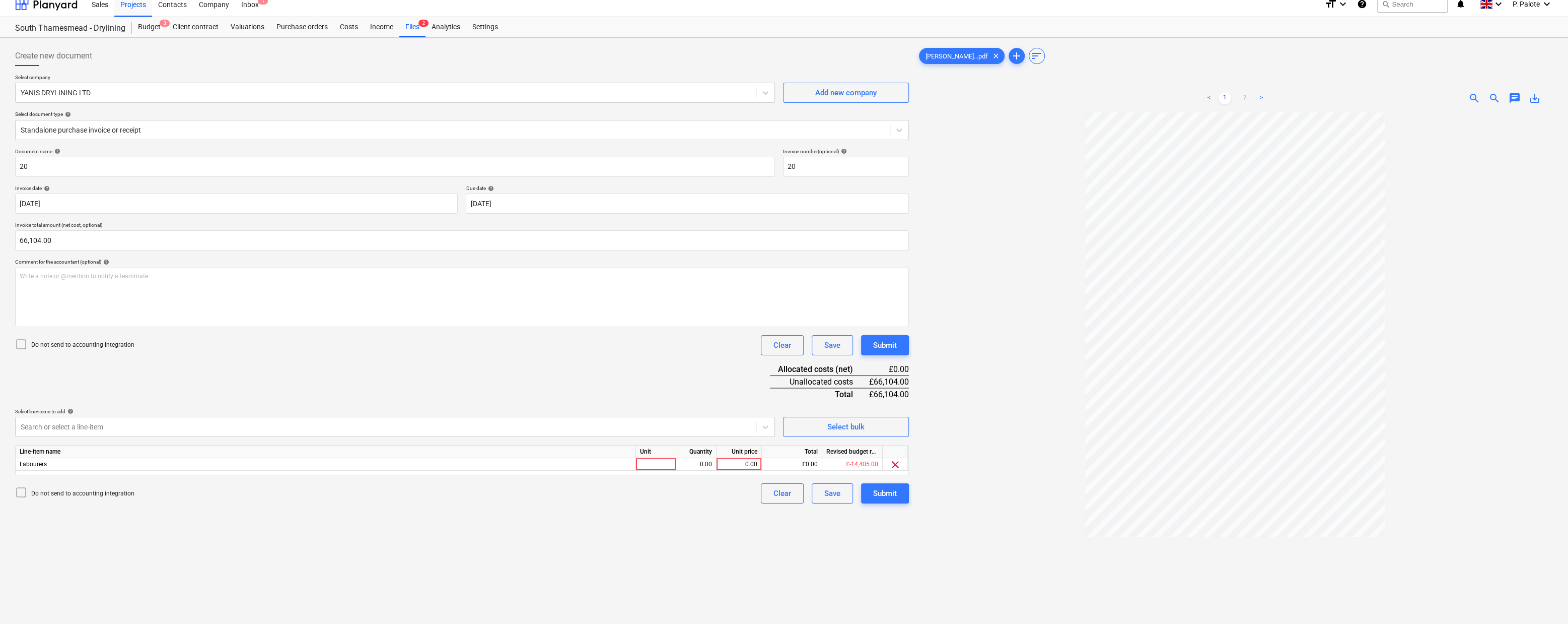
click at [725, 424] on div "Document name help 20 Invoice number (optional) help 20 Invoice date help [DATE…" at bounding box center [463, 326] width 894 height 355
click at [665, 470] on div at bounding box center [656, 465] width 40 height 13
type input "1"
click at [695, 470] on div "0.00" at bounding box center [696, 465] width 32 height 13
type input "1"
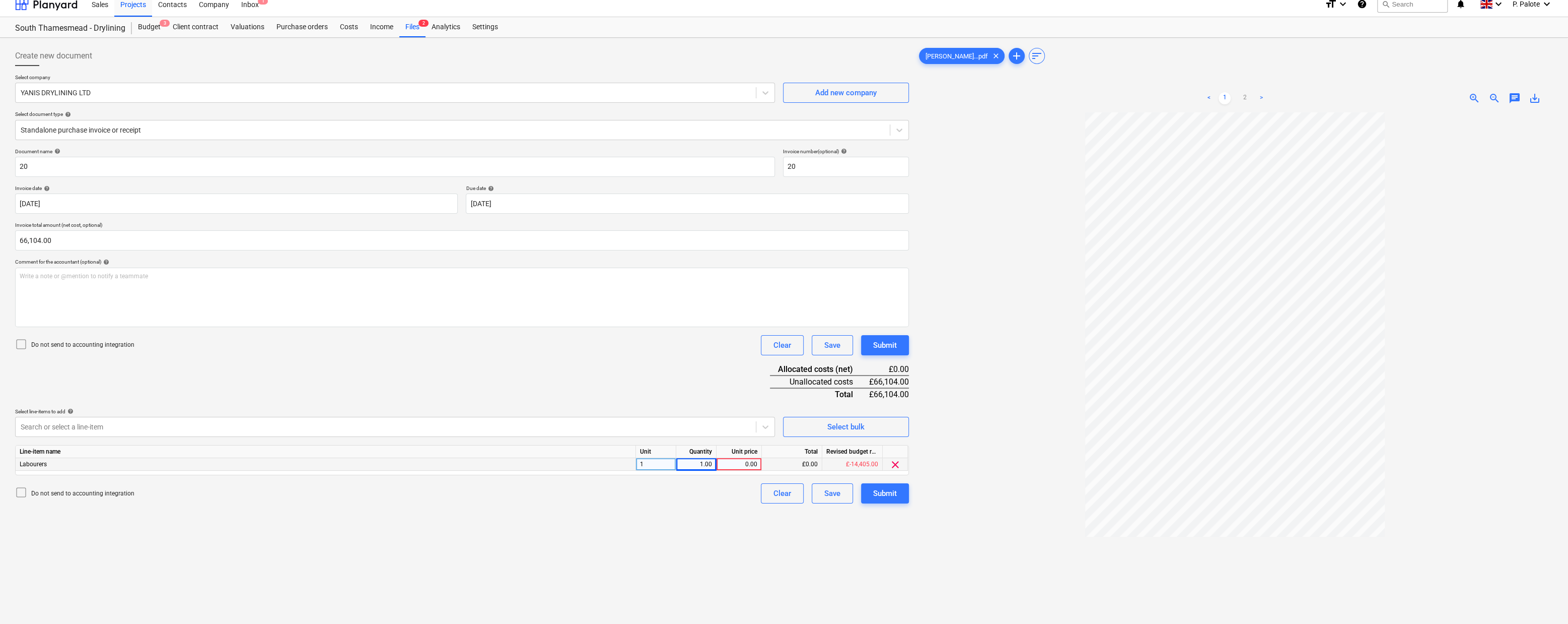
click at [738, 470] on div "0.00" at bounding box center [739, 465] width 37 height 13
type input "1400"
click at [630, 405] on div "Document name help 20 Invoice number (optional) help 20 Invoice date help [DATE…" at bounding box center [463, 326] width 894 height 355
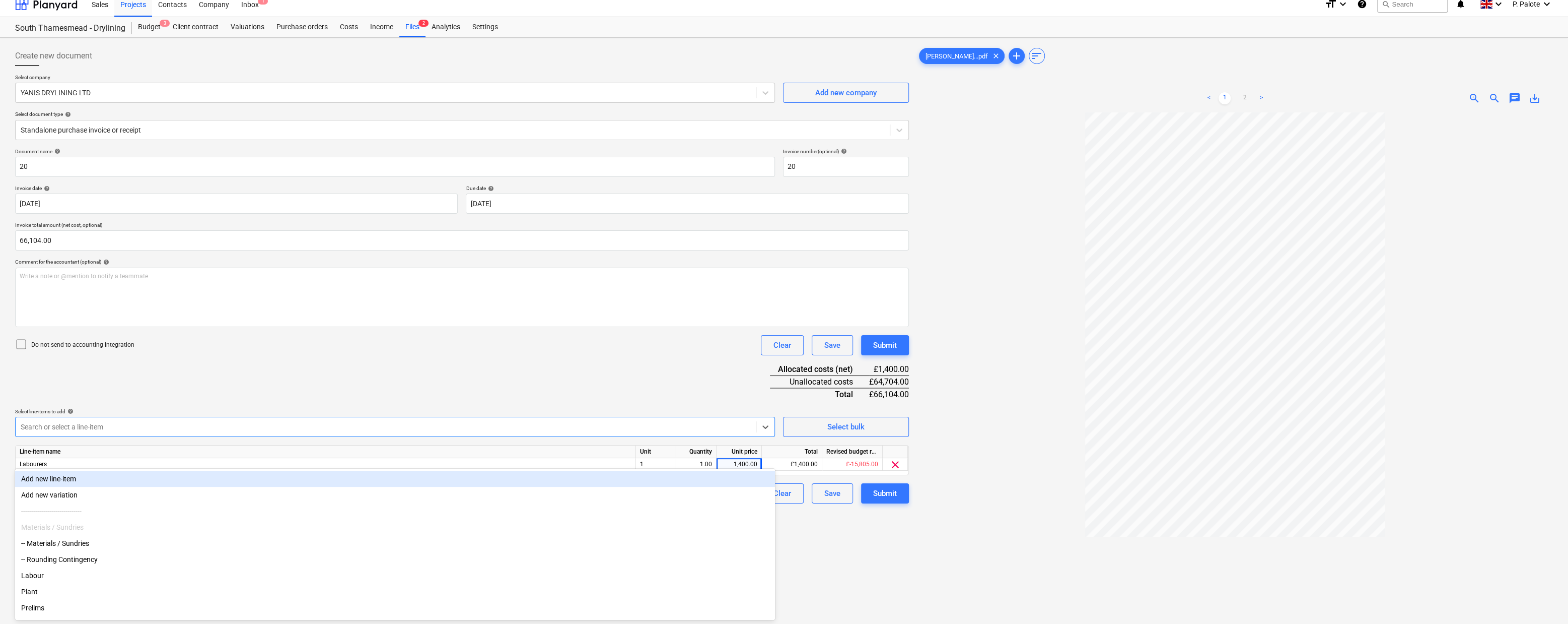
click at [754, 434] on div "Search or select a line-item" at bounding box center [386, 426] width 741 height 14
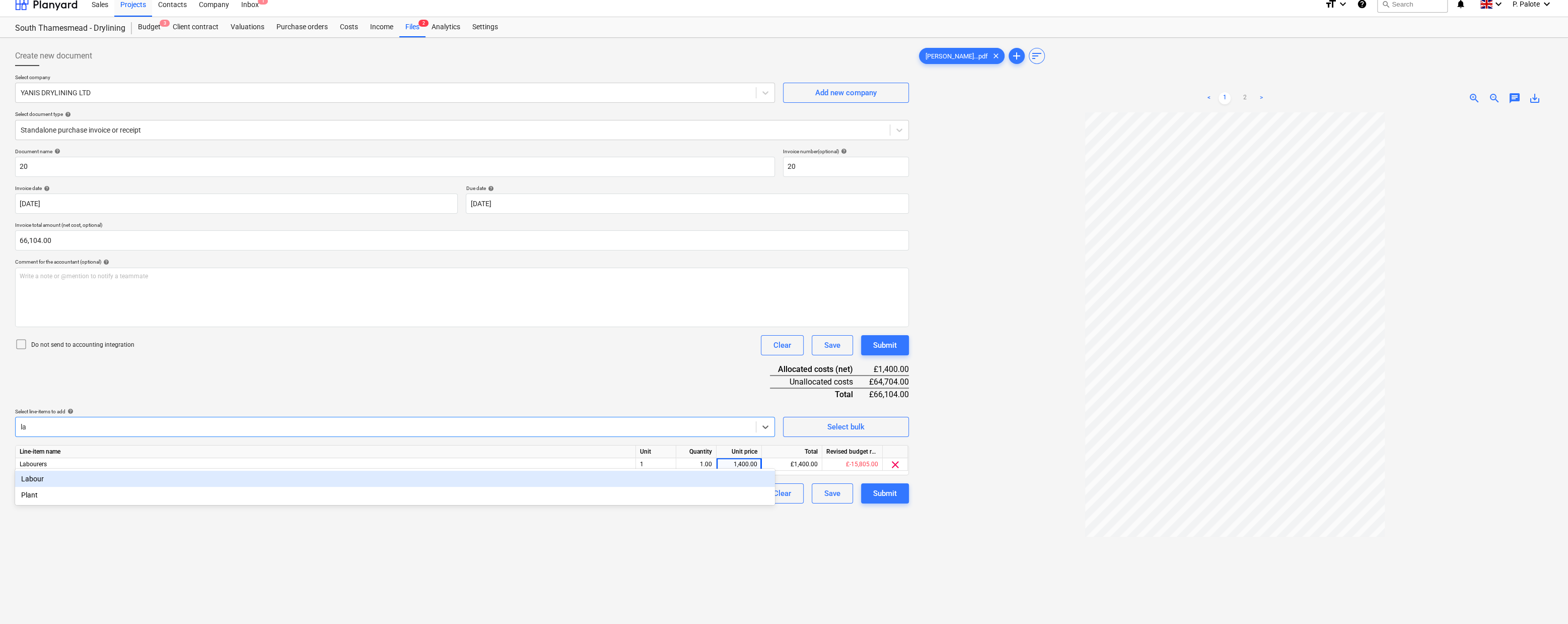
type input "lab"
click at [57, 479] on div "Labour" at bounding box center [395, 479] width 760 height 16
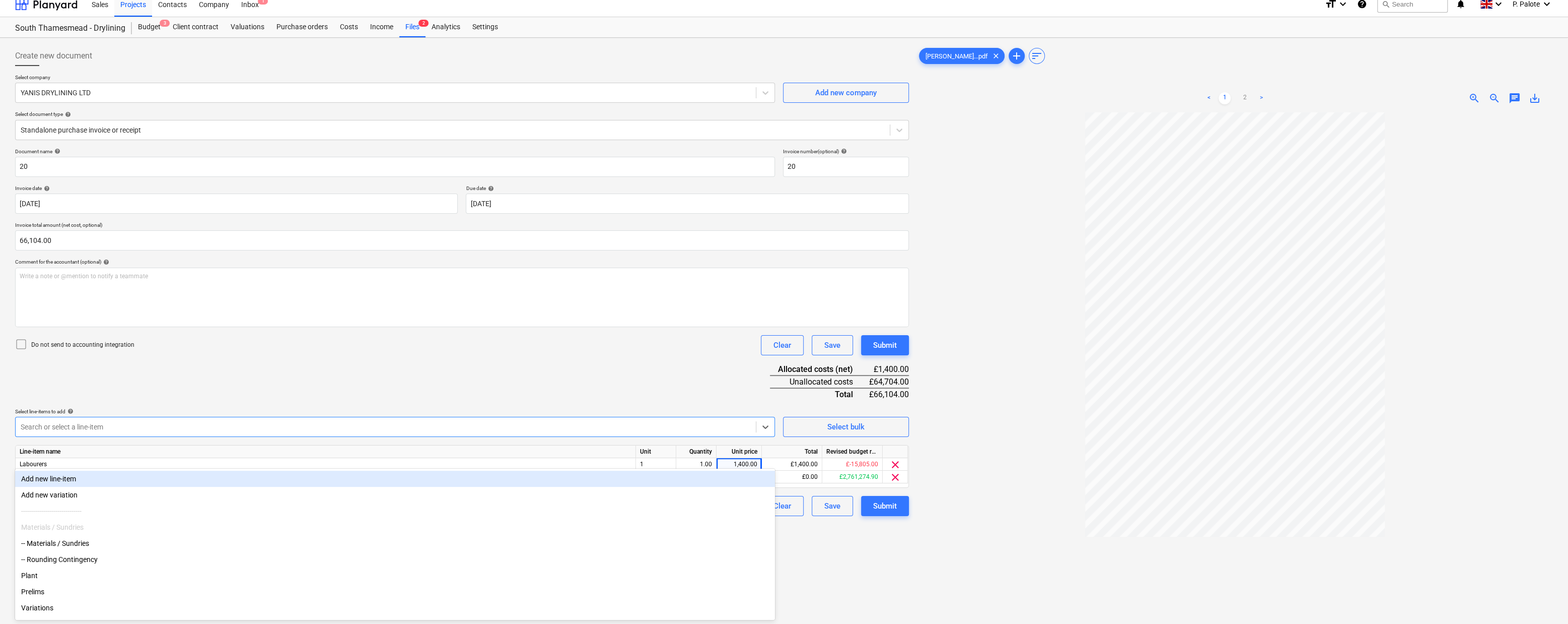
click at [398, 396] on div "Document name help 20 Invoice number (optional) help 20 Invoice date help [DATE…" at bounding box center [463, 332] width 894 height 368
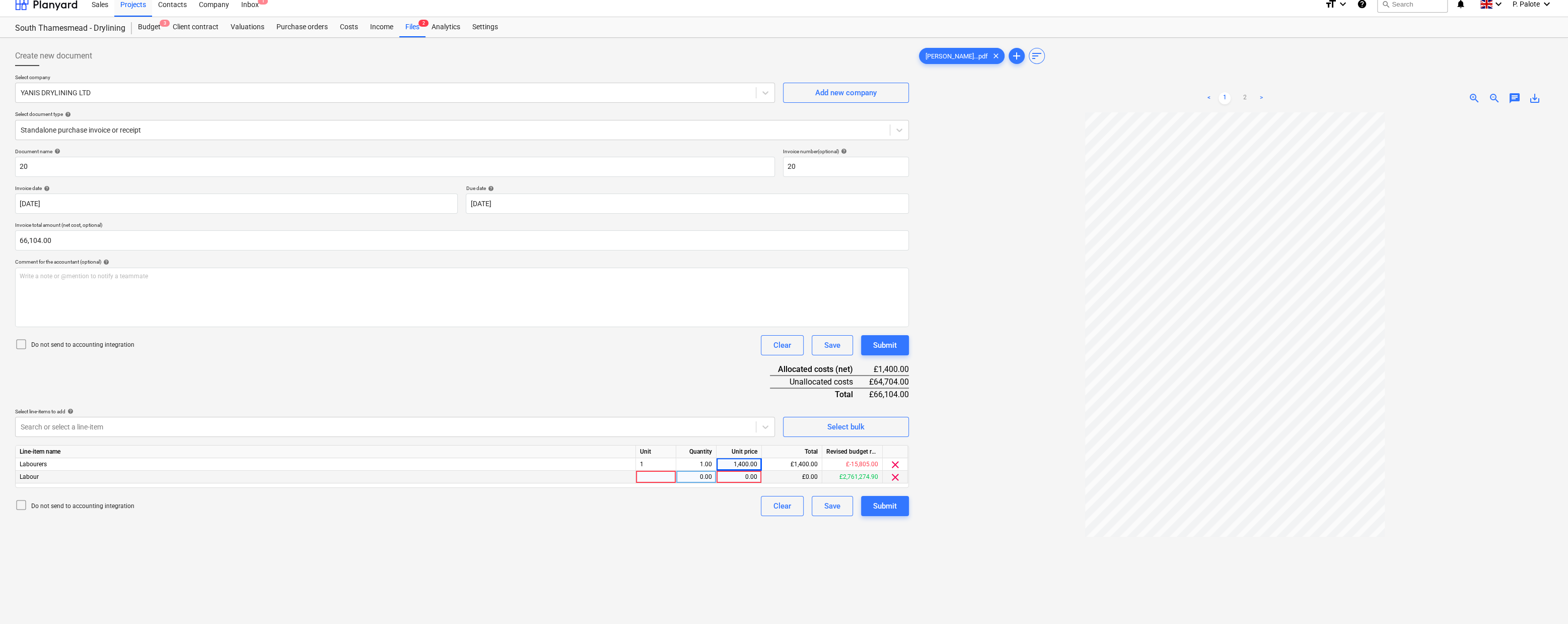
click at [654, 483] on div at bounding box center [656, 477] width 40 height 13
type input "1"
click at [696, 483] on div "0.00" at bounding box center [696, 477] width 32 height 13
click at [736, 483] on div "0.00" at bounding box center [739, 477] width 37 height 13
type input "64704"
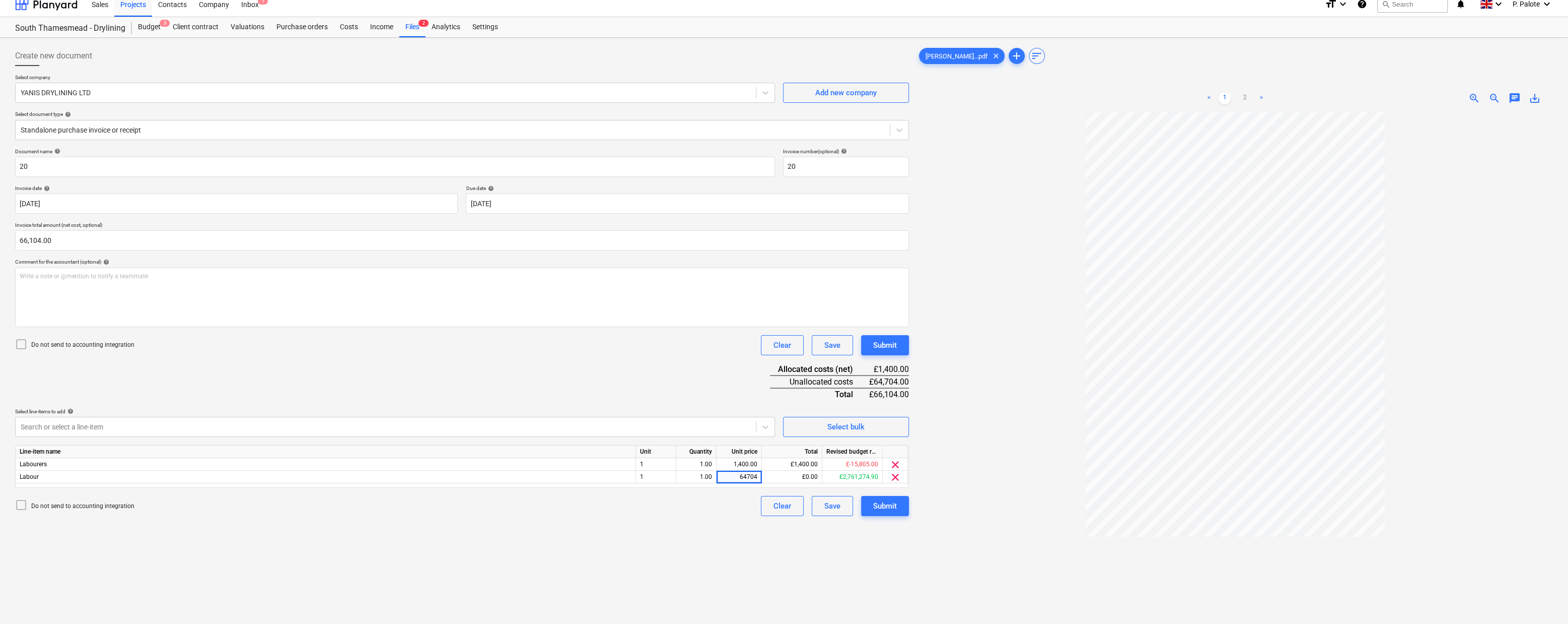
click at [630, 408] on div "Document name help 20 Invoice number (optional) help 20 Invoice date help [DATE…" at bounding box center [463, 332] width 894 height 368
click at [564, 381] on div "Document name help 20 Invoice number (optional) help 20 Invoice date help [DATE…" at bounding box center [463, 332] width 894 height 368
click at [886, 512] on div "Submit" at bounding box center [885, 506] width 24 height 13
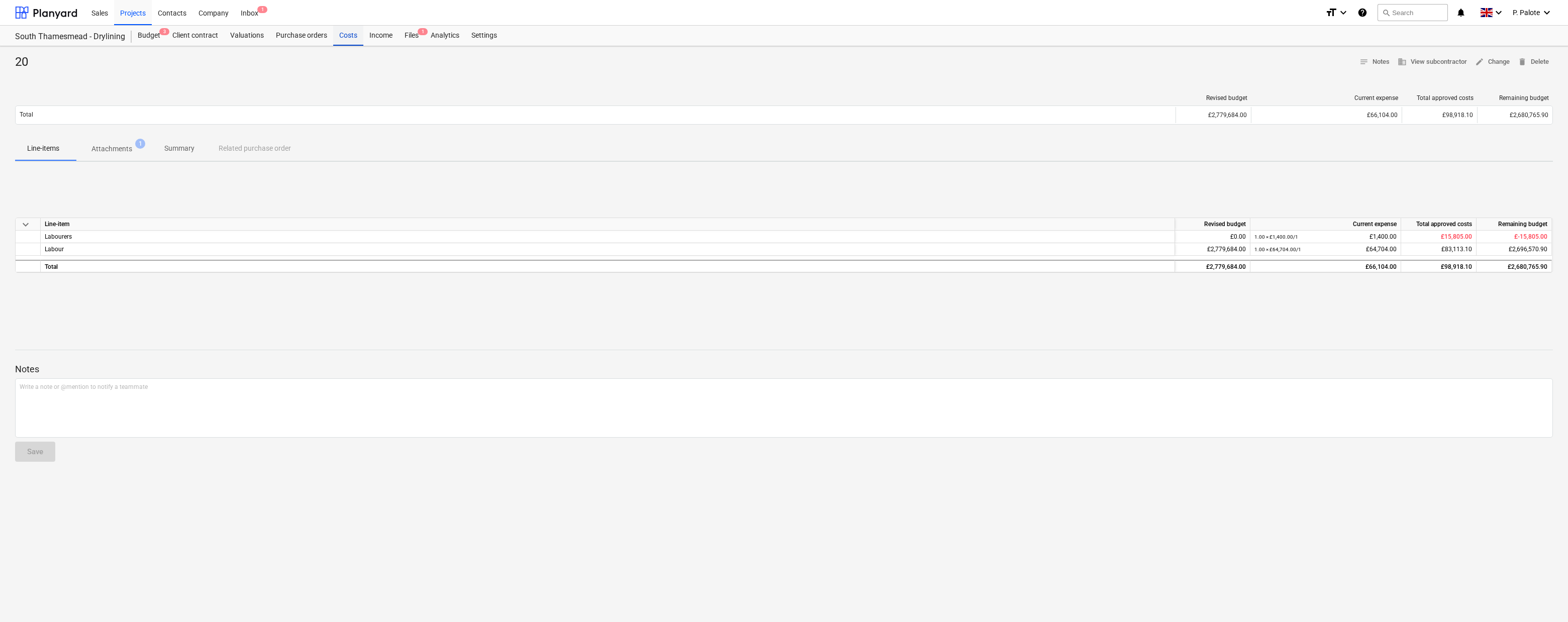
click at [363, 33] on div "Costs" at bounding box center [348, 36] width 30 height 20
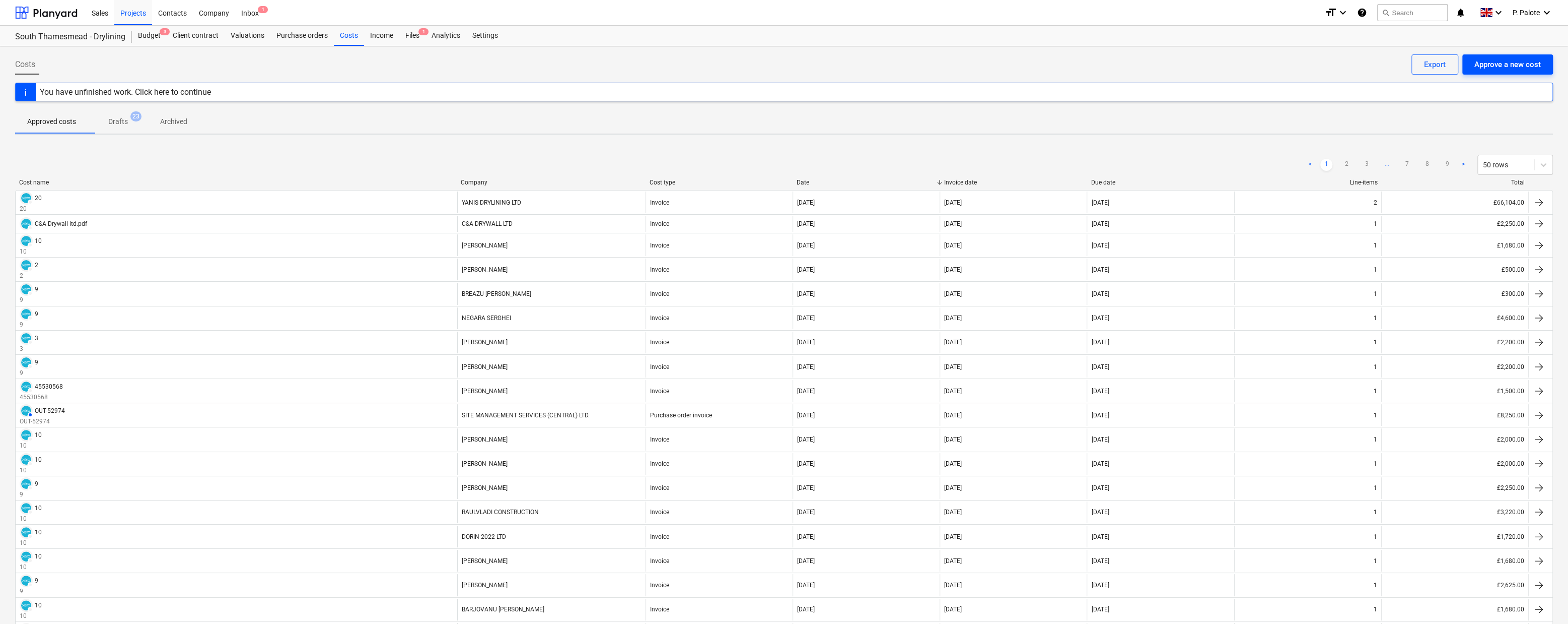
click at [1382, 60] on div "Approve a new cost" at bounding box center [1508, 64] width 67 height 13
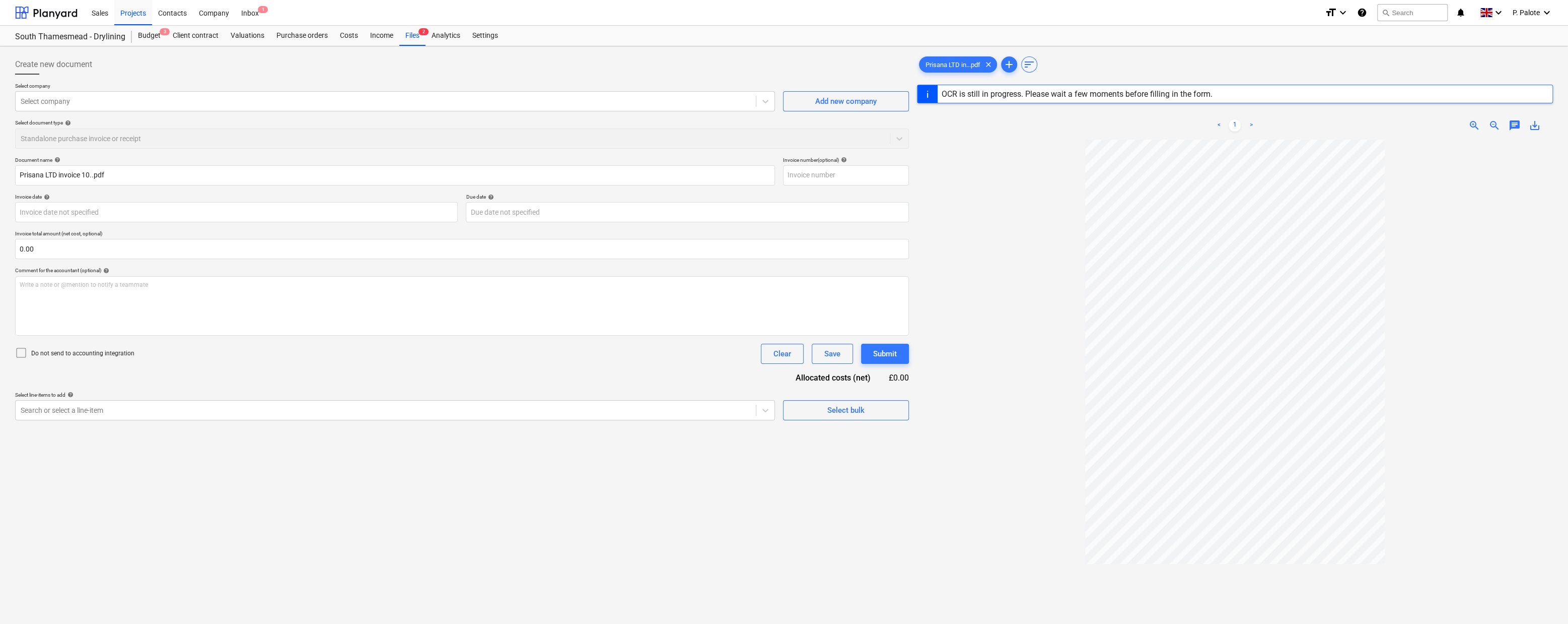
type input "11"
type input "[DATE]"
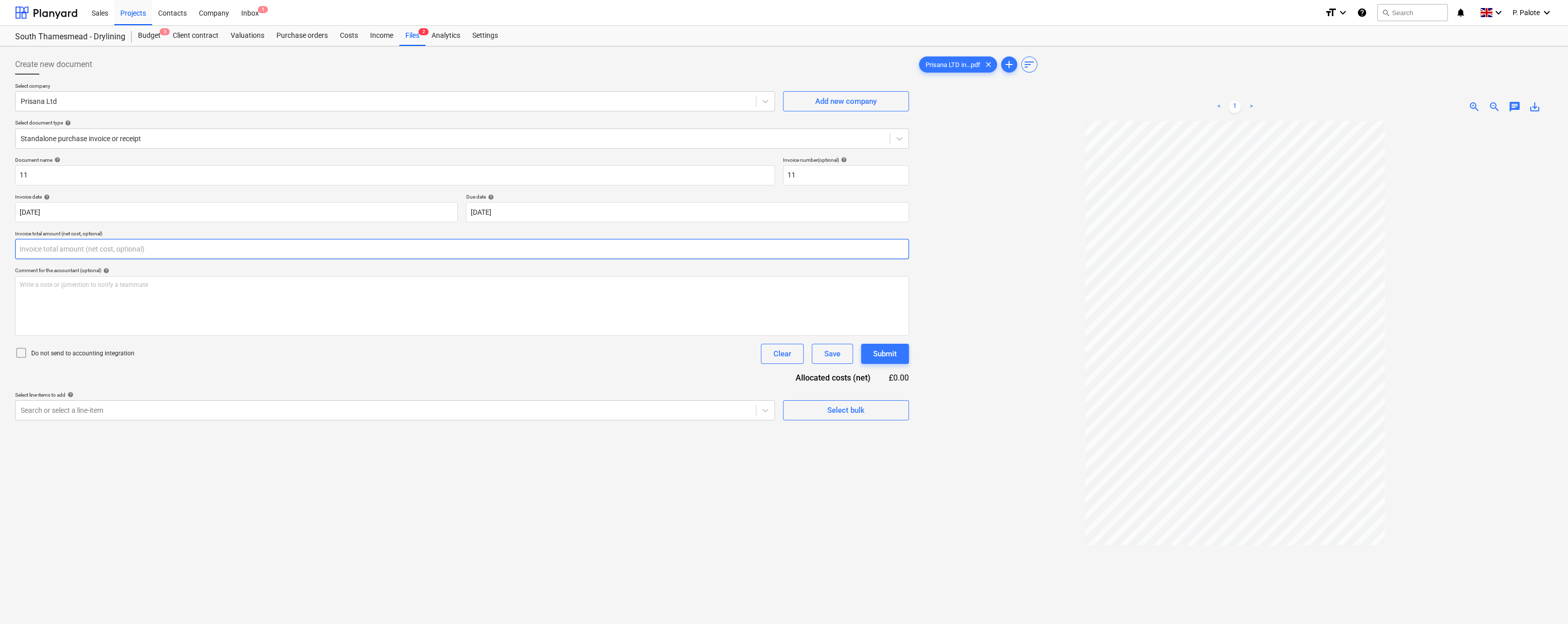
click at [154, 259] on input "text" at bounding box center [463, 249] width 894 height 20
type input "11,648.00"
click at [198, 336] on div "Write a note or @mention to notify a teammate [PERSON_NAME]" at bounding box center [463, 306] width 894 height 59
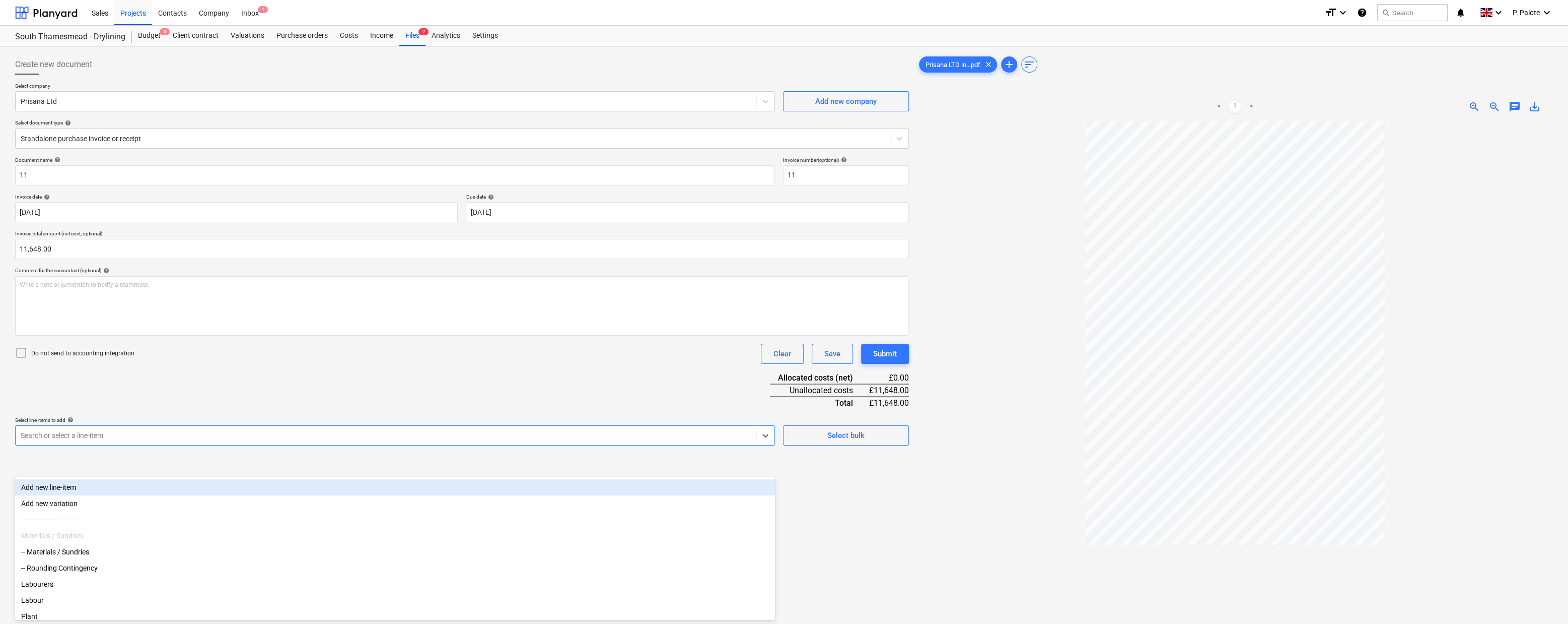
click at [229, 446] on div "Search or select a line-item" at bounding box center [395, 436] width 760 height 20
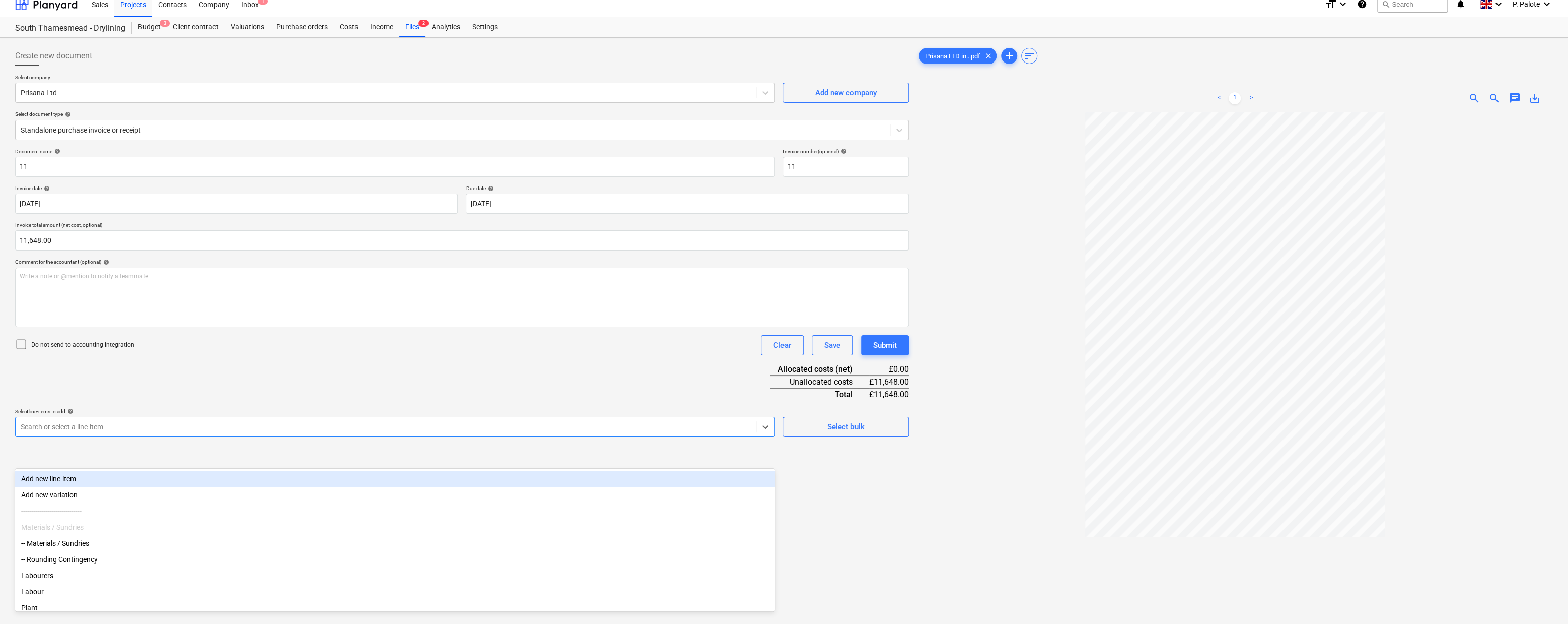
type input "l"
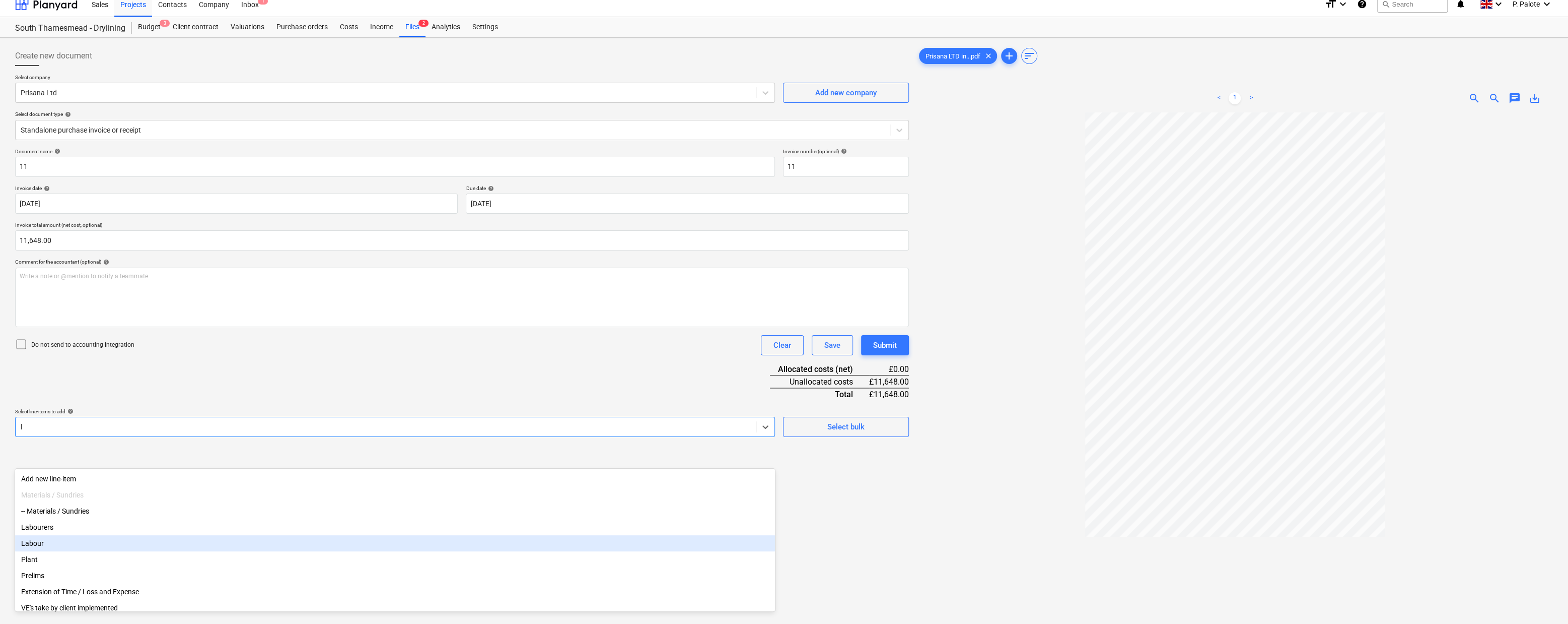
click at [61, 547] on div "Labour" at bounding box center [395, 543] width 760 height 16
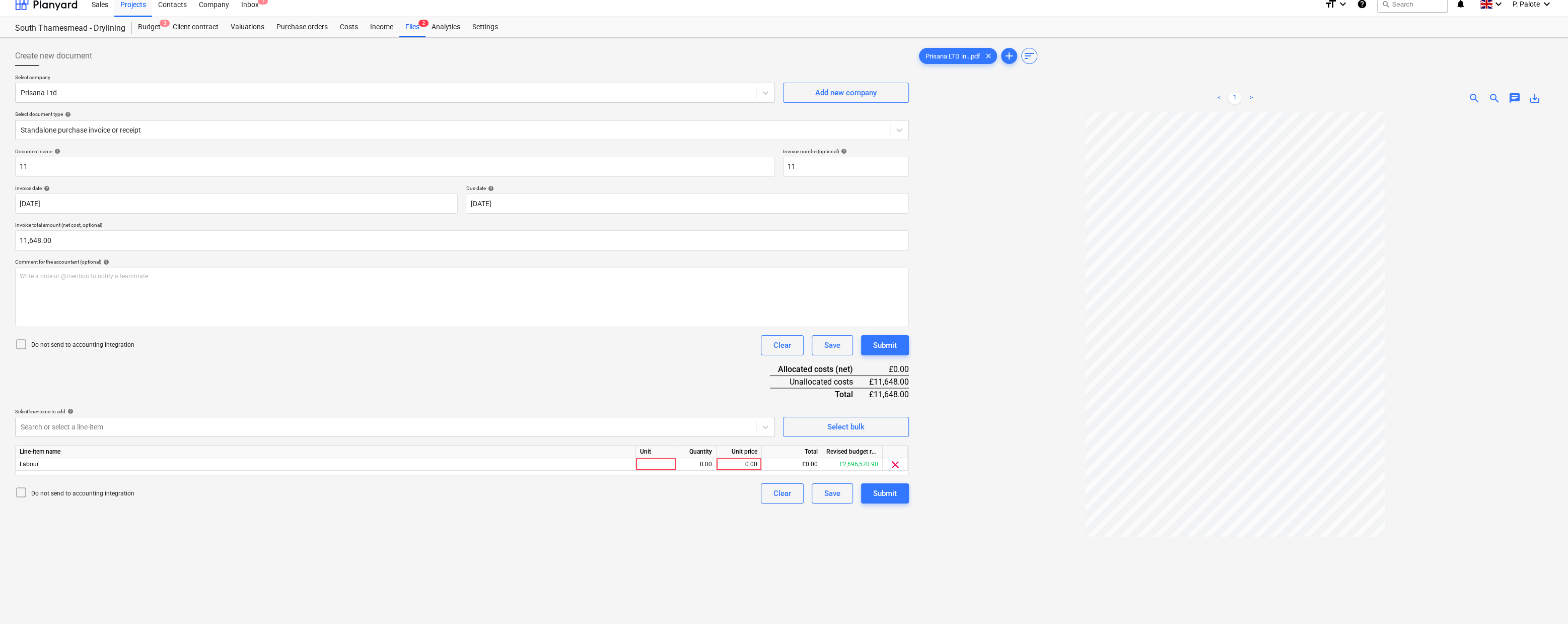
click at [476, 355] on div "Do not send to accounting integration Clear Save Submit" at bounding box center [463, 345] width 894 height 20
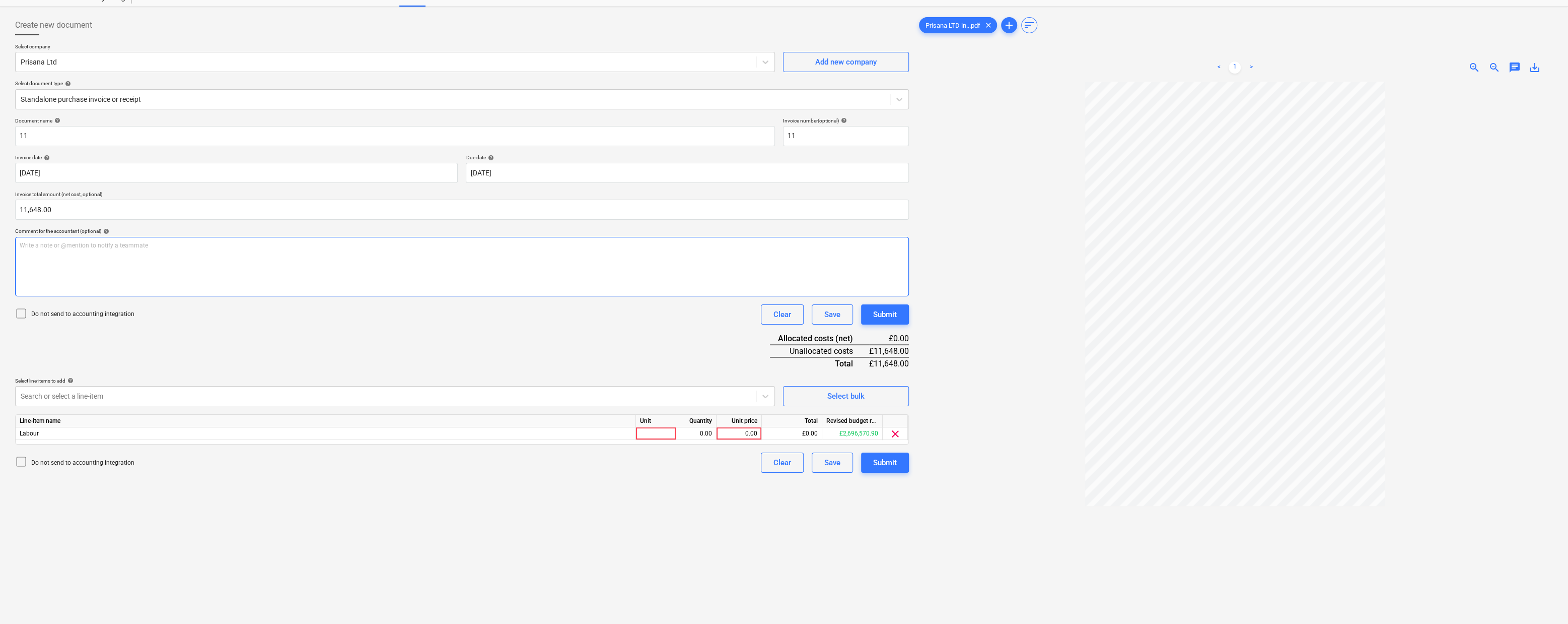
click at [61, 250] on p "Write a note or @mention to notify a teammate [PERSON_NAME]" at bounding box center [462, 245] width 885 height 8
click at [18, 269] on div "Retention held" at bounding box center [463, 266] width 894 height 59
click at [153, 250] on p "£582.4 - Retention held" at bounding box center [462, 245] width 885 height 8
click at [656, 440] on div at bounding box center [656, 434] width 40 height 13
type input "1"
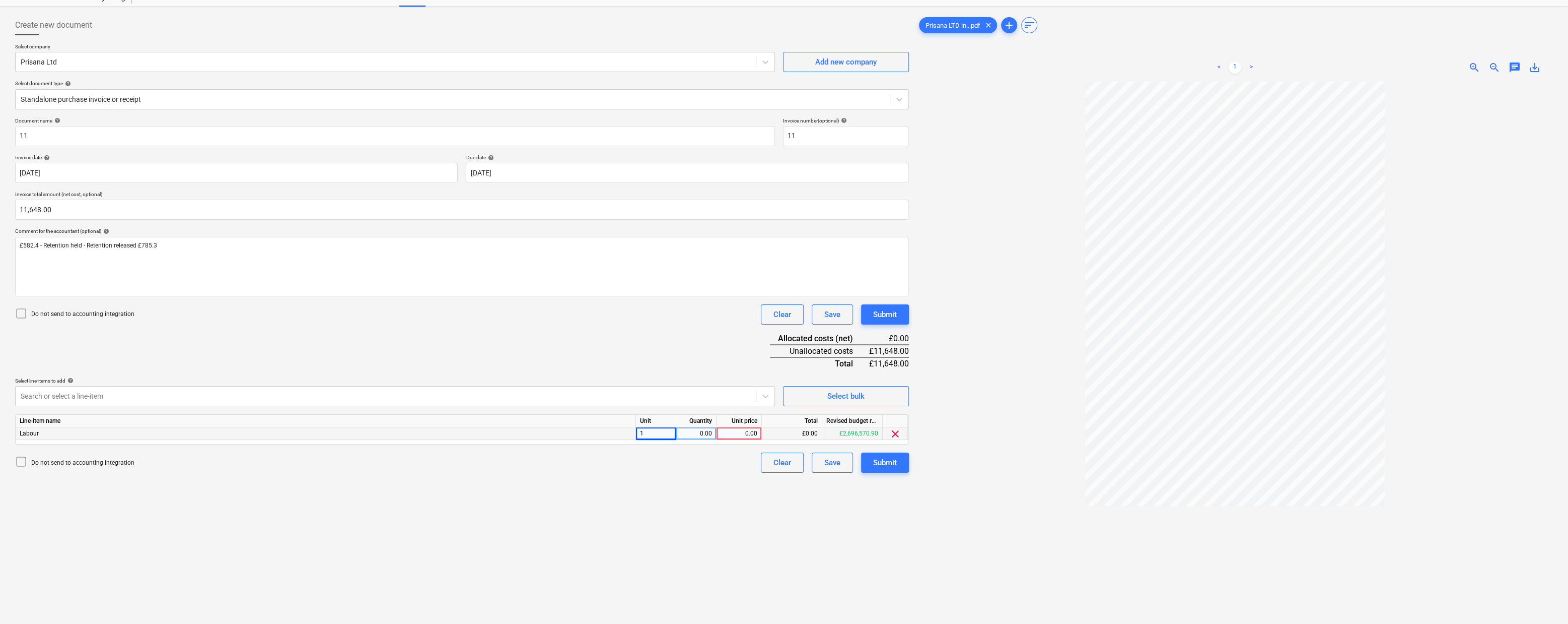
click at [692, 440] on div "0.00" at bounding box center [696, 434] width 32 height 13
type input "1"
click at [744, 440] on div "0.00" at bounding box center [739, 434] width 37 height 13
type input "11850.9"
click at [669, 372] on div "Document name help 11 Invoice number (optional) help 11 Invoice date help [DATE…" at bounding box center [463, 295] width 894 height 355
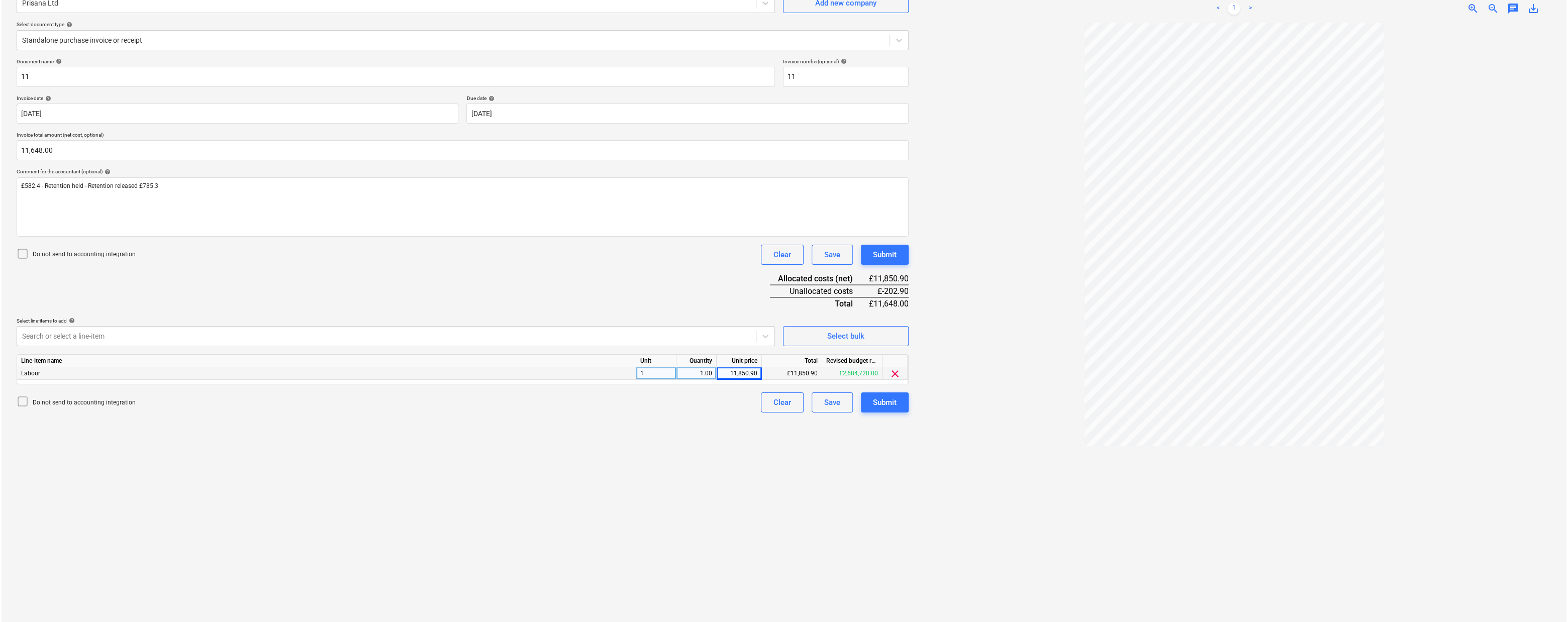
scroll to position [100, 0]
click at [888, 407] on div "Submit" at bounding box center [883, 399] width 24 height 13
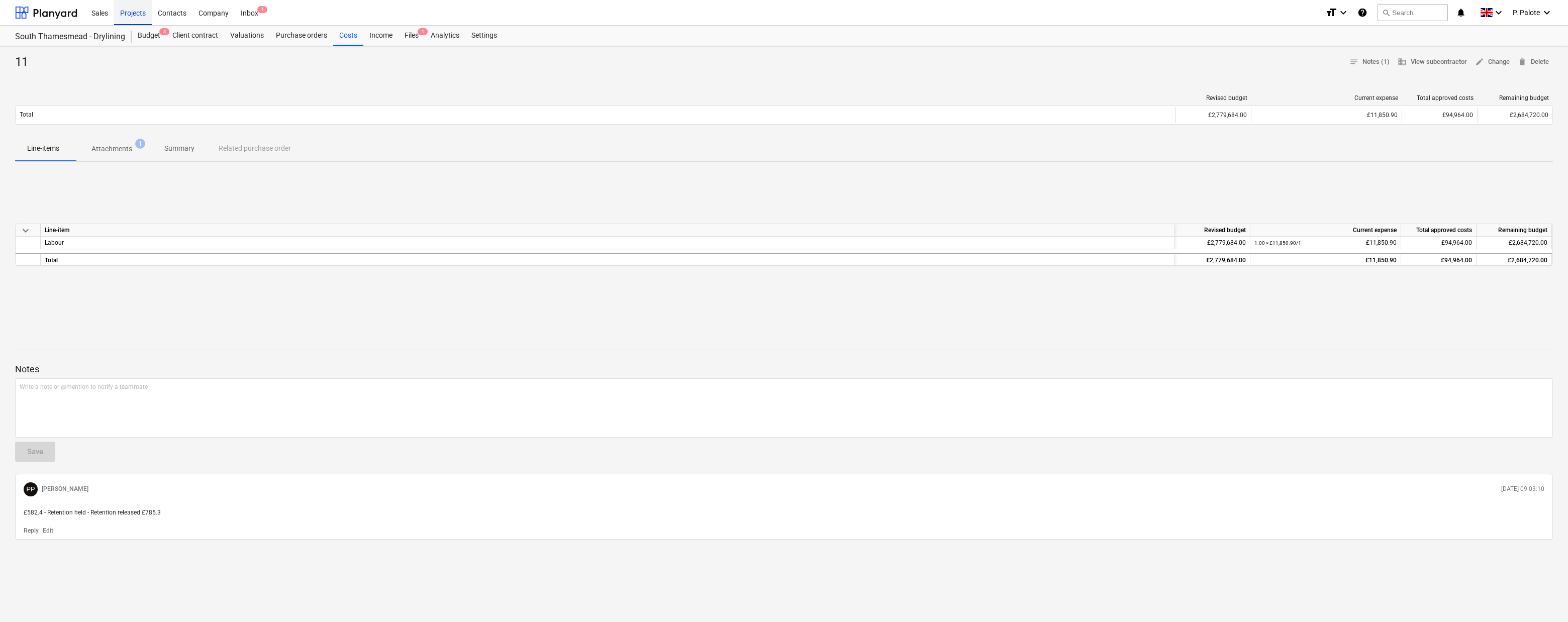
click at [136, 12] on div "Projects" at bounding box center [132, 12] width 37 height 26
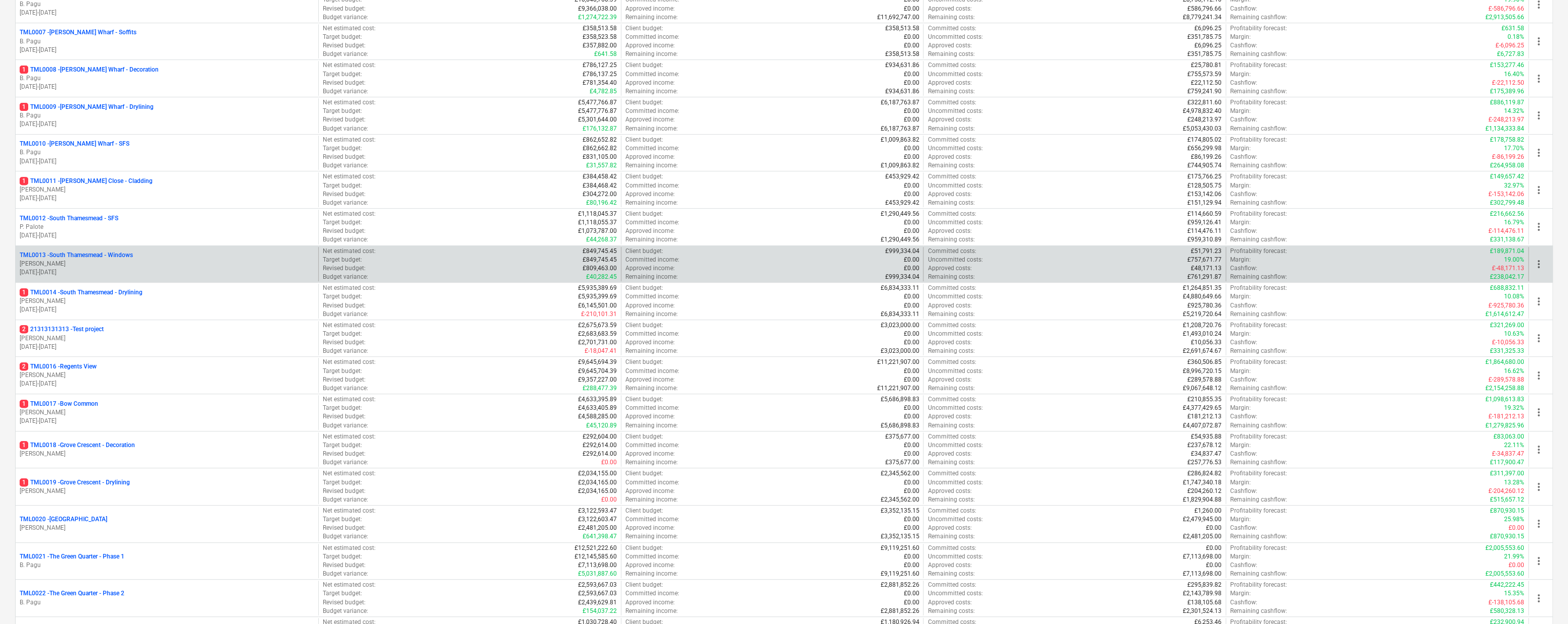
scroll to position [366, 0]
click at [131, 256] on p "TML0013 - [GEOGRAPHIC_DATA] - Windows" at bounding box center [76, 252] width 113 height 8
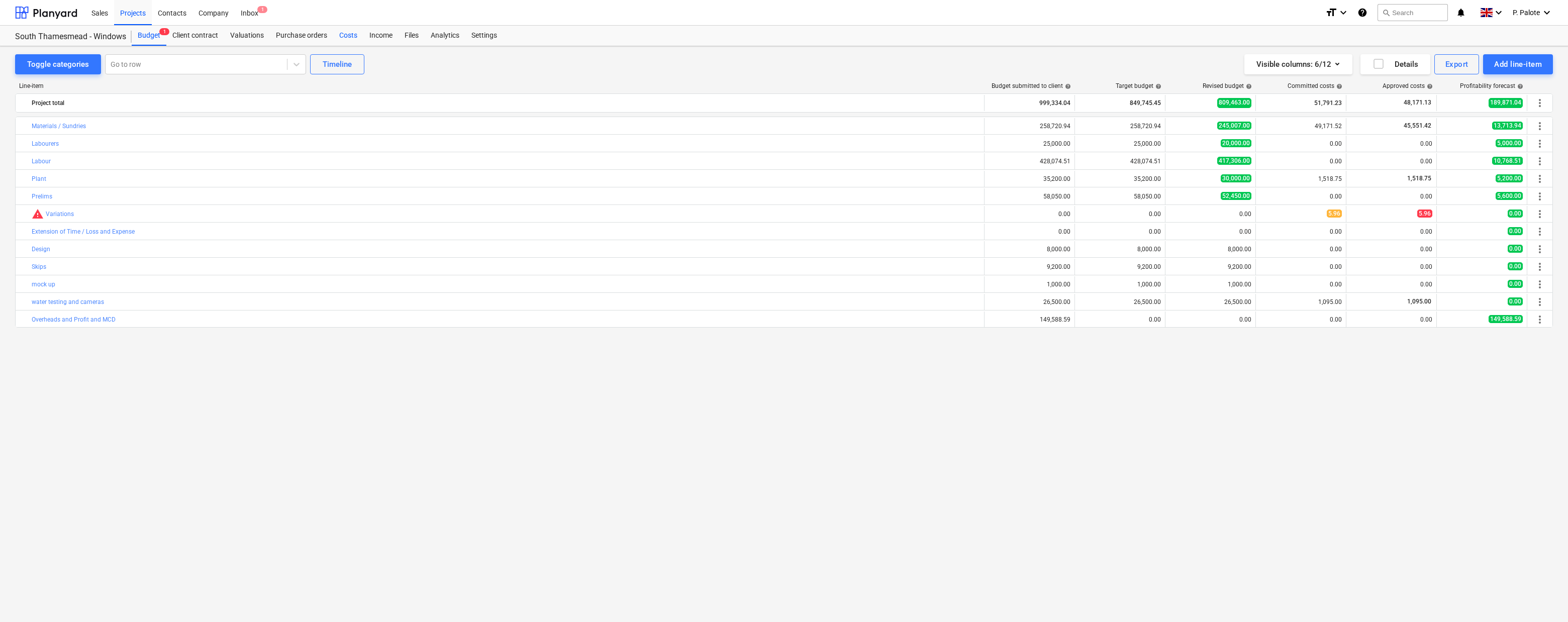
click at [363, 38] on div "Costs" at bounding box center [348, 36] width 30 height 20
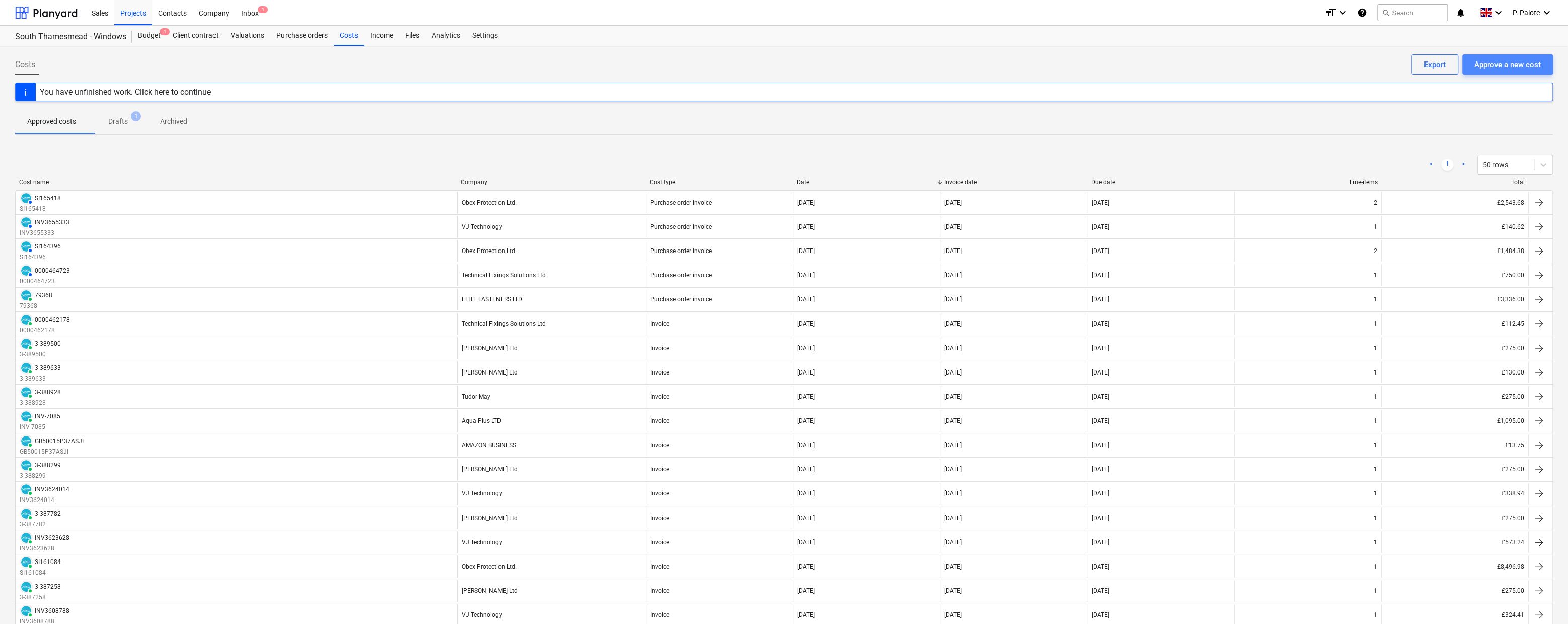
click at [1382, 68] on div "Approve a new cost" at bounding box center [1508, 64] width 67 height 13
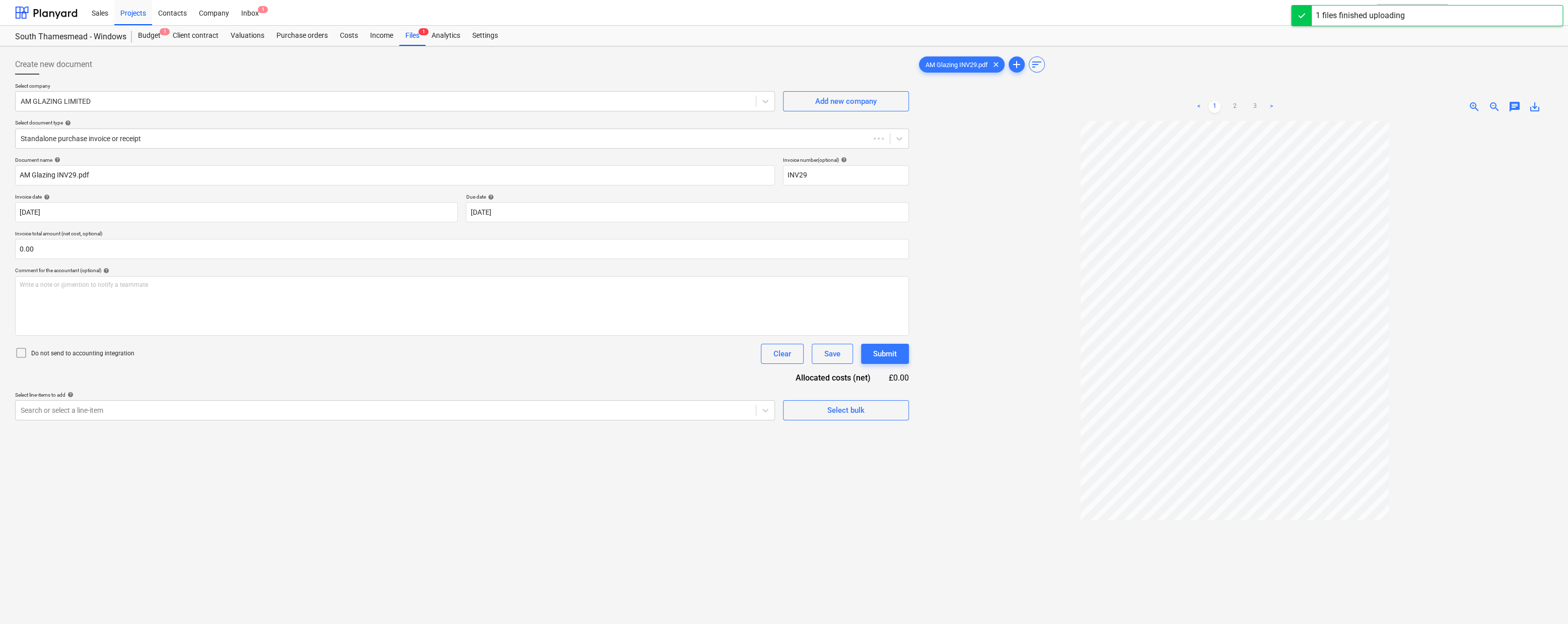
type input "INV29"
type input "[DATE]"
click at [1272, 111] on link ">" at bounding box center [1271, 106] width 12 height 12
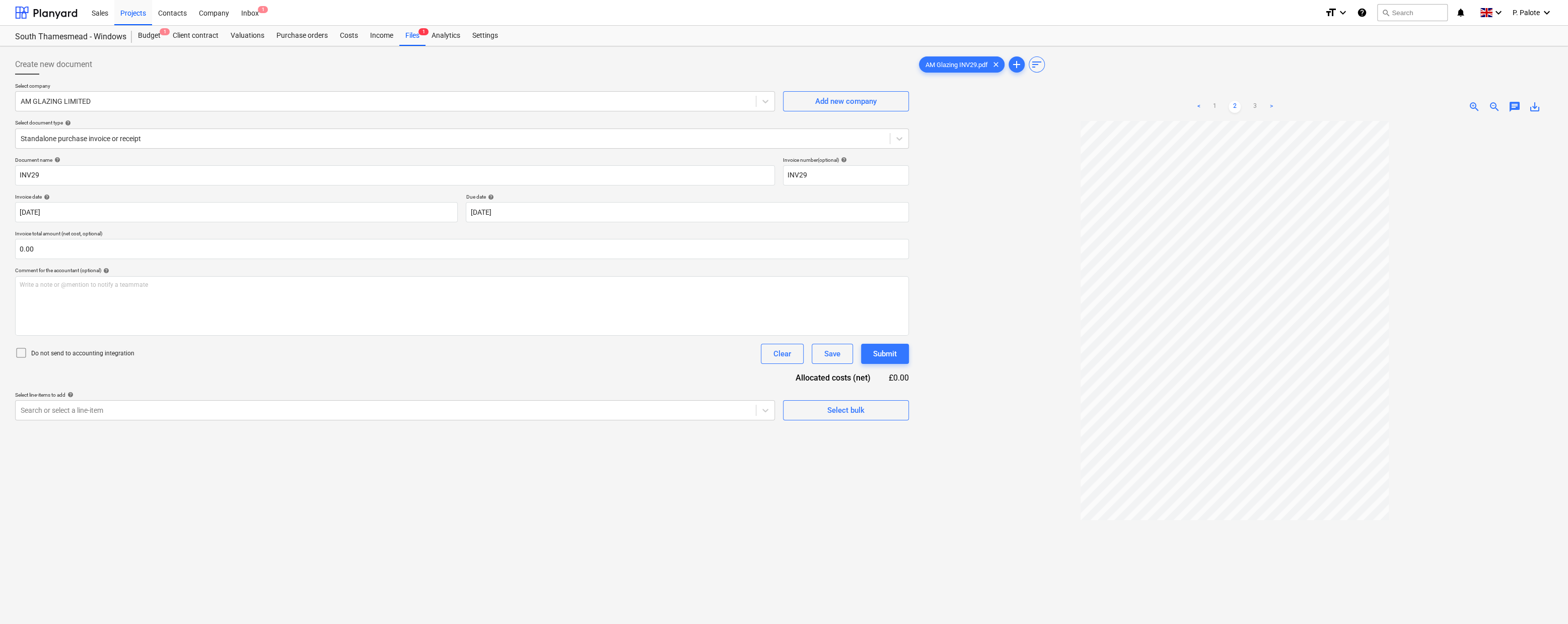
click at [1272, 110] on link ">" at bounding box center [1271, 106] width 12 height 12
click at [91, 259] on input "text" at bounding box center [463, 249] width 894 height 20
type input "10,794.80"
click at [311, 417] on div "Document name help INV29 Invoice number (optional) help INV29 Invoice date help…" at bounding box center [463, 301] width 894 height 289
click at [150, 289] on p "Write a note or @mention to notify a teammate [PERSON_NAME]" at bounding box center [462, 285] width 885 height 8
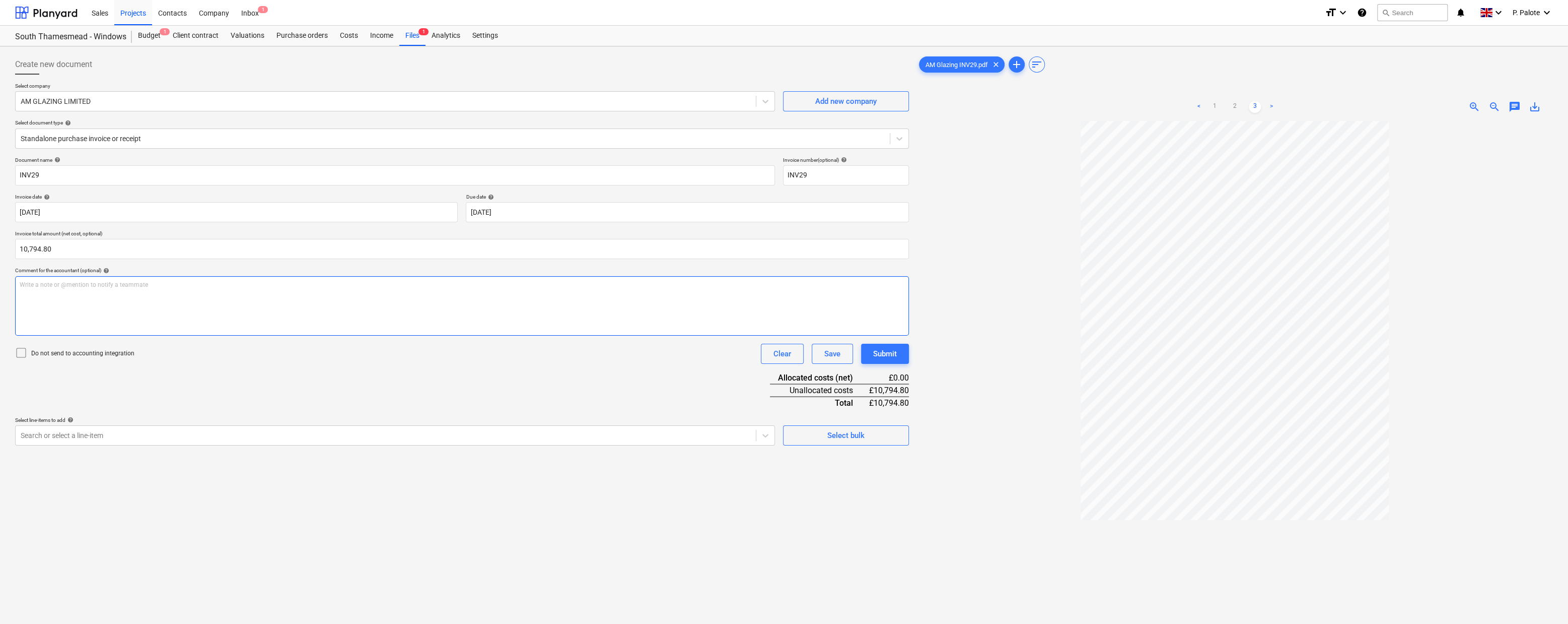
click at [68, 289] on p "Write a note or @mention to notify a teammate [PERSON_NAME]" at bounding box center [462, 285] width 885 height 8
click at [217, 393] on div "Document name help INV29 Invoice number (optional) help INV29 Invoice date help…" at bounding box center [463, 301] width 894 height 289
click at [163, 319] on div "Write a note or @mention to notify a teammate [PERSON_NAME]" at bounding box center [463, 306] width 894 height 59
click at [899, 364] on button "Submit" at bounding box center [885, 354] width 48 height 20
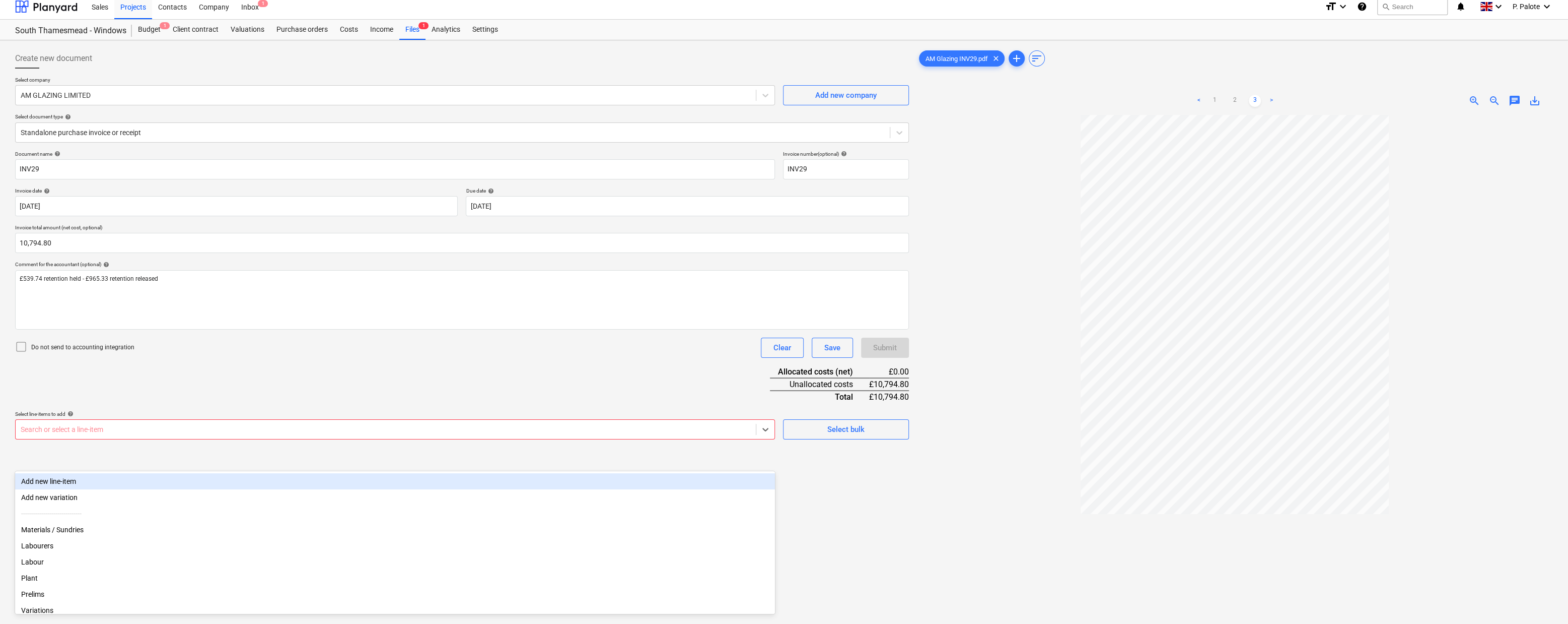
click at [323, 435] on div at bounding box center [386, 429] width 731 height 10
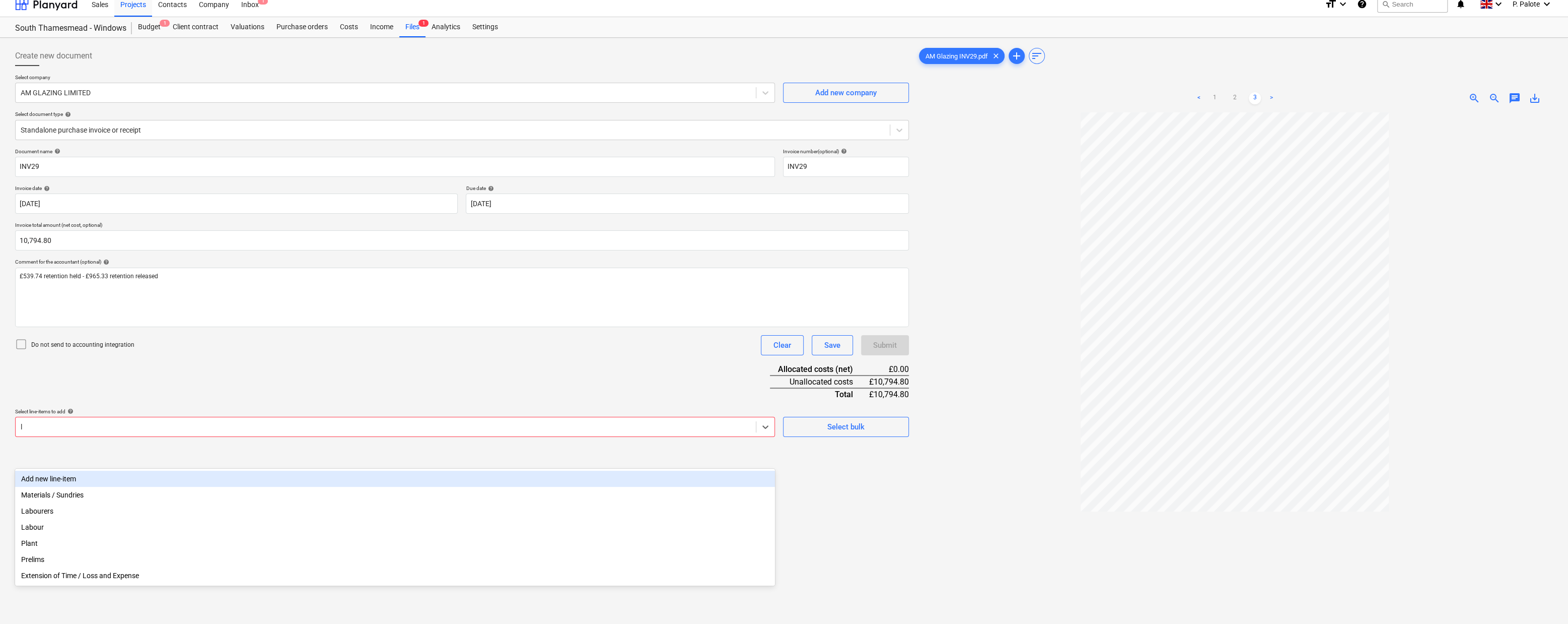
type input "la"
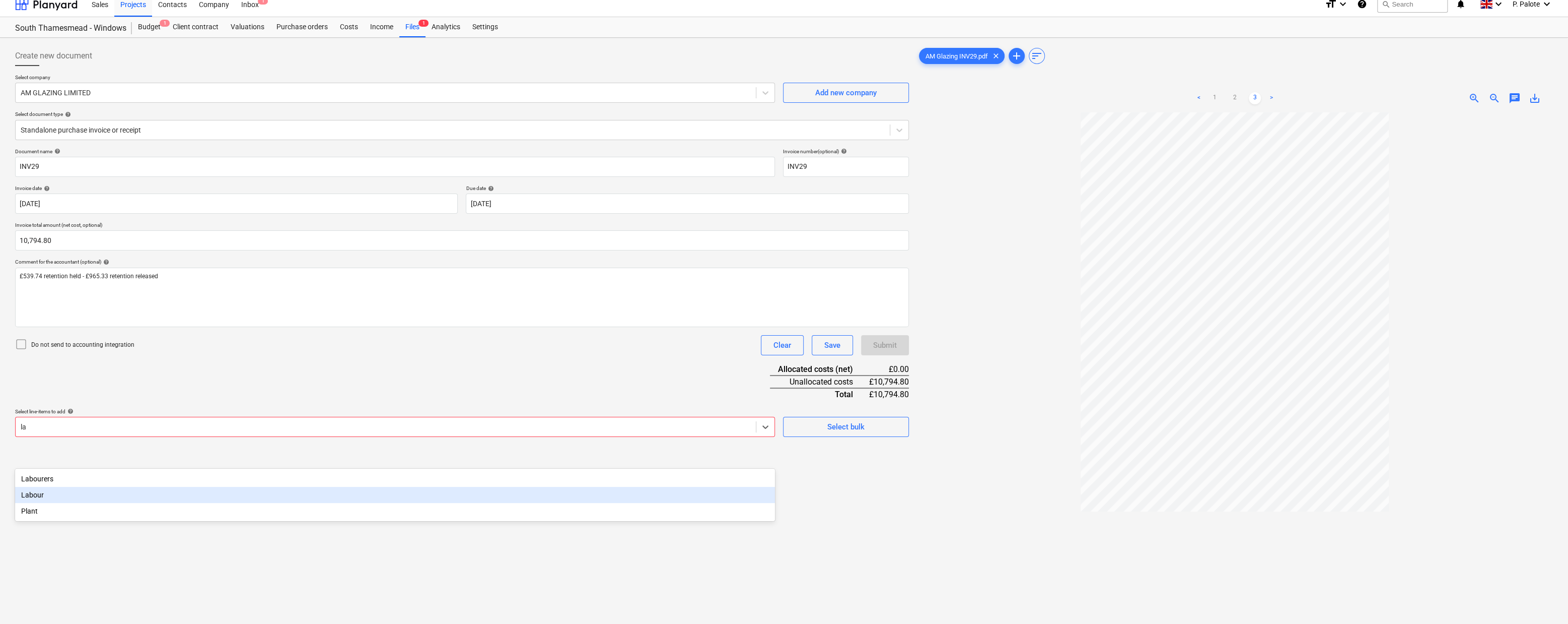
click at [162, 500] on div "Labour" at bounding box center [395, 495] width 760 height 16
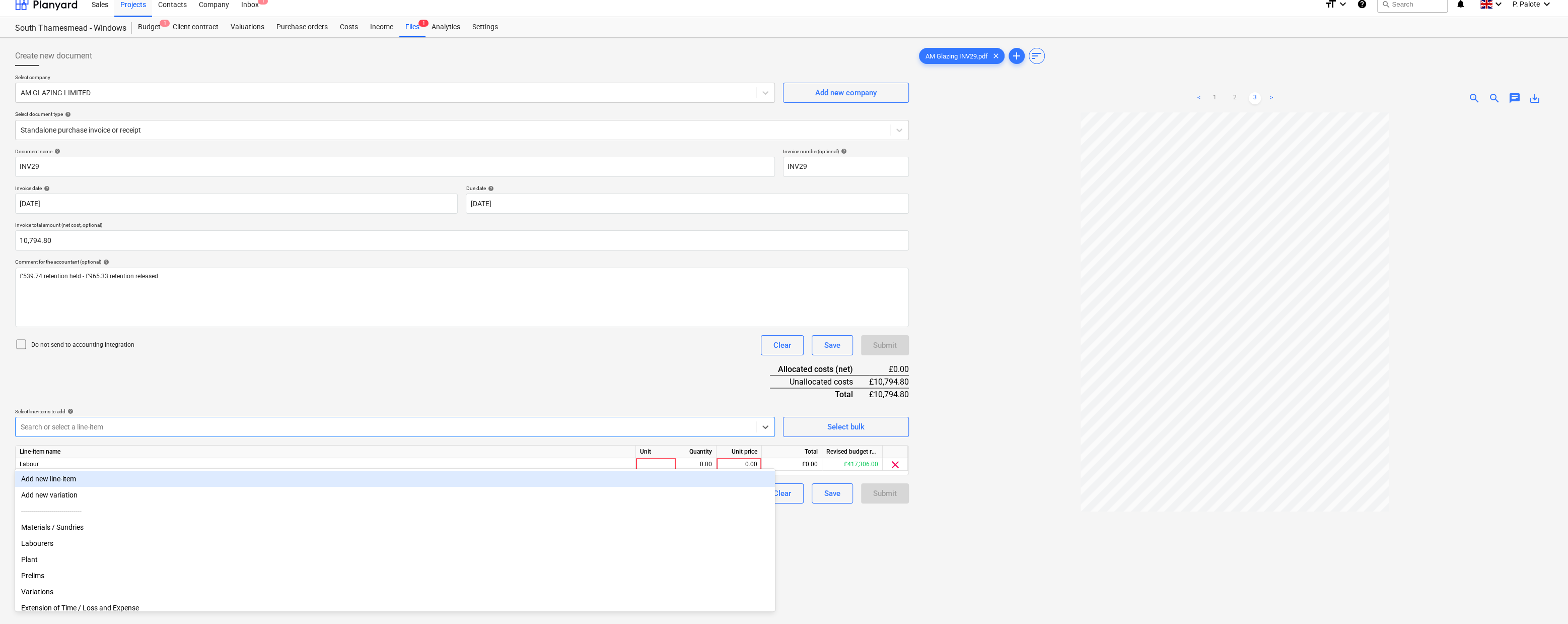
click at [987, 442] on div at bounding box center [1235, 410] width 636 height 596
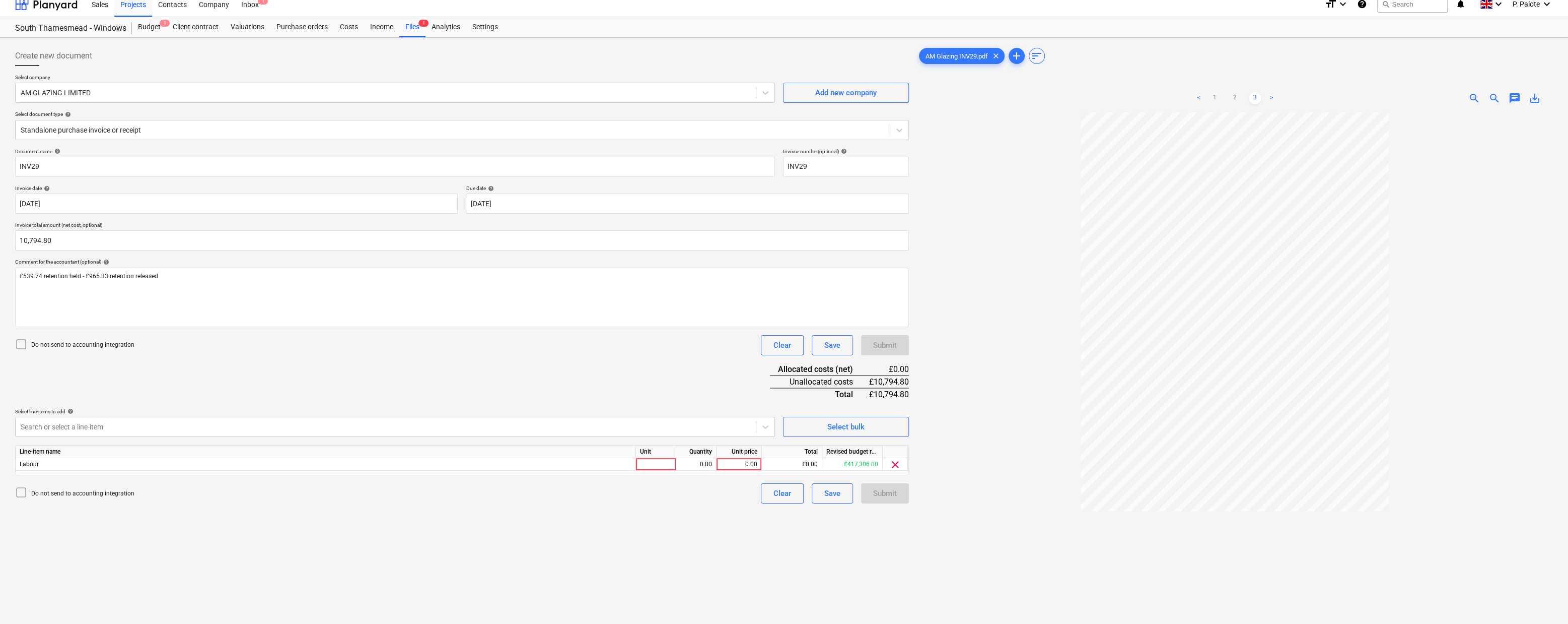
click at [973, 548] on div at bounding box center [1235, 410] width 636 height 596
click at [665, 393] on div "Document name help INV29 Invoice number (optional) help INV29 Invoice date help…" at bounding box center [463, 326] width 894 height 355
click at [658, 470] on div at bounding box center [656, 465] width 40 height 13
type input "1"
click at [699, 470] on div "0.00" at bounding box center [696, 465] width 32 height 13
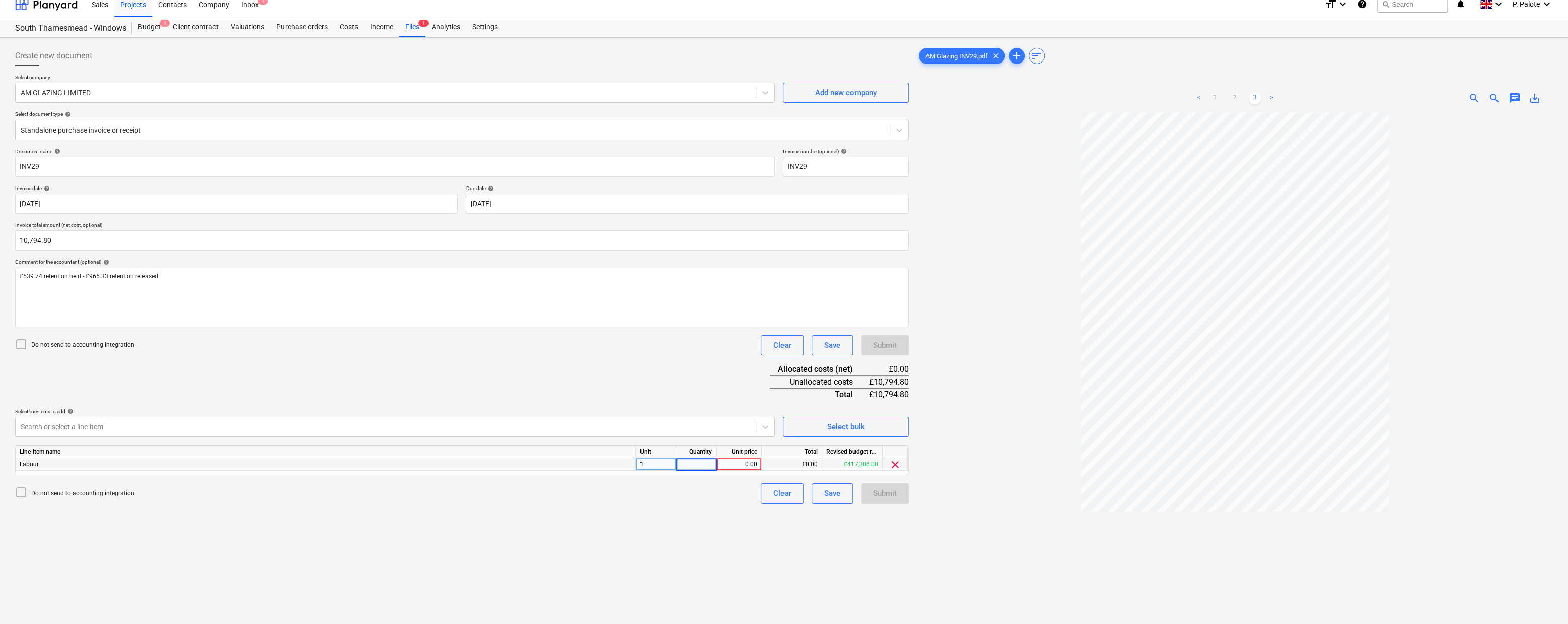
type input "1"
click at [732, 470] on div "0.00" at bounding box center [739, 465] width 37 height 13
type input "11220.39"
click at [432, 404] on div "Document name help INV29 Invoice number (optional) help INV29 Invoice date help…" at bounding box center [463, 326] width 894 height 355
click at [888, 500] on div "Submit" at bounding box center [885, 493] width 24 height 13
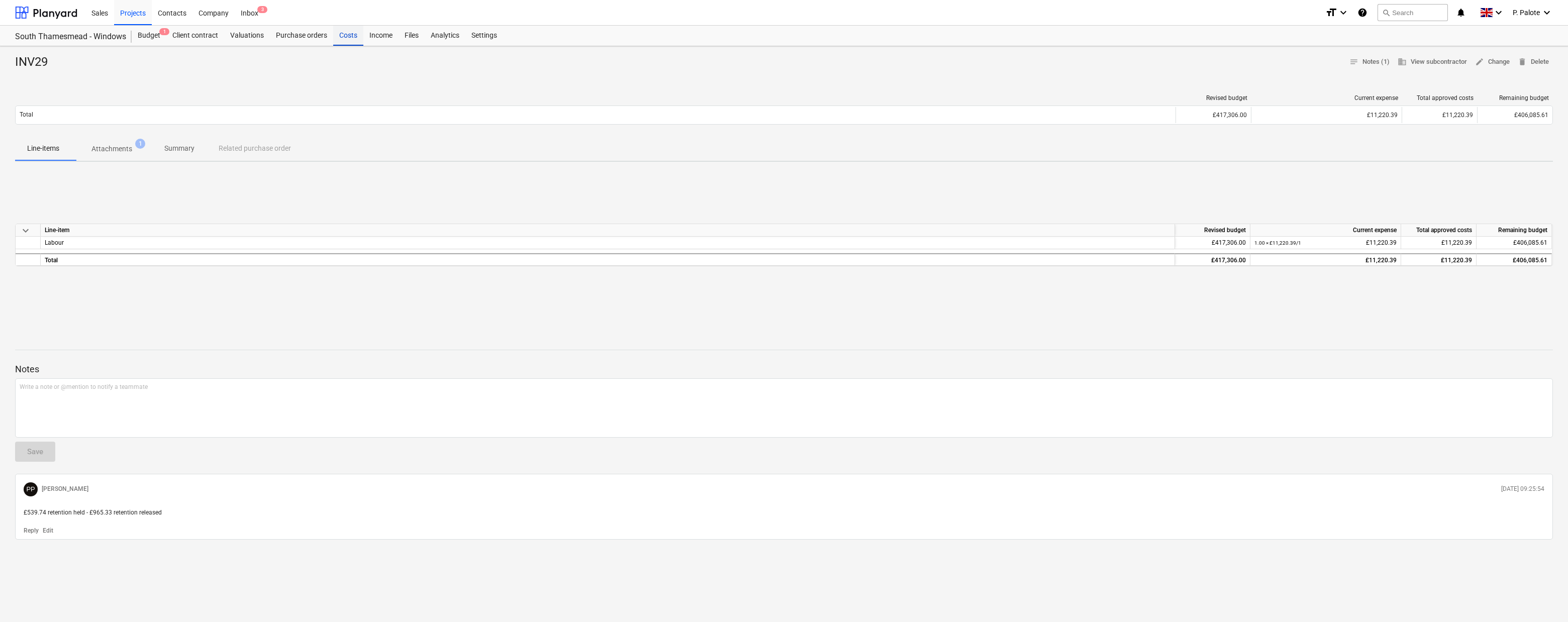
click at [363, 33] on div "Costs" at bounding box center [348, 36] width 30 height 20
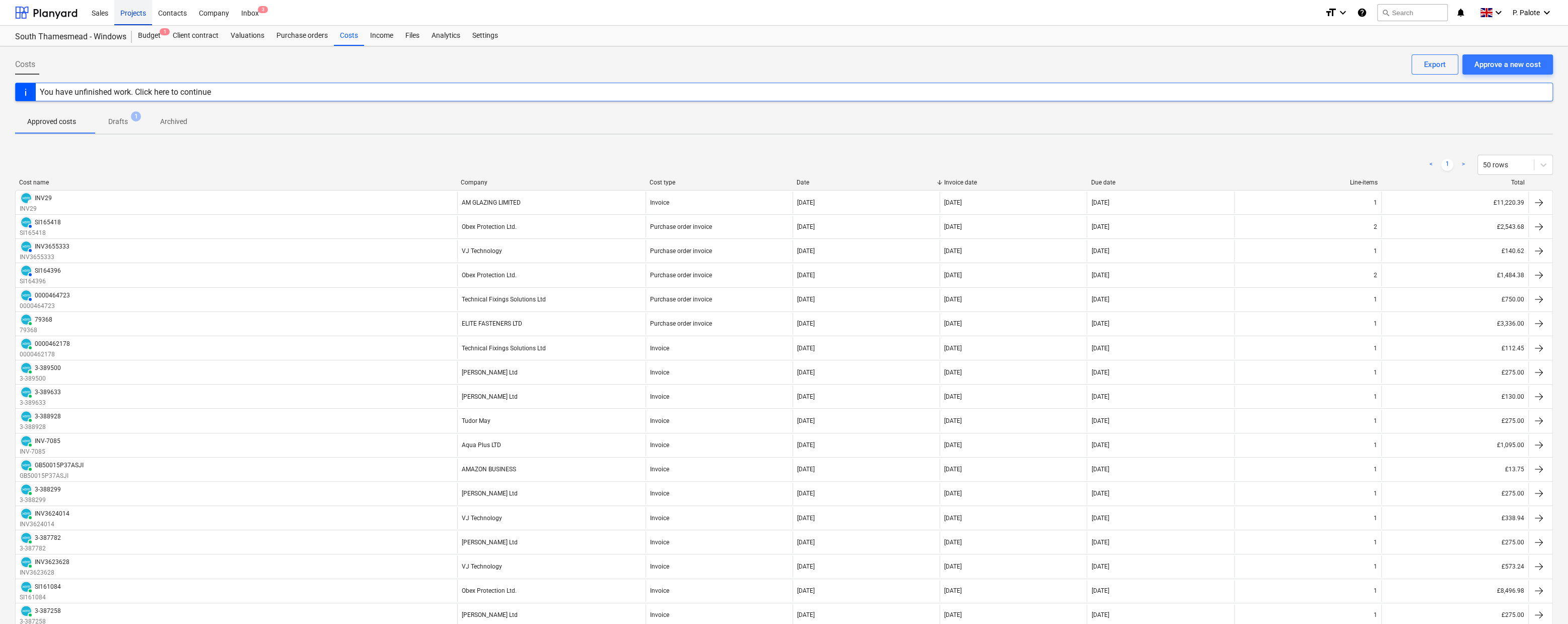
click at [128, 15] on div "Projects" at bounding box center [133, 12] width 37 height 26
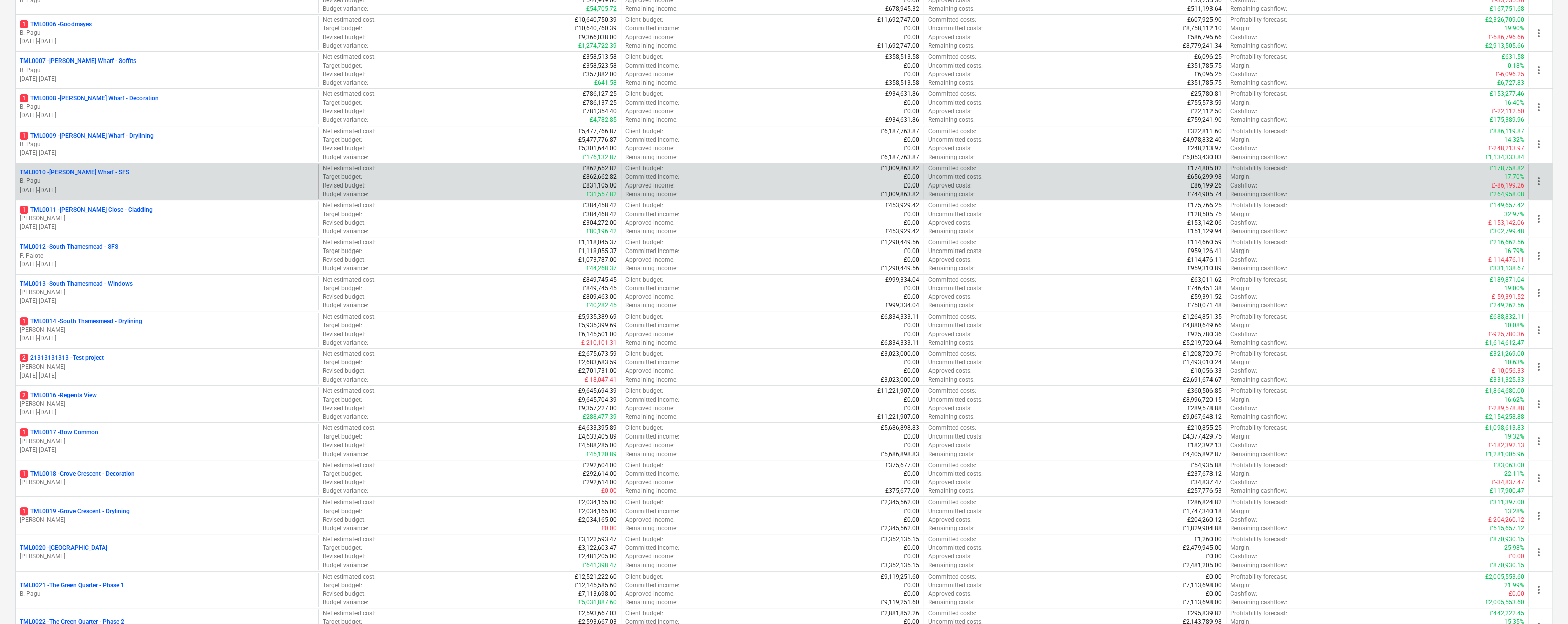
scroll to position [336, 0]
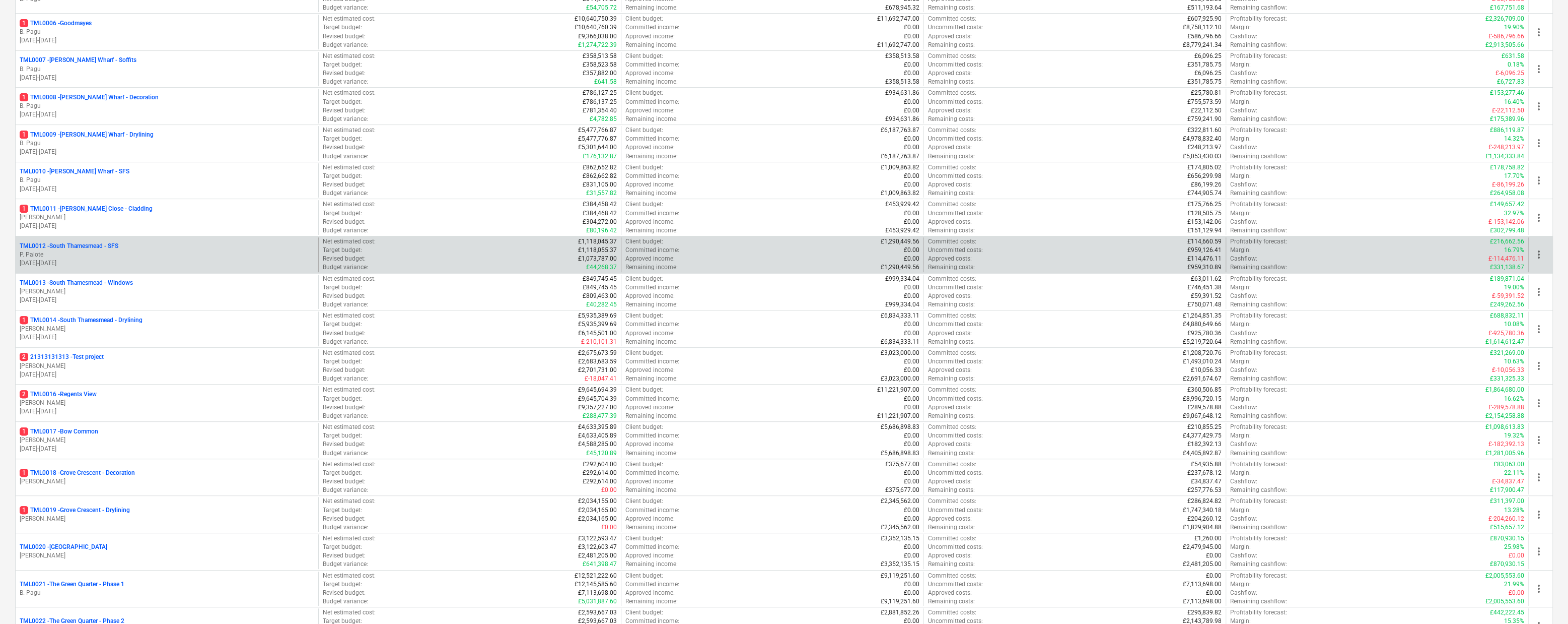
click at [118, 251] on p "TML0012 - [GEOGRAPHIC_DATA] - [GEOGRAPHIC_DATA]" at bounding box center [69, 245] width 99 height 8
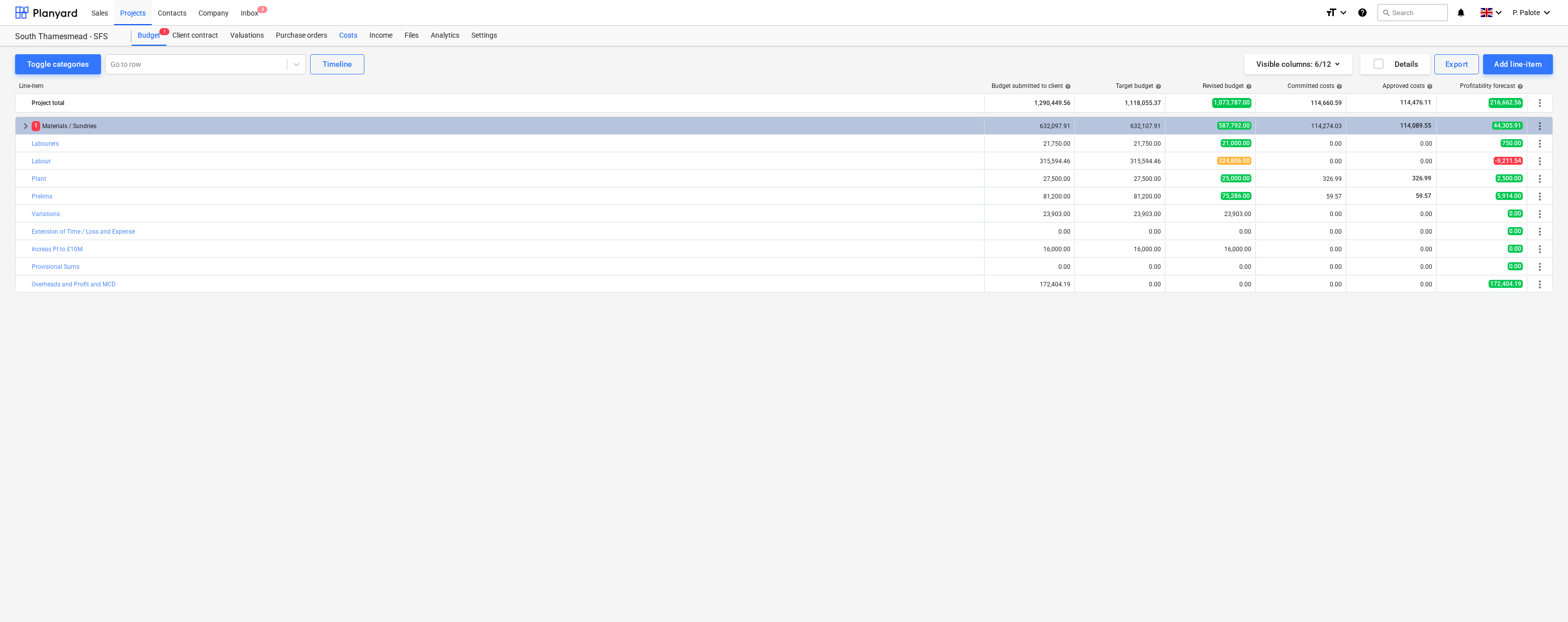
click at [363, 36] on div "Costs" at bounding box center [348, 36] width 30 height 20
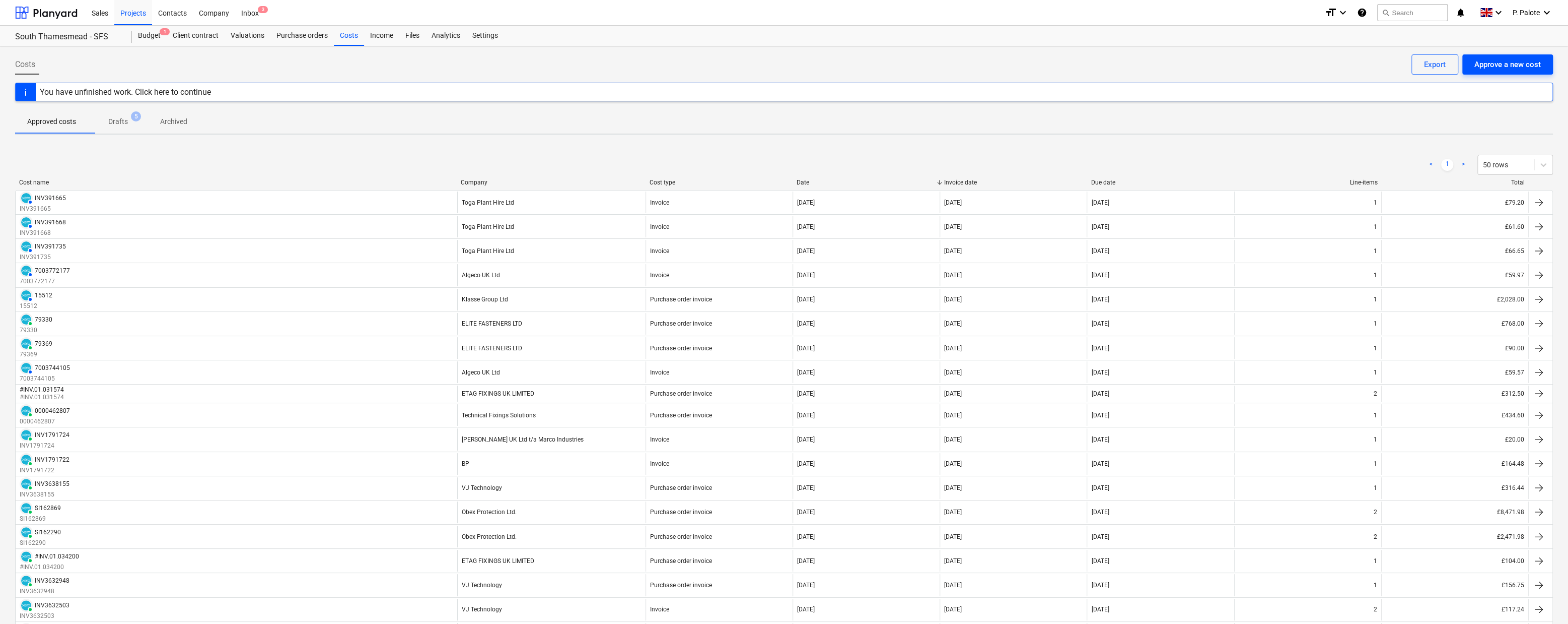
click at [1382, 67] on div "Approve a new cost" at bounding box center [1508, 64] width 67 height 13
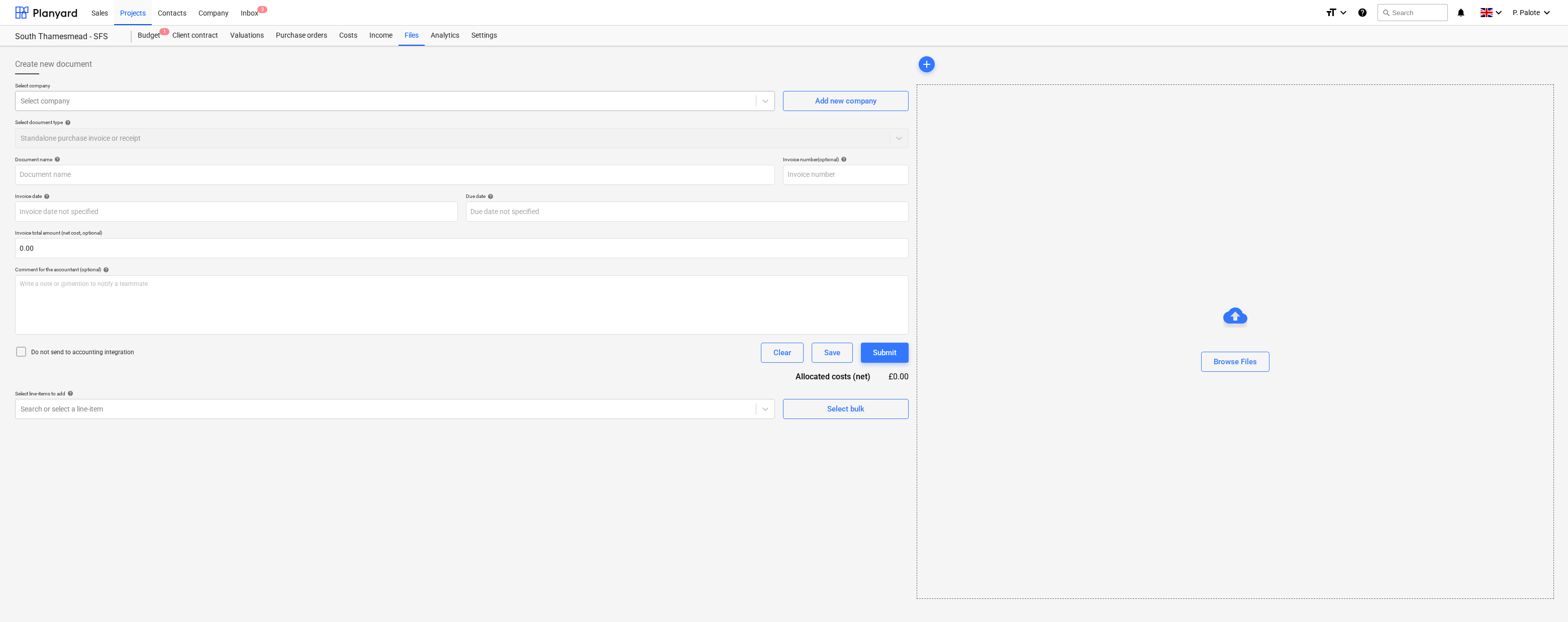
click at [244, 103] on div at bounding box center [386, 100] width 730 height 10
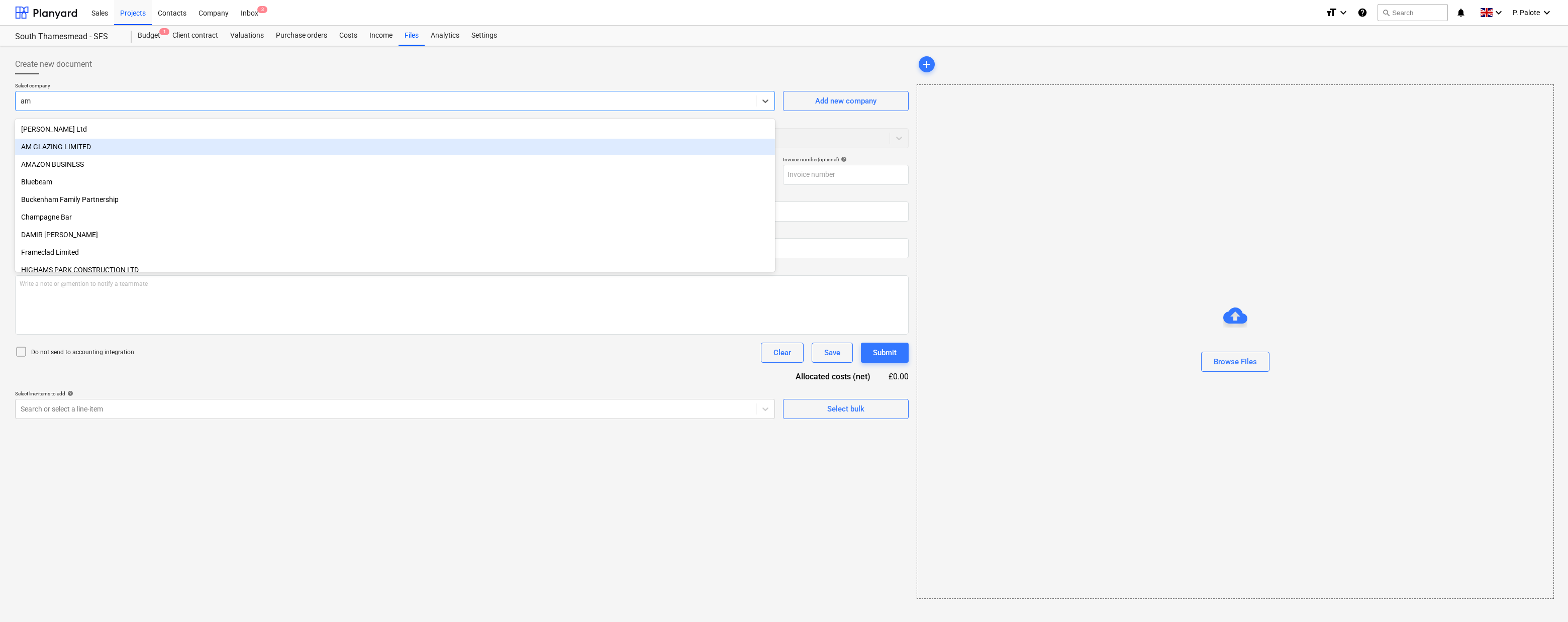
type input "a"
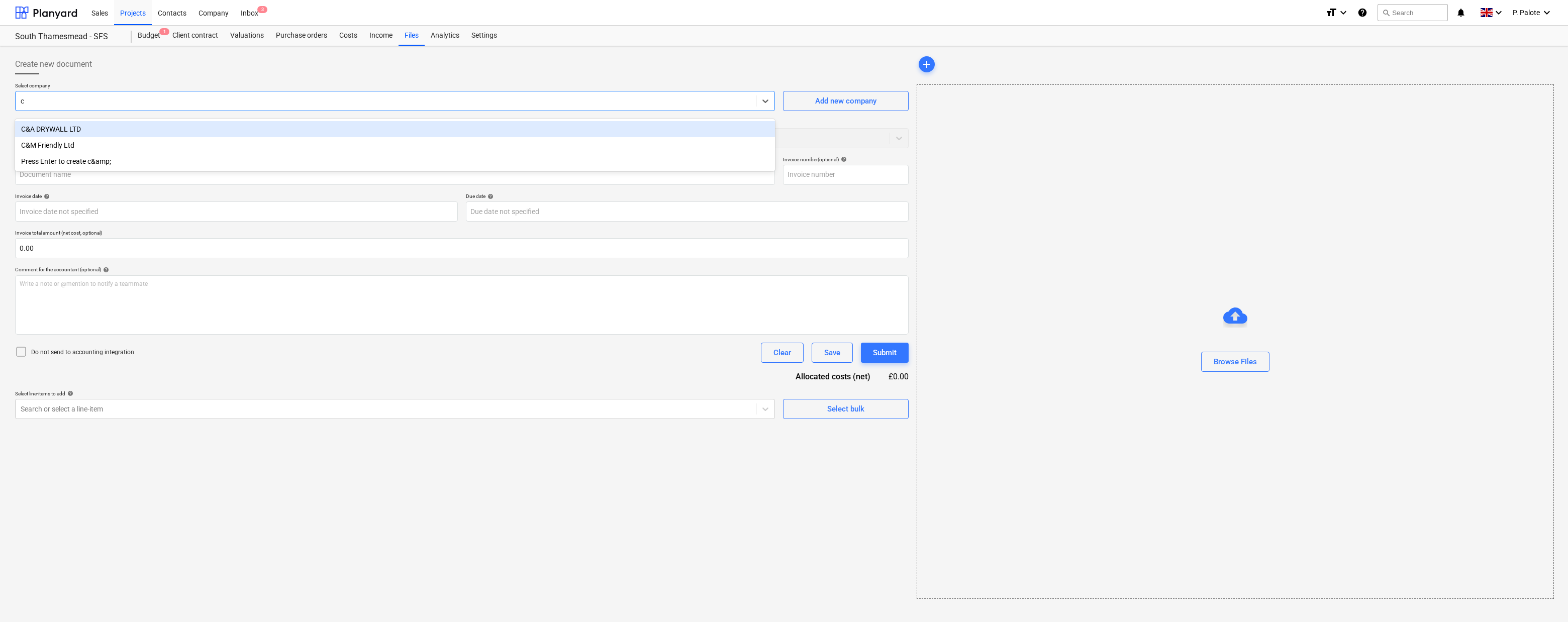
type input "c&"
click at [95, 130] on div "C&A DRYWALL LTD" at bounding box center [395, 130] width 760 height 16
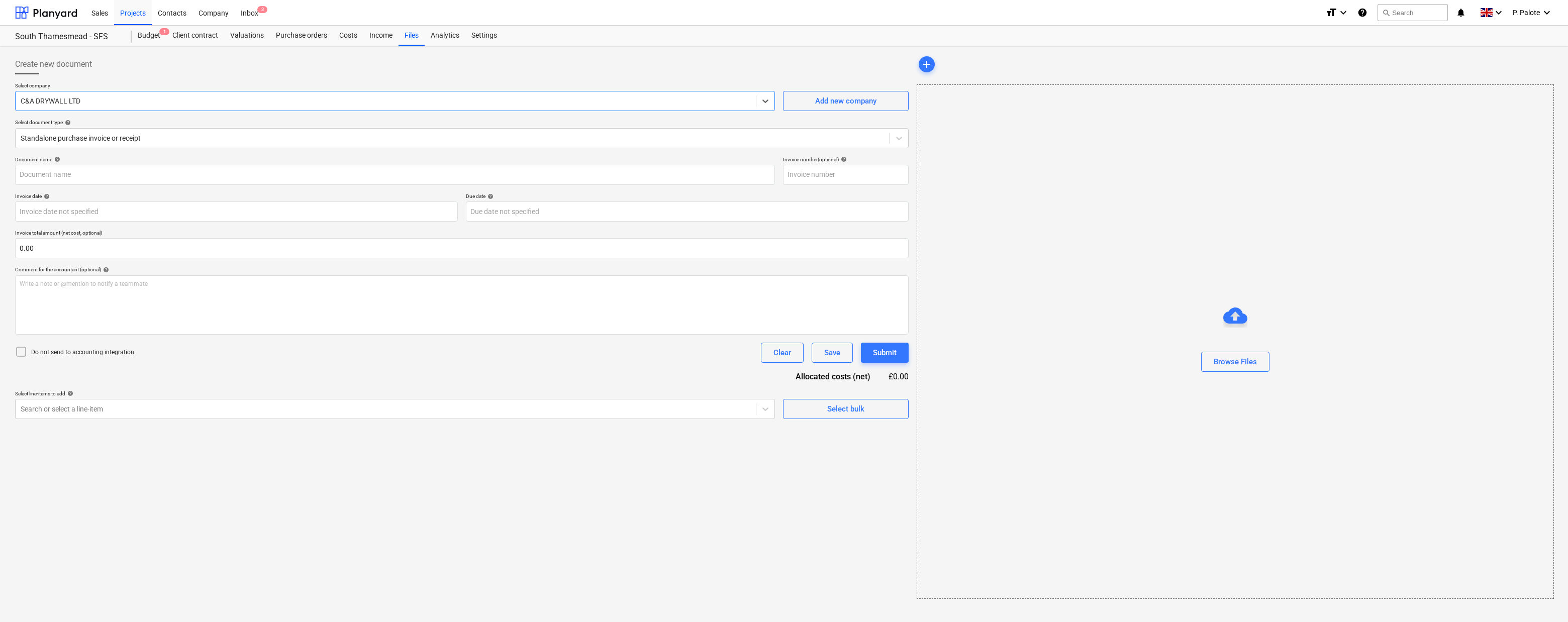
click at [238, 399] on div "Document name help Invoice number (optional) help Invoice date help Press the d…" at bounding box center [462, 287] width 893 height 263
click at [220, 316] on div "Write a note or @mention to notify a teammate [PERSON_NAME]" at bounding box center [462, 305] width 893 height 59
click at [226, 400] on div "Document name help Invoice number (optional) help Invoice date help Press the d…" at bounding box center [462, 287] width 893 height 263
click at [96, 287] on span "Retention released £1450.55" at bounding box center [57, 284] width 78 height 7
click at [265, 516] on div "Create new document Select company C&A DRYWALL LTD Add new company Select docum…" at bounding box center [462, 327] width 901 height 553
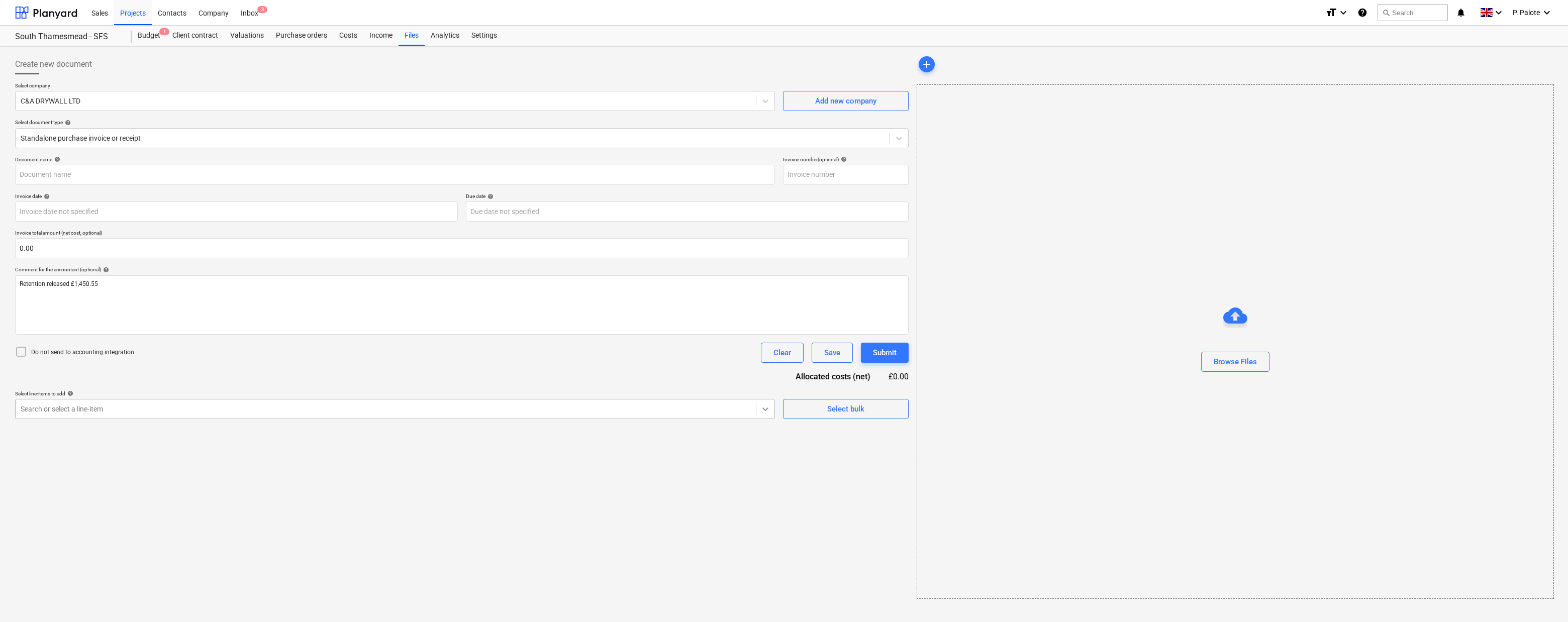
click at [770, 414] on icon at bounding box center [764, 409] width 10 height 10
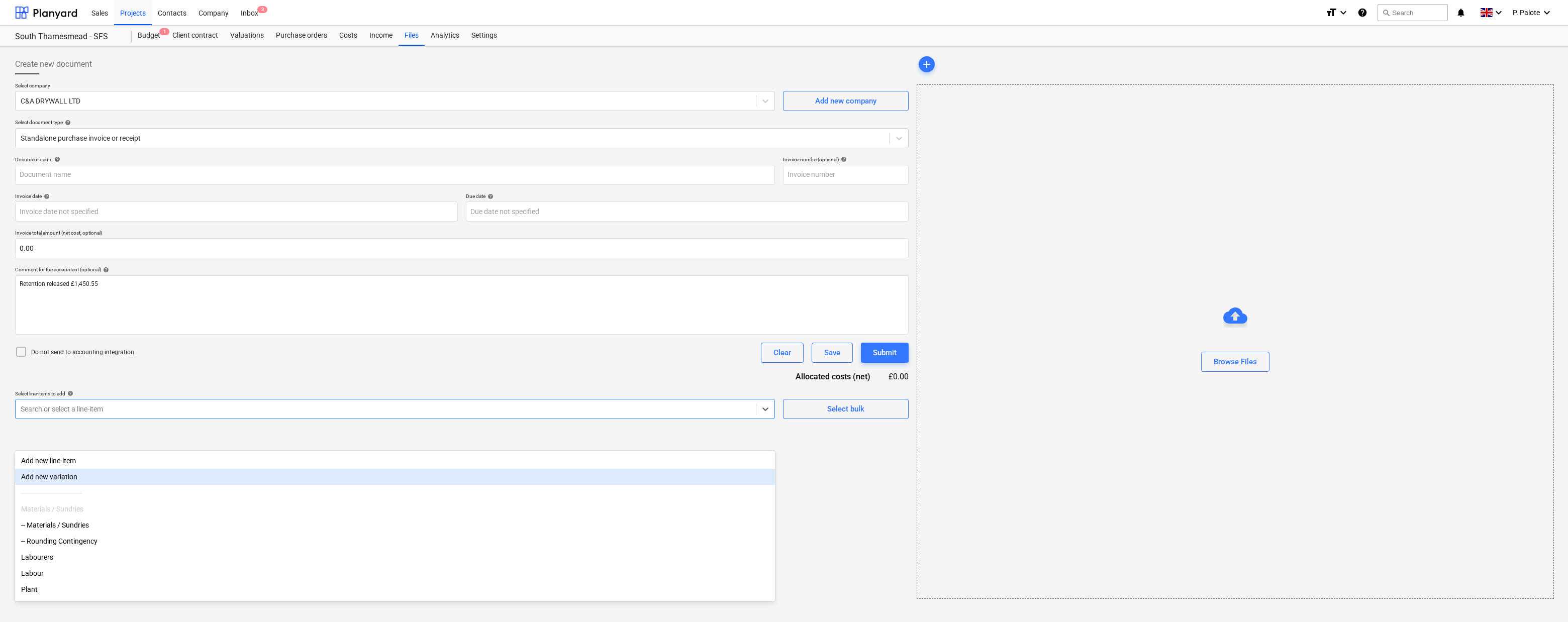
type input "l"
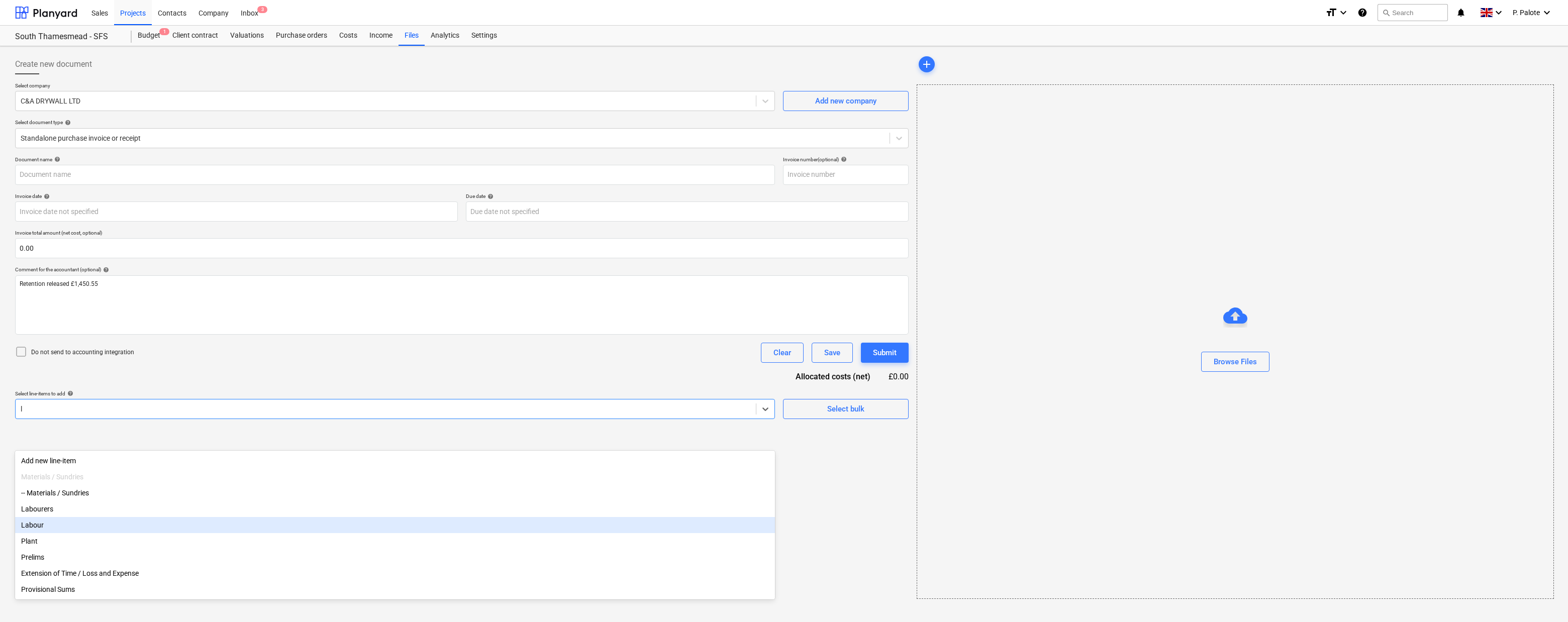
click at [50, 529] on div "Labour" at bounding box center [395, 525] width 760 height 16
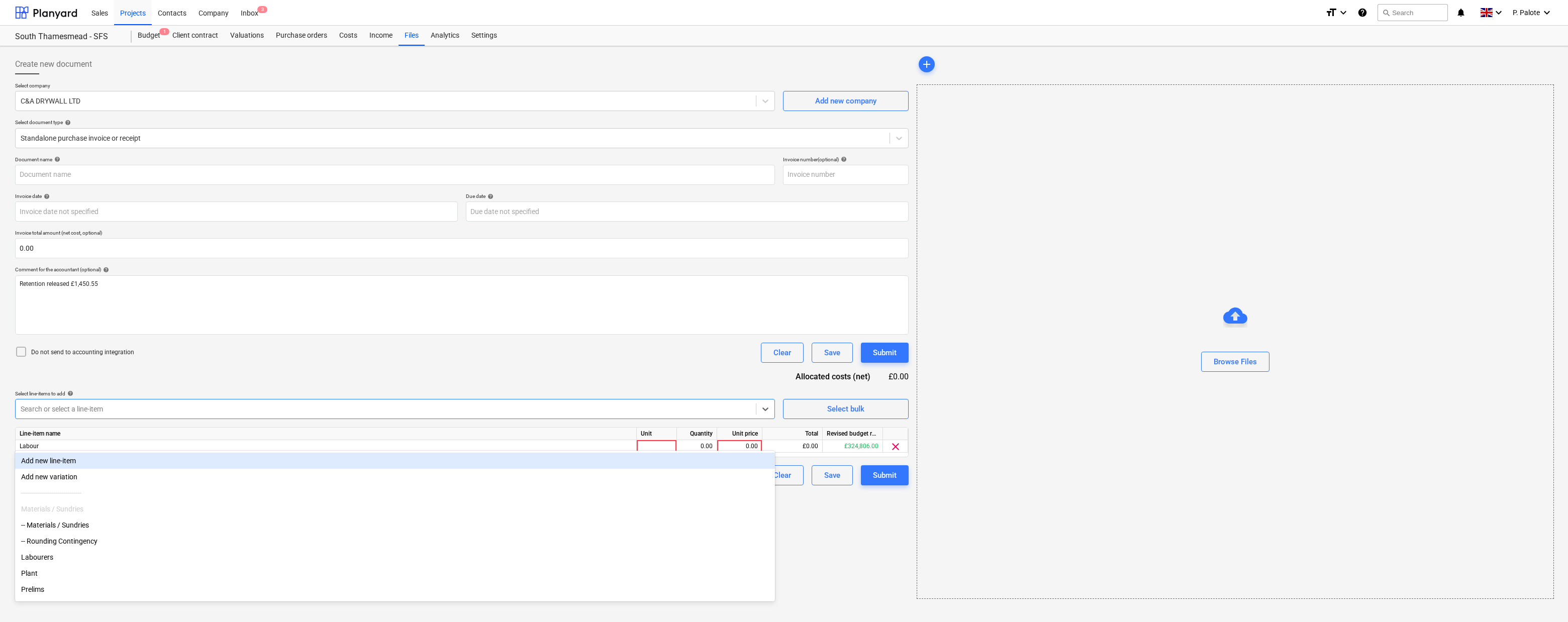
click at [467, 363] on div "Do not send to accounting integration Clear Save Submit" at bounding box center [462, 353] width 893 height 20
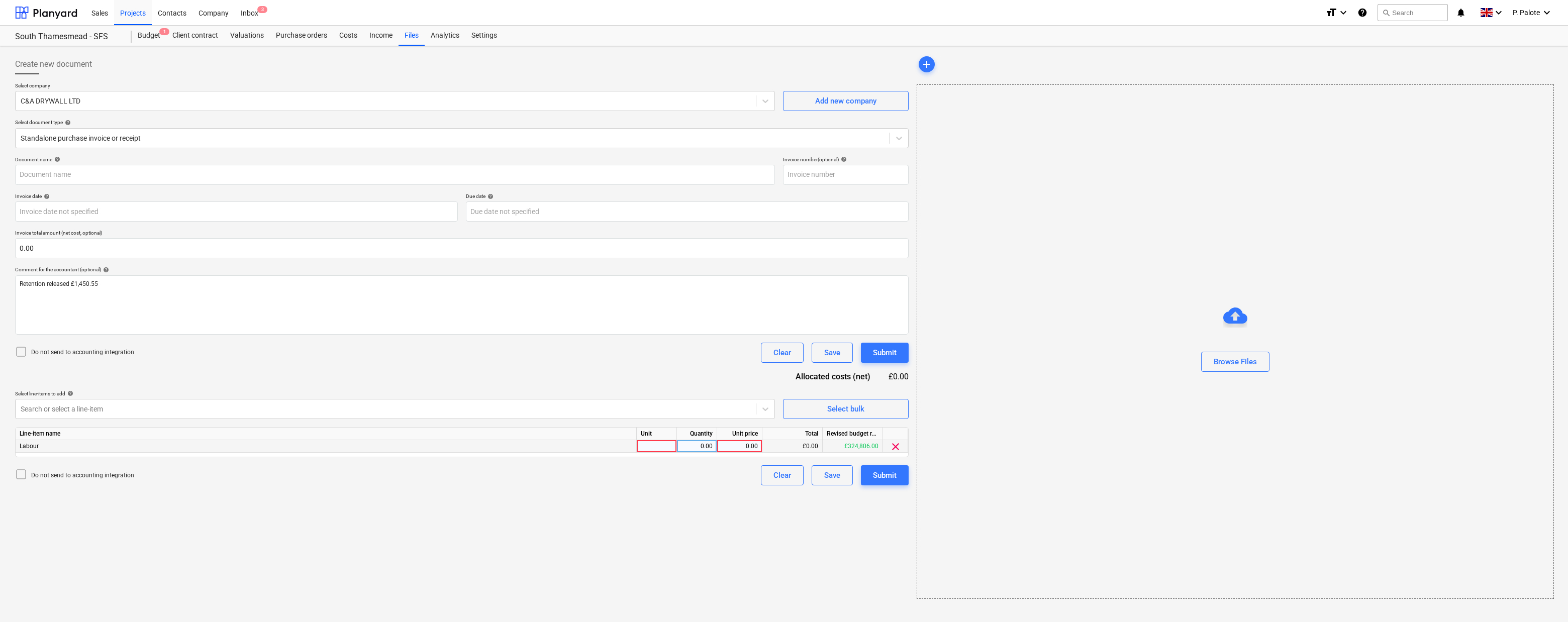
click at [652, 452] on div at bounding box center [657, 447] width 40 height 13
type input "1"
click at [703, 452] on div "0.00" at bounding box center [696, 447] width 32 height 13
type input "1"
click at [738, 452] on div "0.00" at bounding box center [739, 447] width 36 height 13
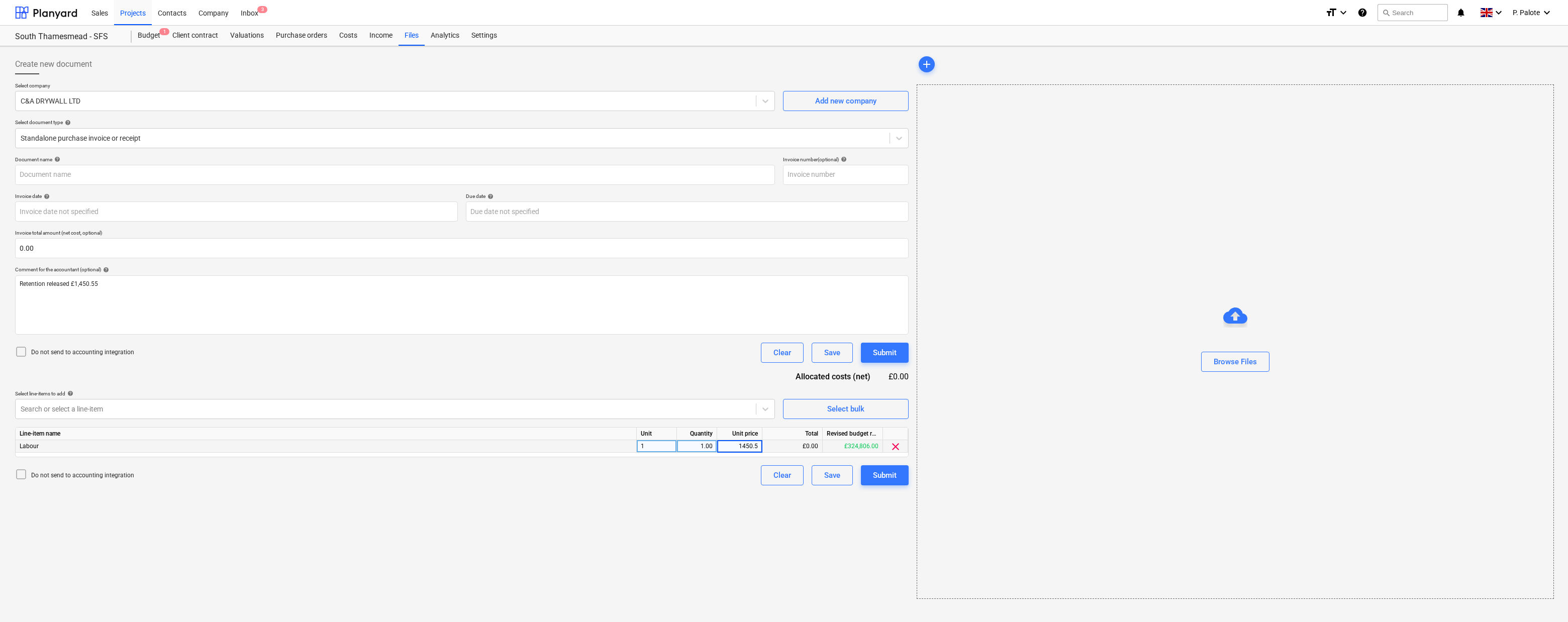
type input "1450.55"
click at [641, 388] on div "Document name help Invoice number (optional) help Invoice date help Press the d…" at bounding box center [462, 320] width 893 height 329
click at [902, 143] on icon at bounding box center [898, 138] width 10 height 10
click at [904, 140] on icon at bounding box center [898, 138] width 10 height 10
click at [527, 227] on body "Sales Projects Contacts Company Inbox 3 format_size keyboard_arrow_down help se…" at bounding box center [784, 311] width 1568 height 622
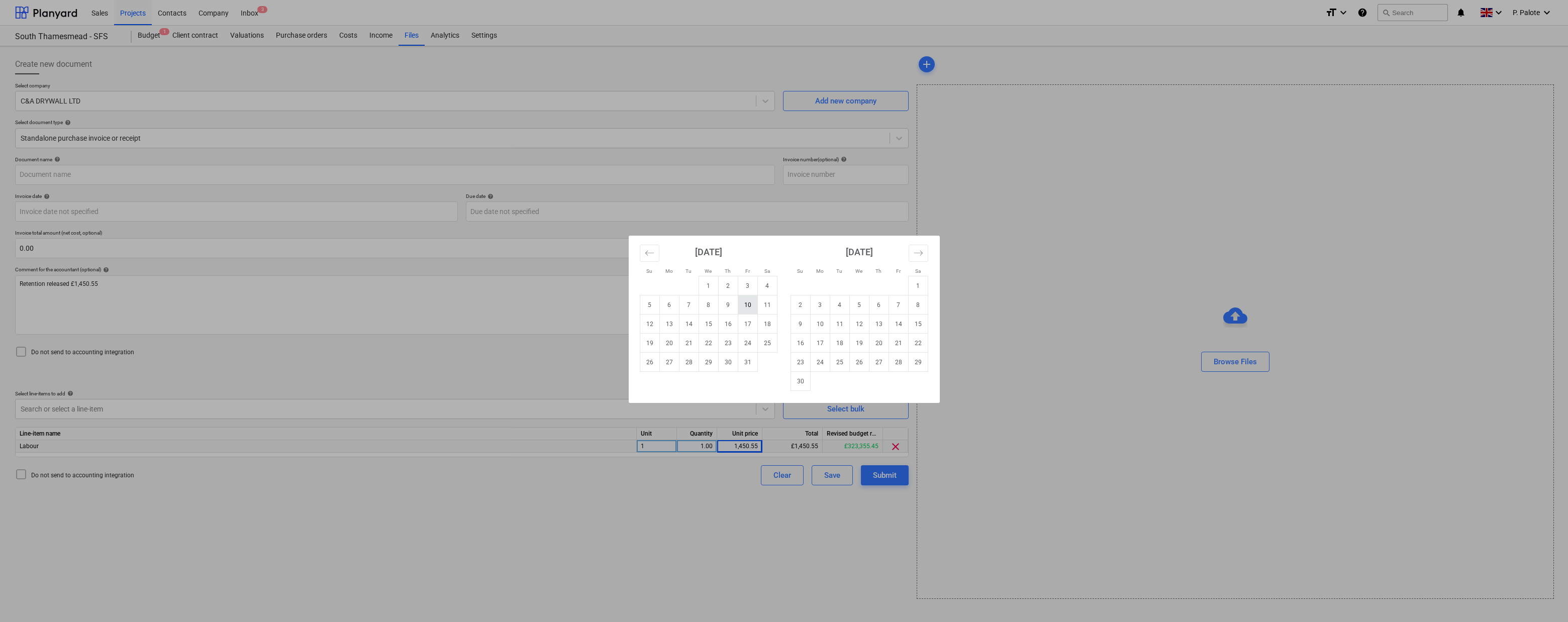
click at [746, 304] on td "10" at bounding box center [747, 305] width 19 height 19
type input "[DATE]"
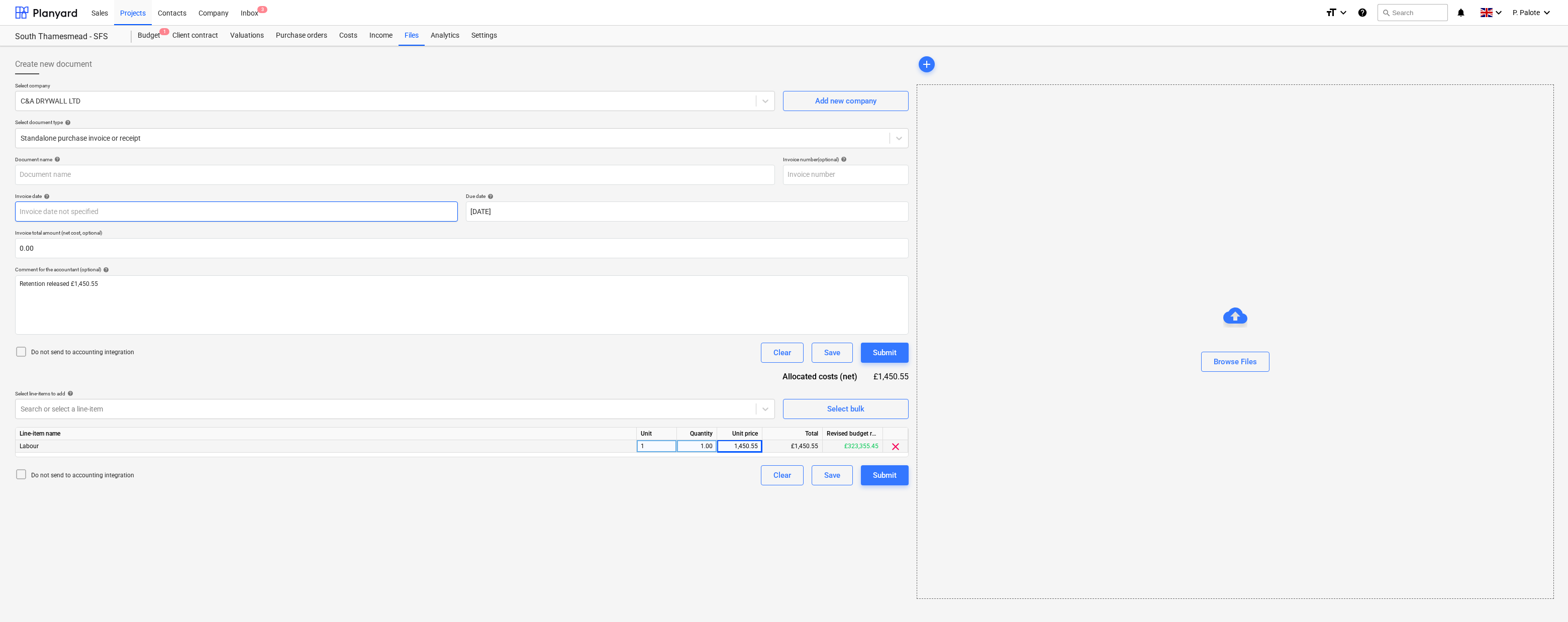
click at [120, 229] on body "Sales Projects Contacts Company Inbox 3 format_size keyboard_arrow_down help se…" at bounding box center [784, 311] width 1568 height 622
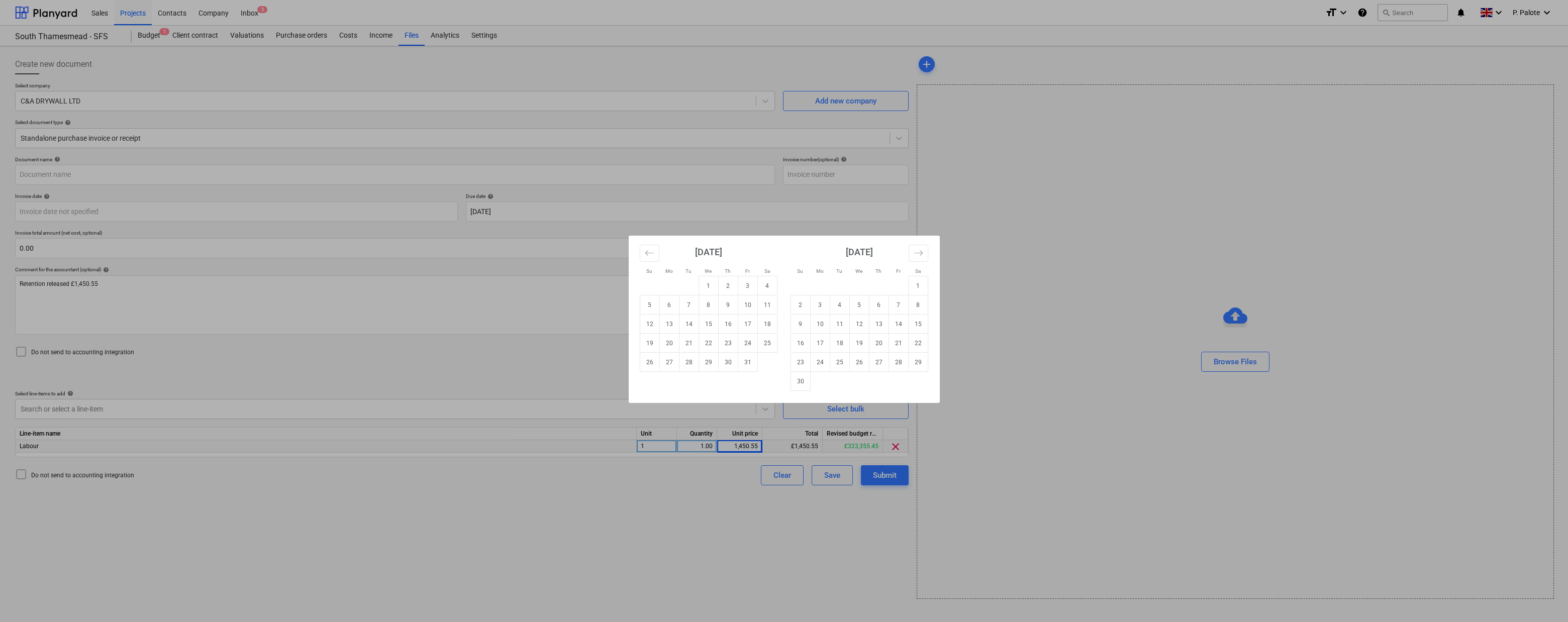
click at [569, 202] on div "Su Mo Tu We Th Fr Sa Su Mo Tu We Th Fr Sa [DATE] 1 2 3 4 5 6 7 8 9 10 11 12 13 …" at bounding box center [784, 311] width 1568 height 622
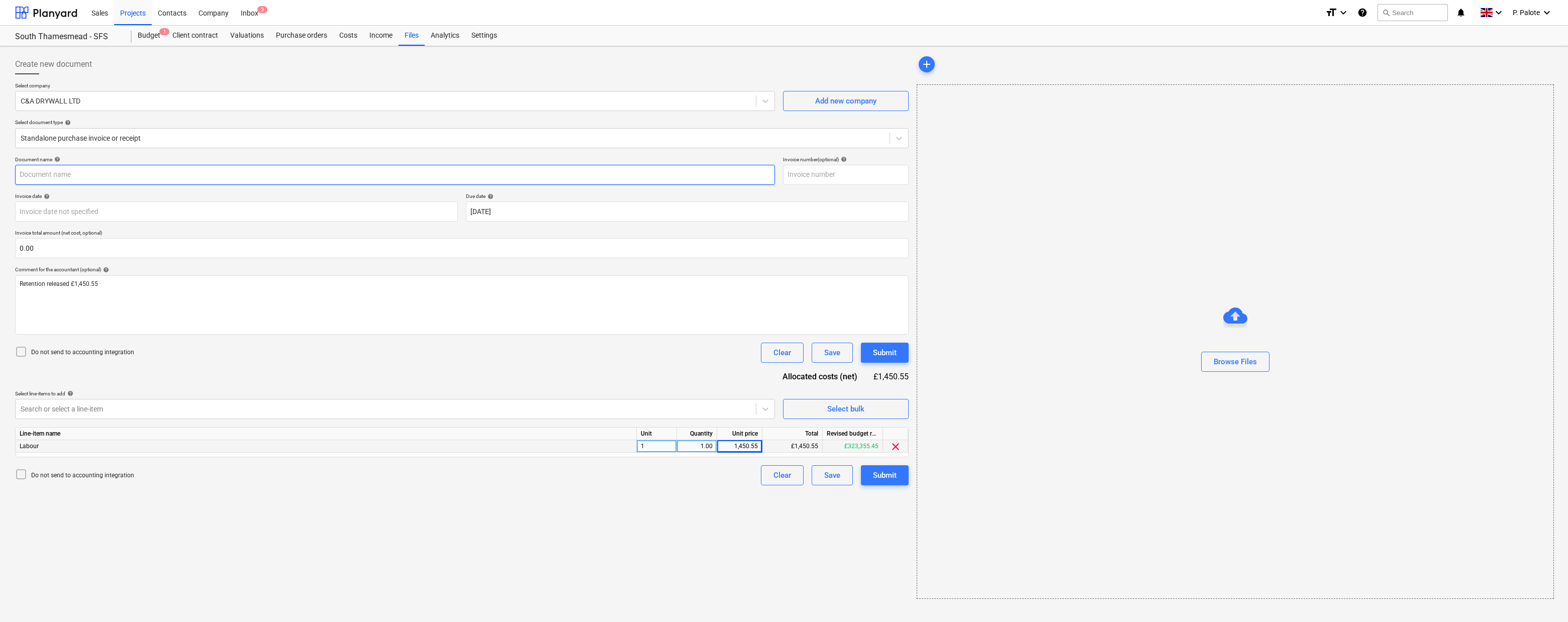
click at [105, 185] on input "text" at bounding box center [395, 175] width 760 height 20
type input "Retention Released"
click at [194, 389] on div "Document name help Retention Released Invoice number (optional) help Invoice da…" at bounding box center [462, 320] width 893 height 329
click at [888, 482] on div "Submit" at bounding box center [885, 475] width 24 height 13
click at [882, 482] on div "Submit" at bounding box center [883, 475] width 24 height 13
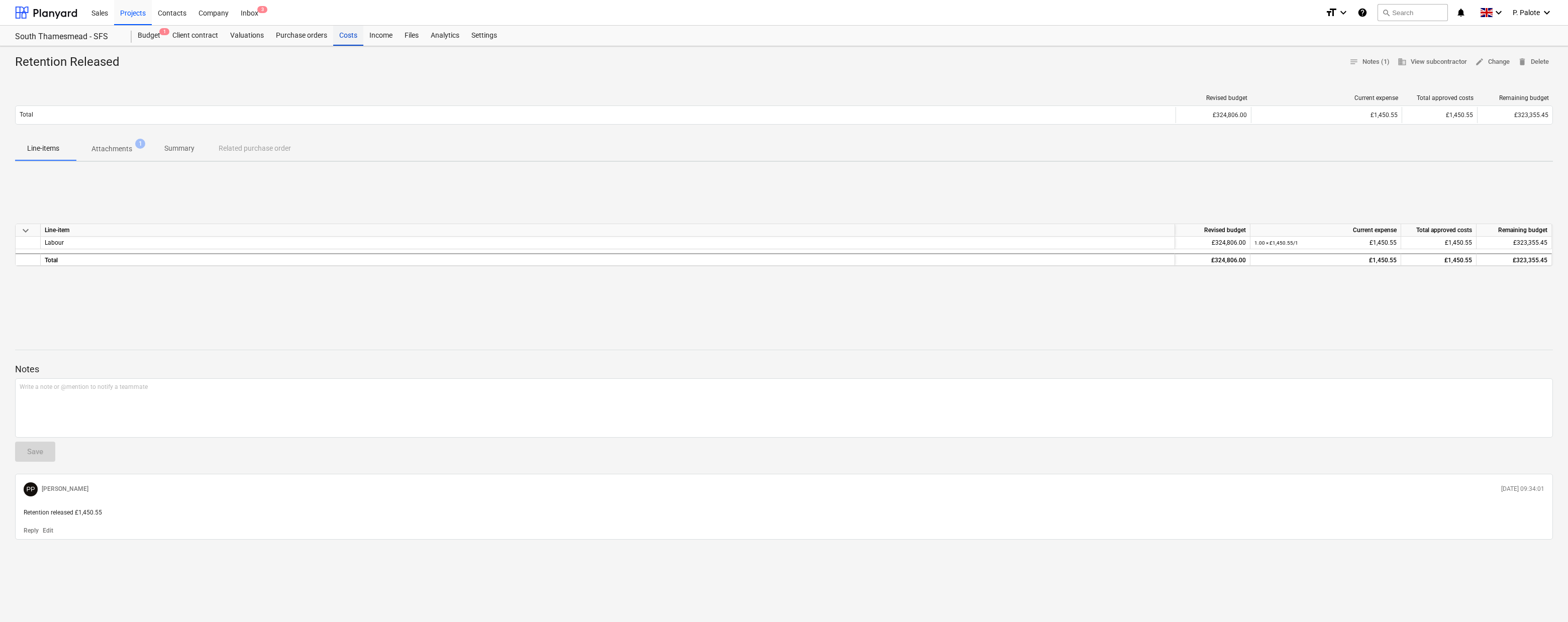
click at [363, 38] on div "Costs" at bounding box center [348, 36] width 30 height 20
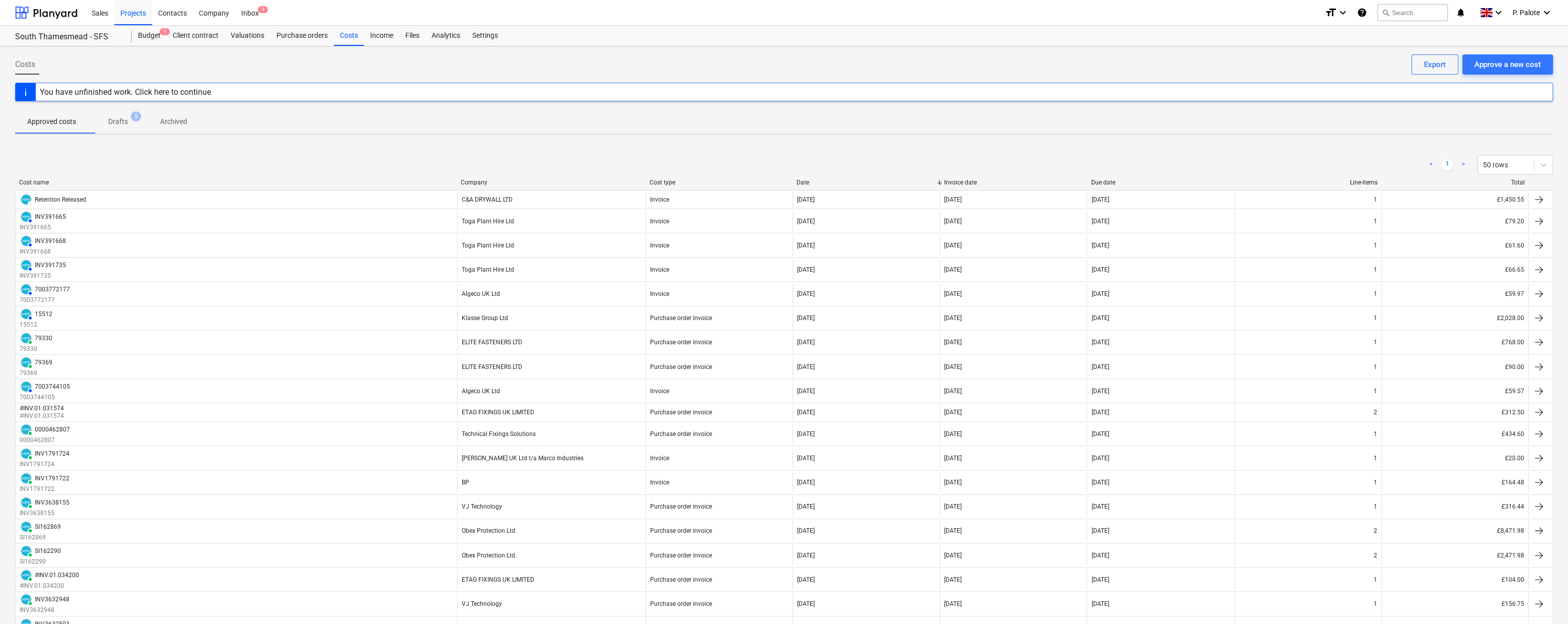
click at [141, 59] on div "Costs Approve a new cost Export" at bounding box center [784, 68] width 1538 height 28
